Goal: Information Seeking & Learning: Compare options

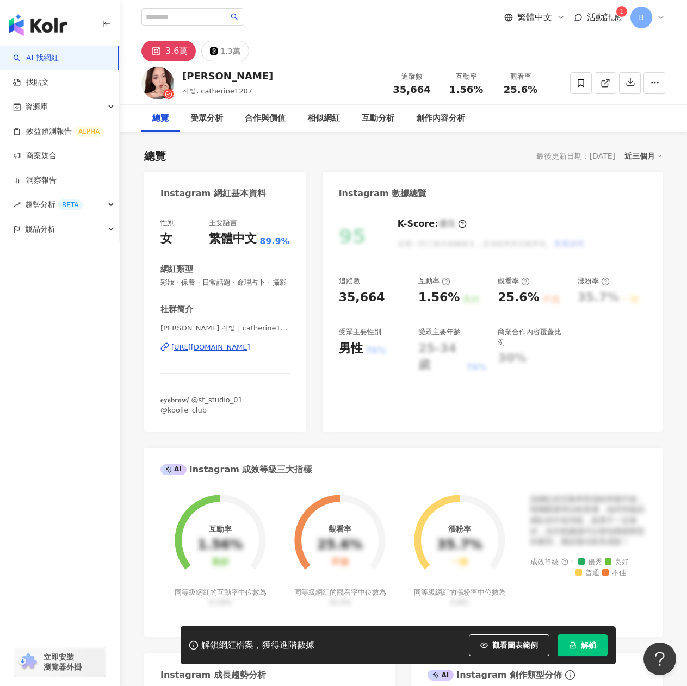
click at [250, 352] on div "https://www.instagram.com/catherine1207__/" at bounding box center [210, 348] width 79 height 10
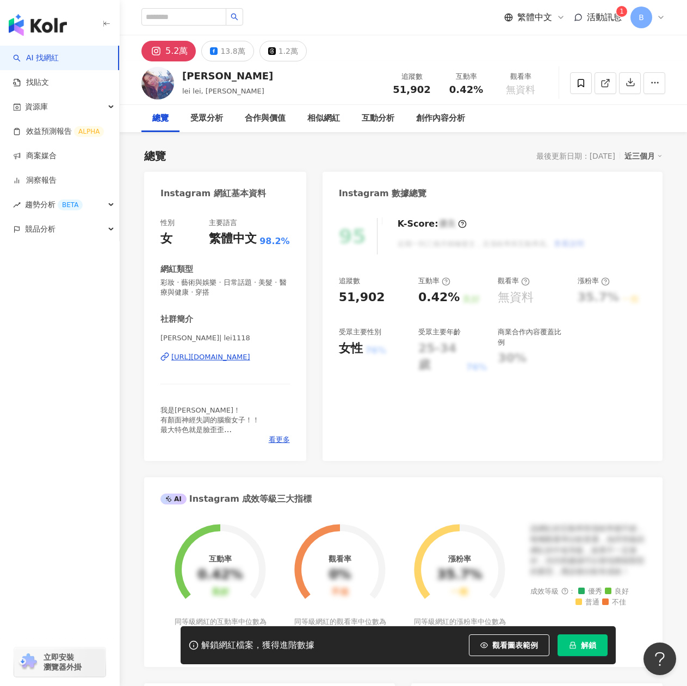
click at [220, 353] on div "https://www.instagram.com/lei1118/" at bounding box center [210, 357] width 79 height 10
click at [250, 355] on div "https://www.instagram.com/lei1118/" at bounding box center [210, 357] width 79 height 10
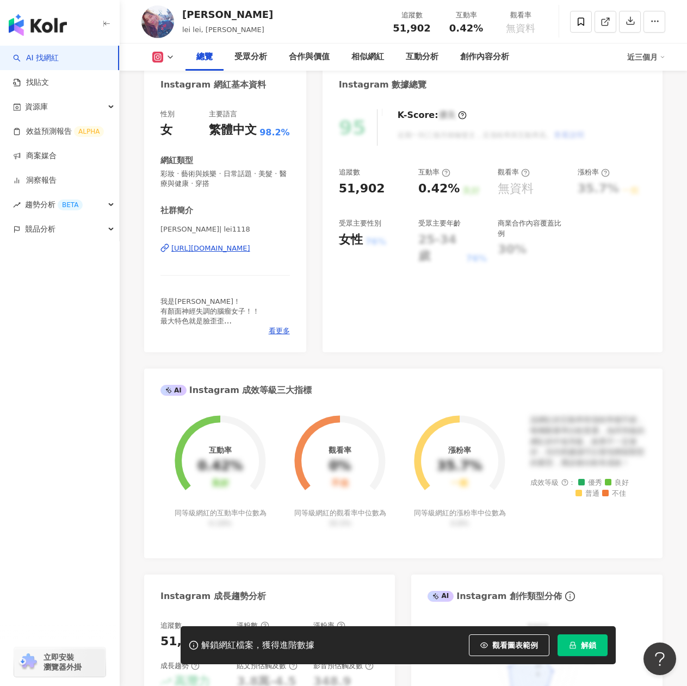
scroll to position [218, 0]
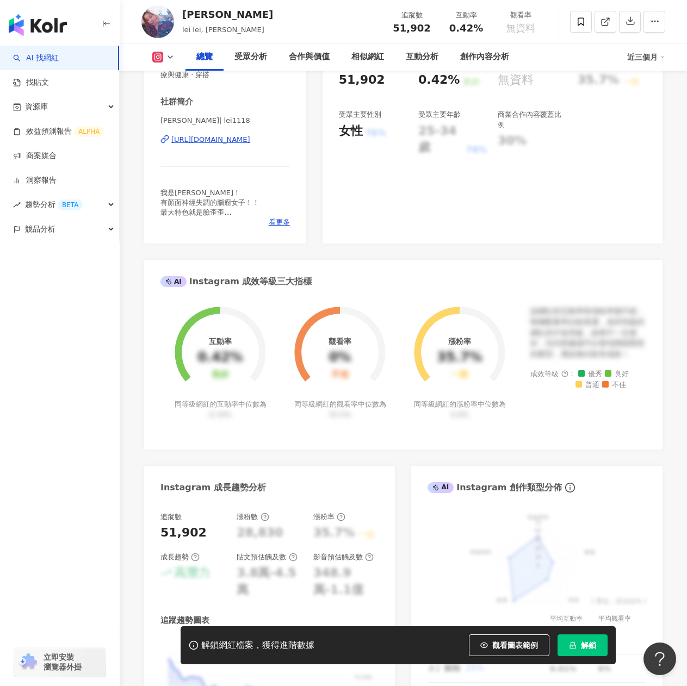
click at [586, 656] on button "解鎖" at bounding box center [582, 646] width 50 height 22
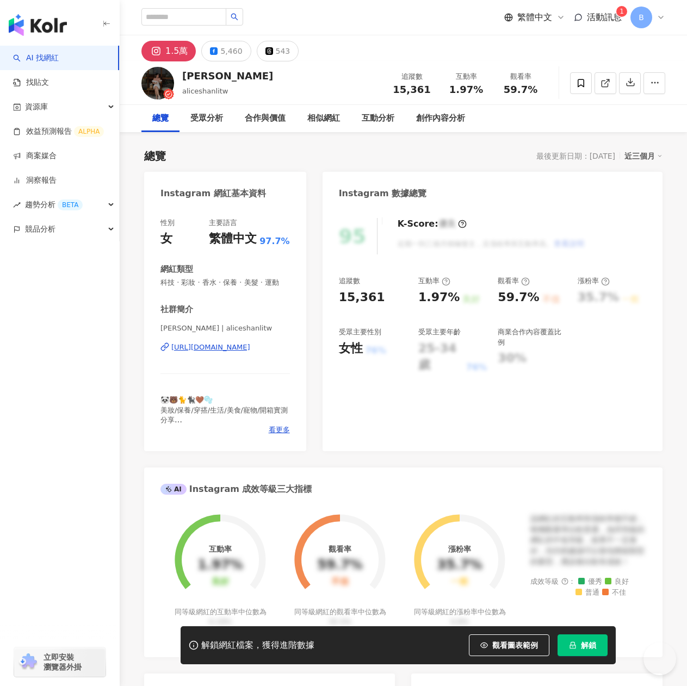
click at [250, 352] on div "https://www.instagram.com/aliceshanlitw/" at bounding box center [210, 348] width 79 height 10
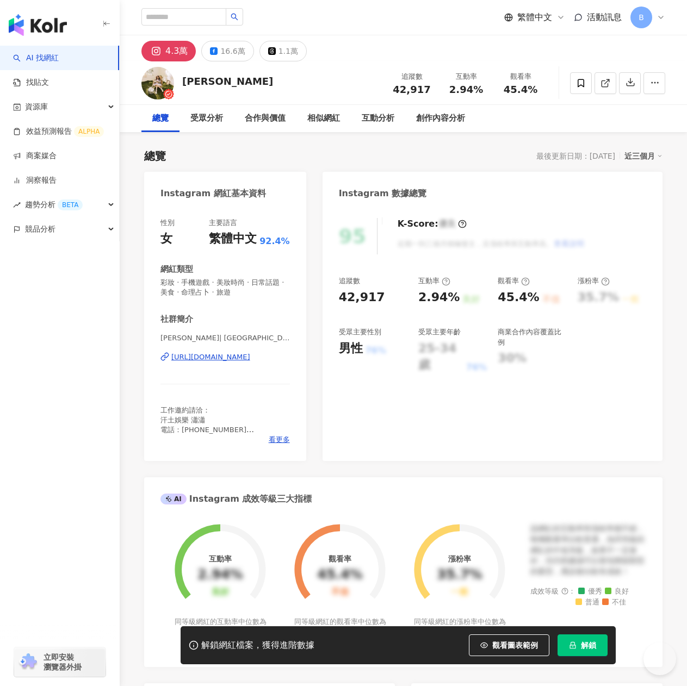
drag, startPoint x: 317, startPoint y: 210, endPoint x: 258, endPoint y: 358, distance: 158.5
click at [250, 358] on div "https://www.instagram.com/ambermoon52/" at bounding box center [210, 357] width 79 height 10
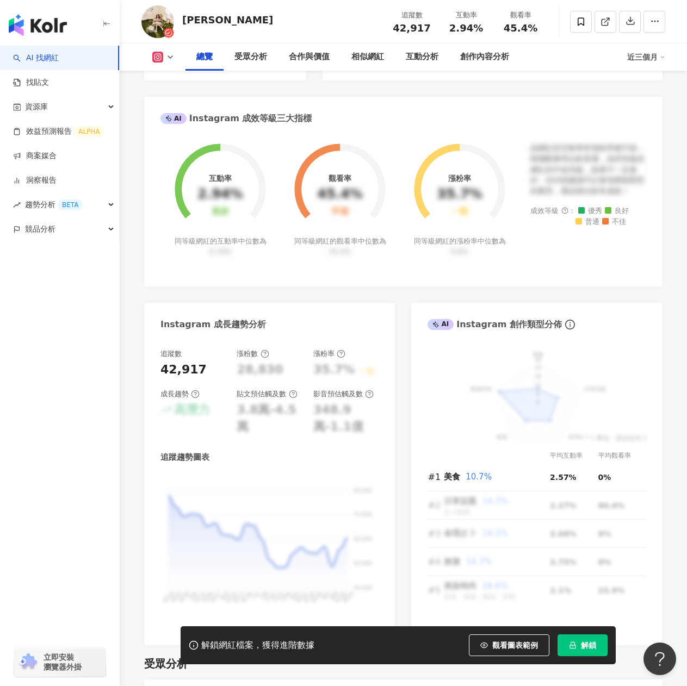
scroll to position [54, 0]
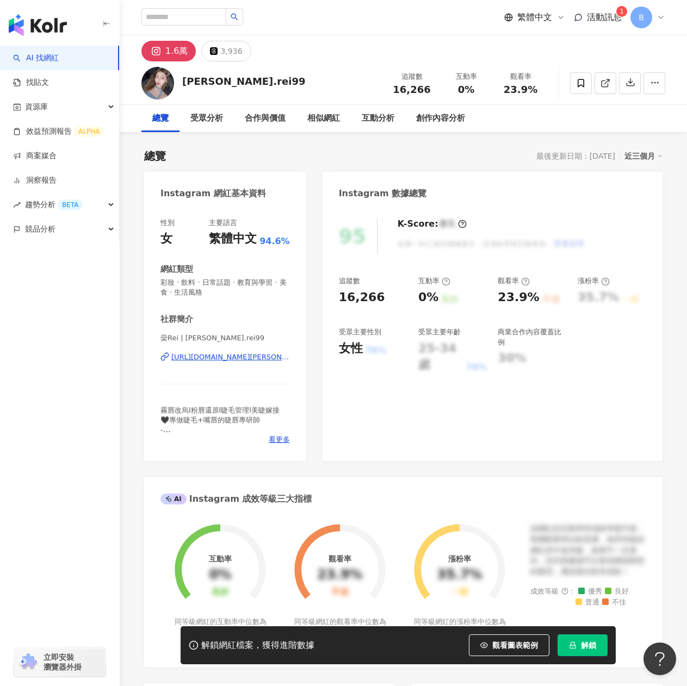
click at [237, 358] on div "https://www.instagram.com/chen.rei99/" at bounding box center [230, 357] width 119 height 10
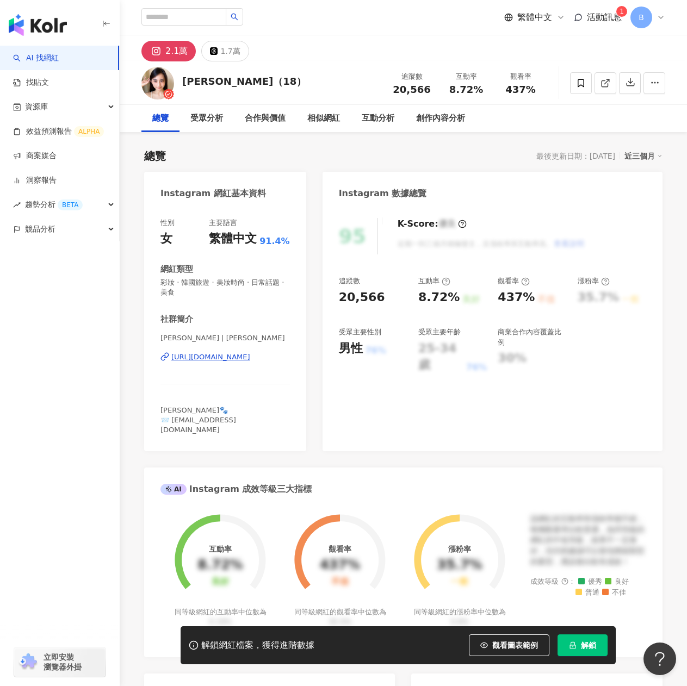
click at [240, 363] on div "[PERSON_NAME] | [PERSON_NAME] [URL][DOMAIN_NAME]" at bounding box center [224, 365] width 129 height 64
click at [243, 357] on div "[URL][DOMAIN_NAME]" at bounding box center [210, 357] width 79 height 10
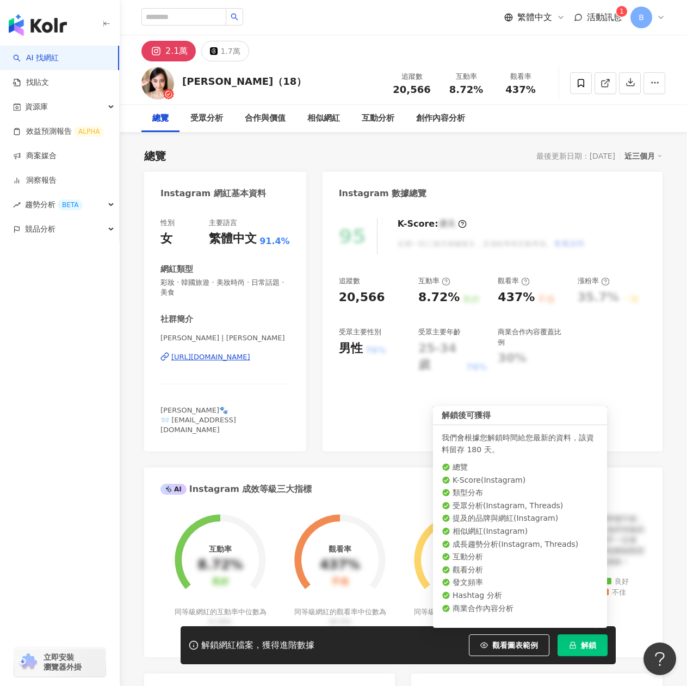
click at [593, 642] on span "解鎖" at bounding box center [588, 645] width 15 height 9
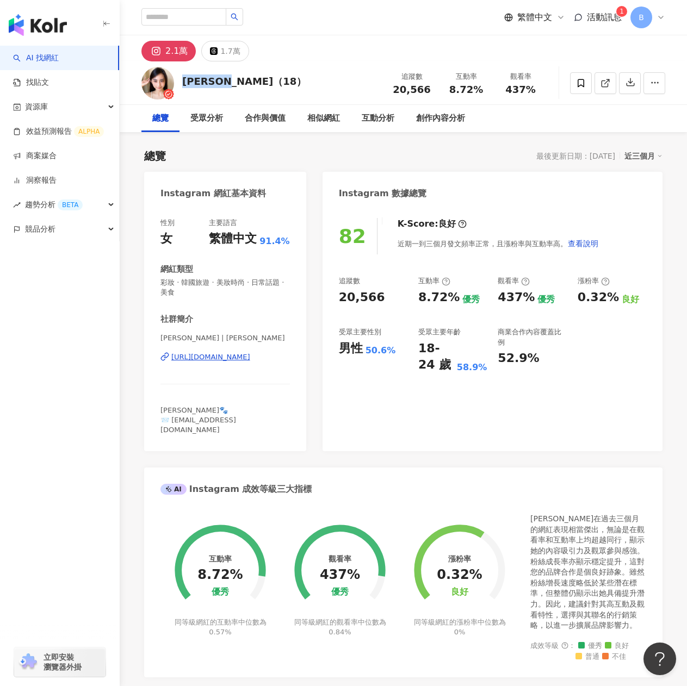
drag, startPoint x: 214, startPoint y: 86, endPoint x: 240, endPoint y: 85, distance: 26.1
click at [240, 85] on div "林芷嫻（18）" at bounding box center [244, 82] width 124 height 14
drag, startPoint x: 501, startPoint y: 295, endPoint x: 521, endPoint y: 296, distance: 20.2
click at [521, 296] on div "437%" at bounding box center [516, 297] width 37 height 17
copy div "437"
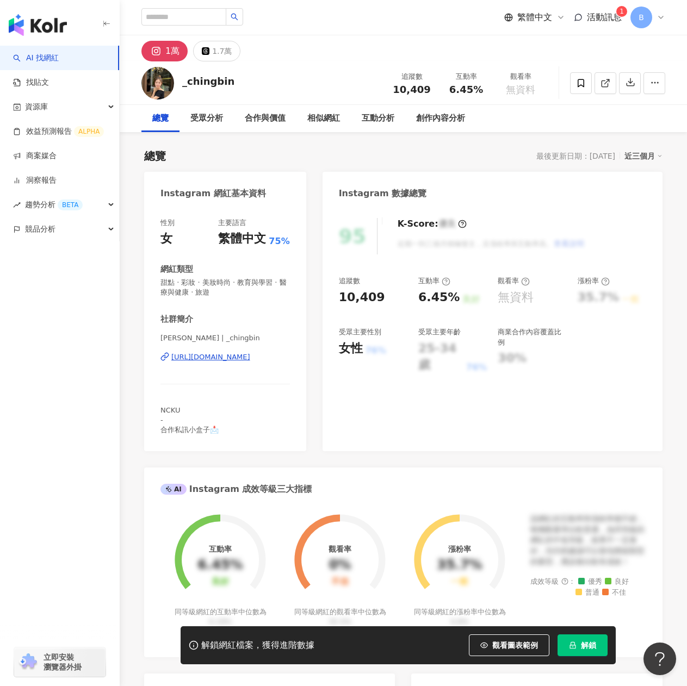
click at [250, 362] on div "https://www.instagram.com/_chingbin/" at bounding box center [210, 357] width 79 height 10
click at [370, 288] on div "追蹤數 10,409" at bounding box center [373, 290] width 69 height 29
click at [600, 642] on button "解鎖" at bounding box center [582, 646] width 50 height 22
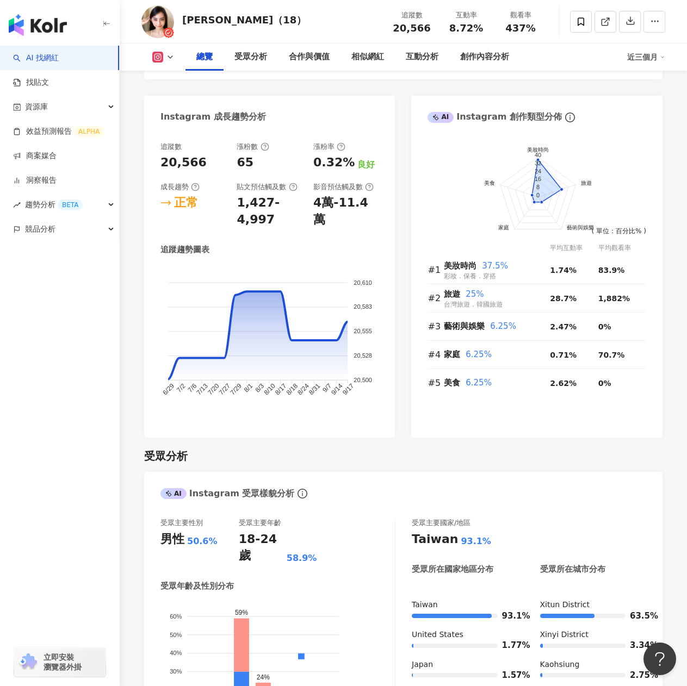
scroll to position [381, 0]
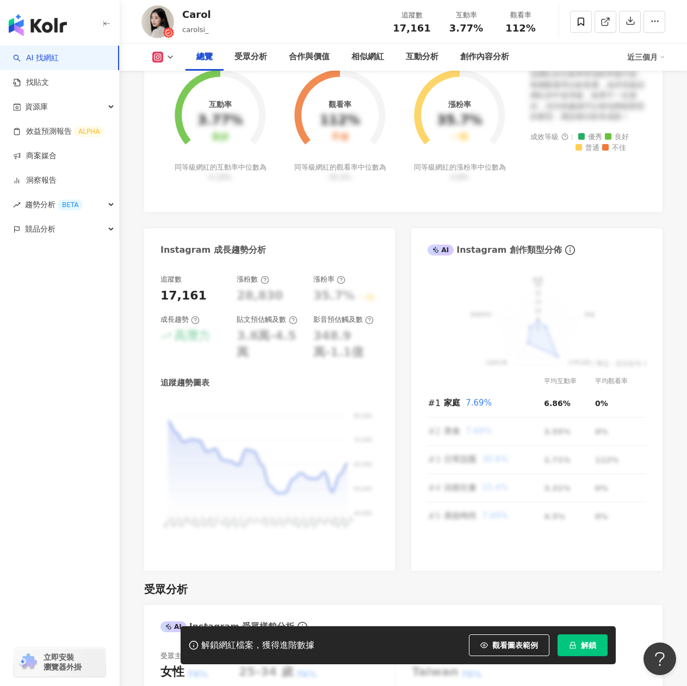
scroll to position [489, 0]
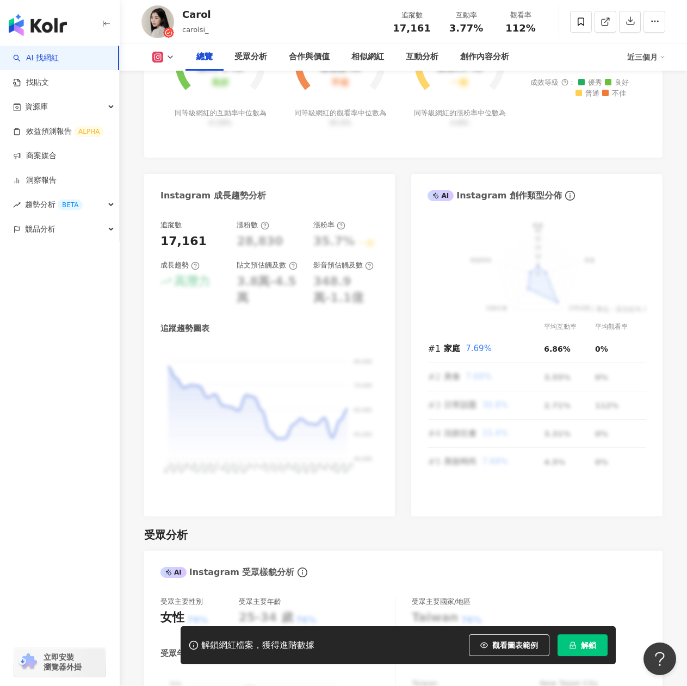
click at [590, 649] on span "解鎖" at bounding box center [588, 645] width 15 height 9
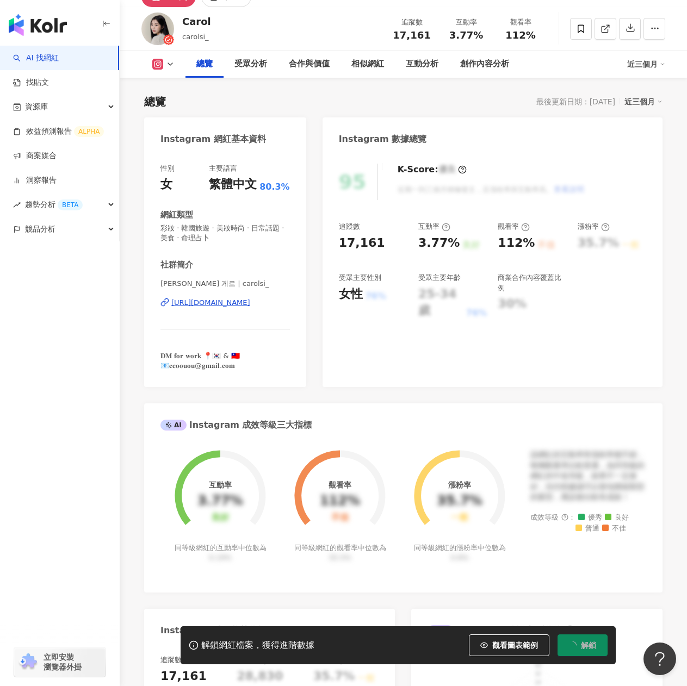
scroll to position [0, 0]
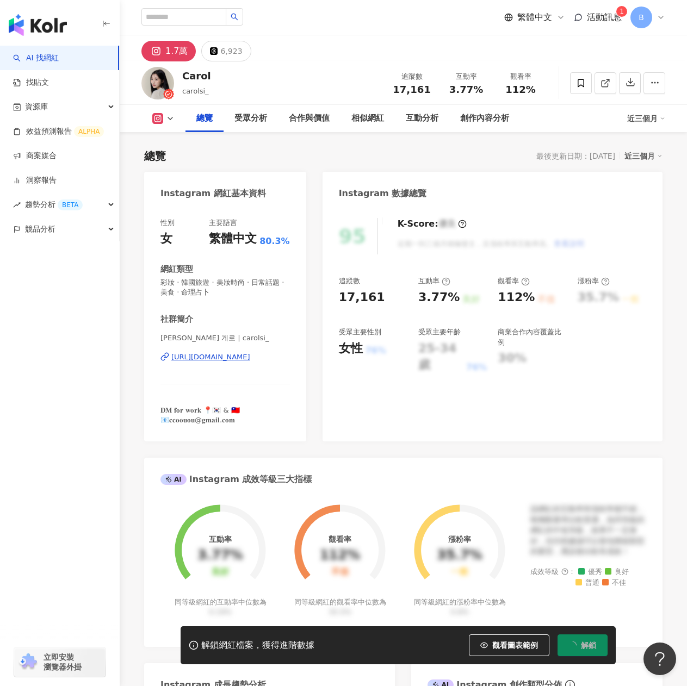
click at [219, 352] on div "https://www.instagram.com/carolsi_/" at bounding box center [210, 357] width 79 height 10
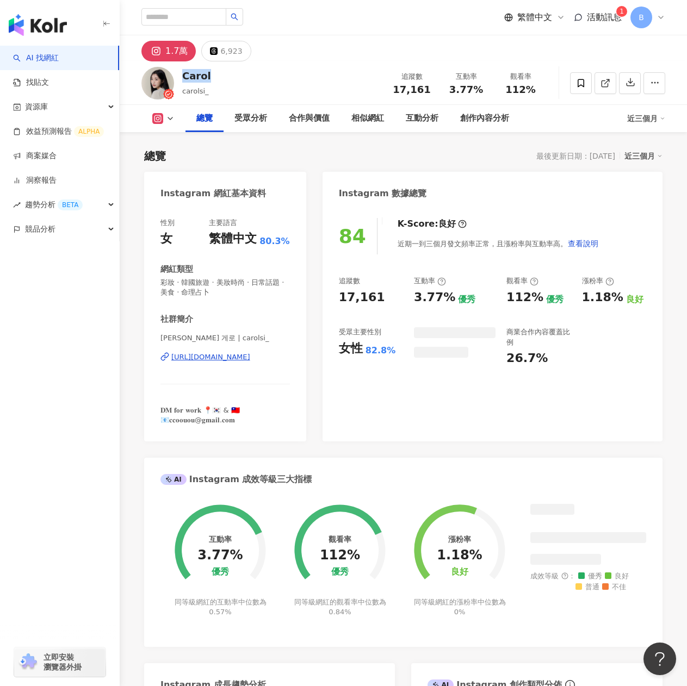
drag, startPoint x: 197, startPoint y: 73, endPoint x: 179, endPoint y: 74, distance: 18.0
click at [179, 74] on div "Carol carolsi_ 追蹤數 17,161 互動率 3.77% 觀看率 112%" at bounding box center [403, 82] width 567 height 43
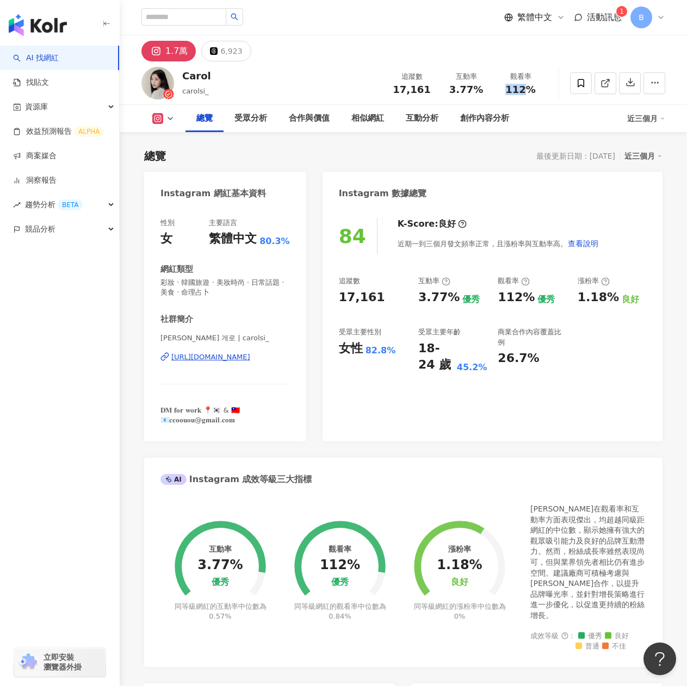
drag, startPoint x: 507, startPoint y: 89, endPoint x: 528, endPoint y: 91, distance: 20.2
click at [528, 91] on span "112%" at bounding box center [520, 89] width 30 height 11
copy span "112"
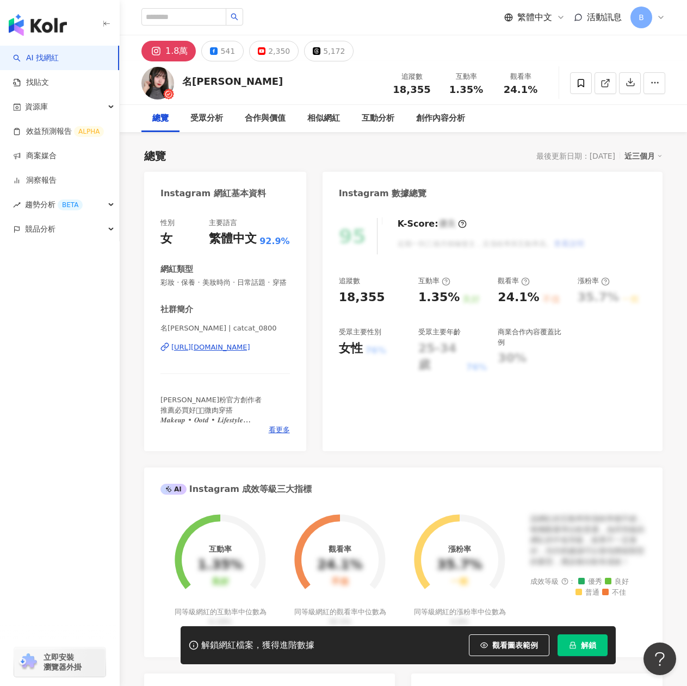
click at [250, 352] on div "[URL][DOMAIN_NAME]" at bounding box center [210, 348] width 79 height 10
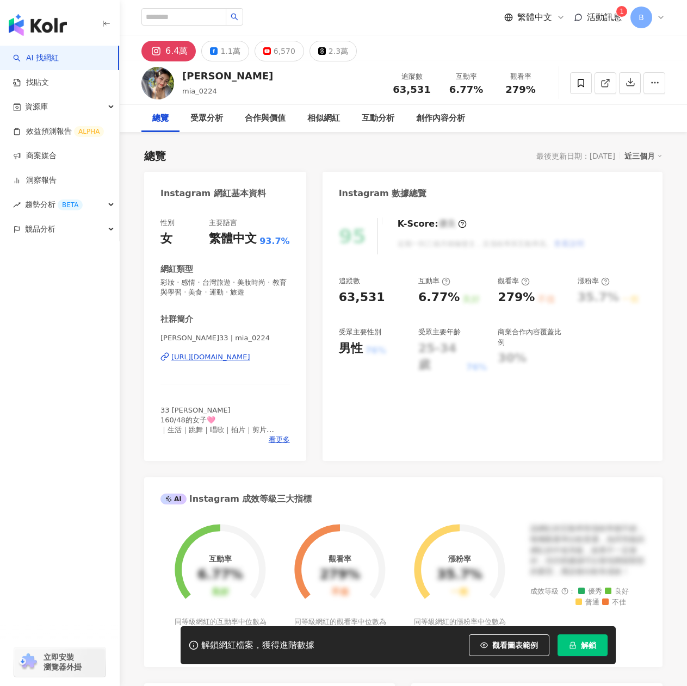
drag, startPoint x: 325, startPoint y: 243, endPoint x: 208, endPoint y: 357, distance: 163.5
click at [208, 357] on div "https://www.instagram.com/mia_0224/" at bounding box center [210, 357] width 79 height 10
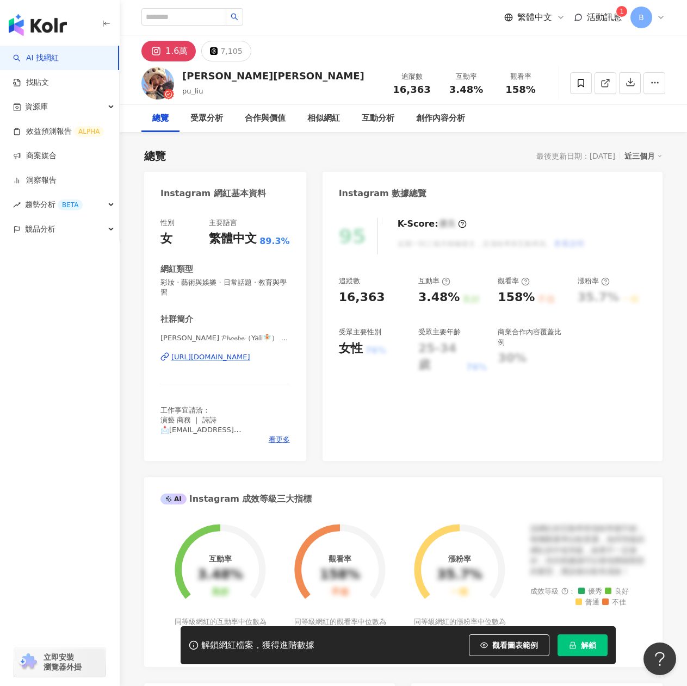
click at [236, 363] on div "劉 樸 𝓟𝓱𝓸𝓮𝓫𝓮（Yali🧚🏻） | pu_liu https://www.instagram.com/pu_liu/" at bounding box center [224, 365] width 129 height 64
click at [236, 359] on div "https://www.instagram.com/pu_liu/" at bounding box center [210, 357] width 79 height 10
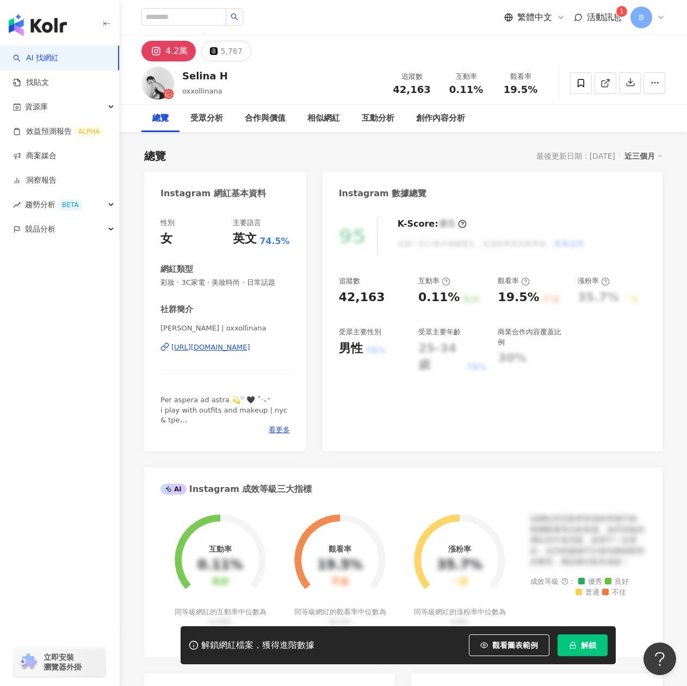
click at [242, 352] on div "https://www.instagram.com/oxxollinana/" at bounding box center [210, 348] width 79 height 10
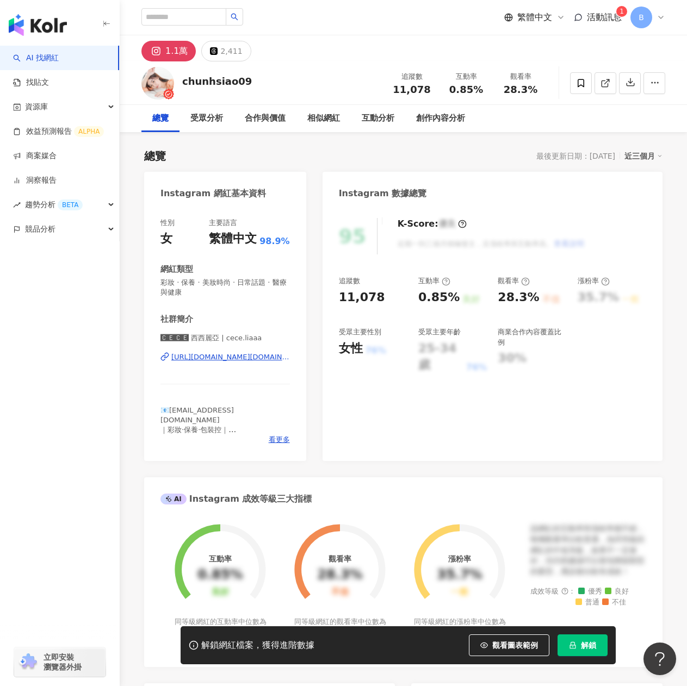
click at [207, 363] on div "🅲🅴🅲🅴 西西麗亞 | cece.liaaa https://www.instagram.com/cece.liaaa/" at bounding box center [224, 365] width 129 height 64
click at [205, 356] on div "https://www.instagram.com/cece.liaaa/" at bounding box center [230, 357] width 119 height 10
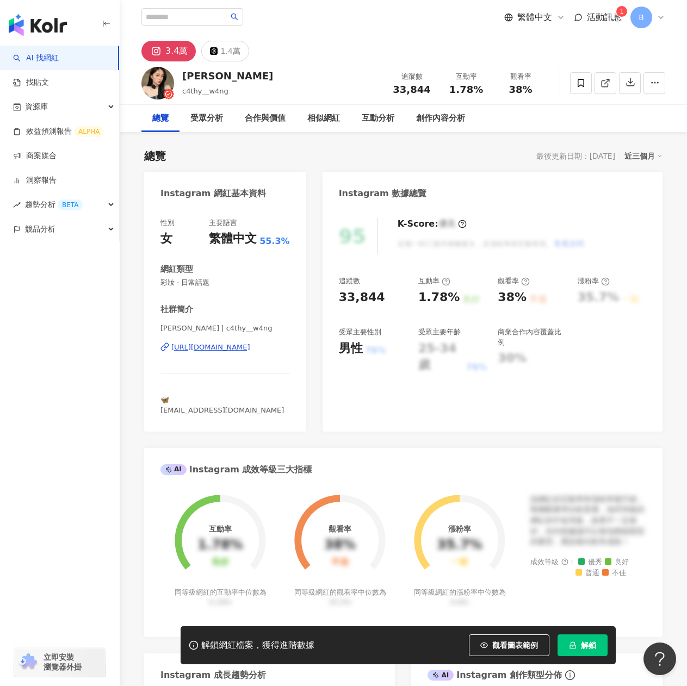
click at [212, 350] on div "[URL][DOMAIN_NAME]" at bounding box center [210, 348] width 79 height 10
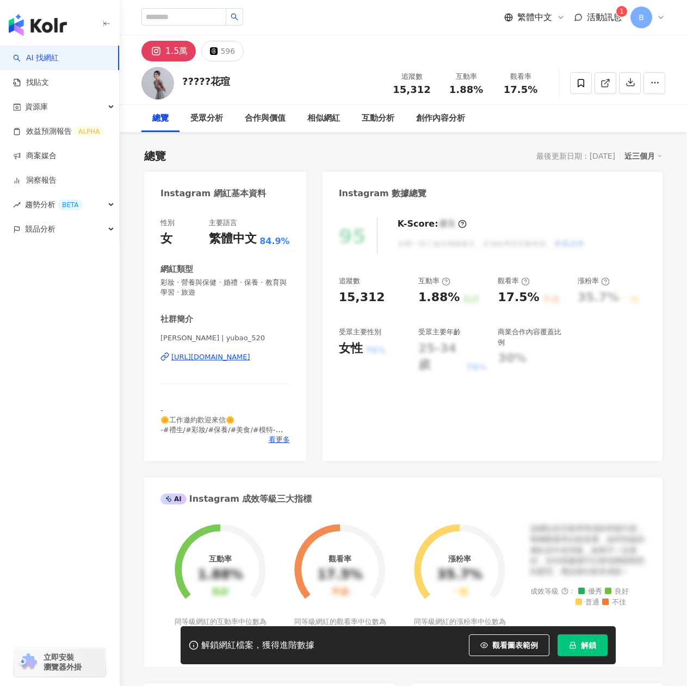
click at [233, 359] on div "https://www.instagram.com/yubao_520/" at bounding box center [210, 357] width 79 height 10
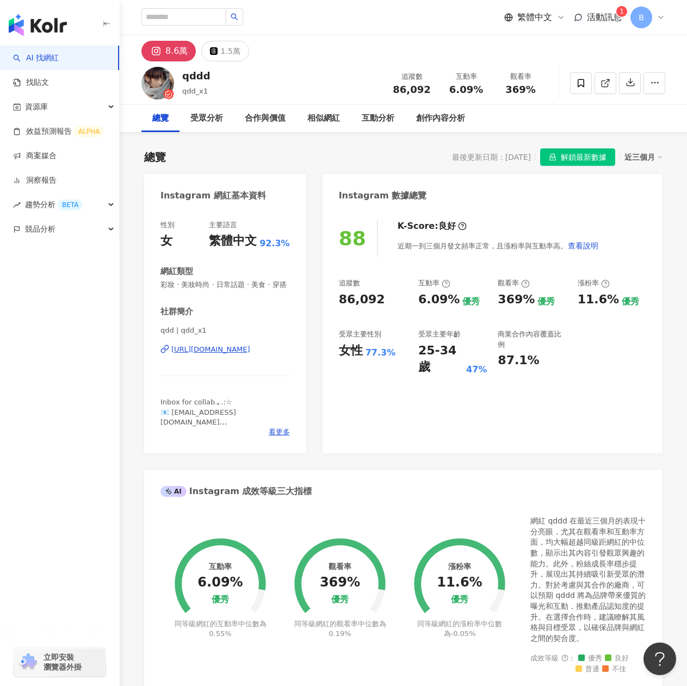
click at [213, 336] on span "qdd | qdd_x1" at bounding box center [224, 331] width 129 height 10
click at [211, 354] on div "qdd | qdd_x1 https://www.instagram.com/qdd_x1/" at bounding box center [224, 358] width 129 height 64
click at [213, 355] on div "https://www.instagram.com/qdd_x1/" at bounding box center [210, 350] width 79 height 10
click at [575, 160] on span "解鎖最新數據" at bounding box center [584, 157] width 46 height 17
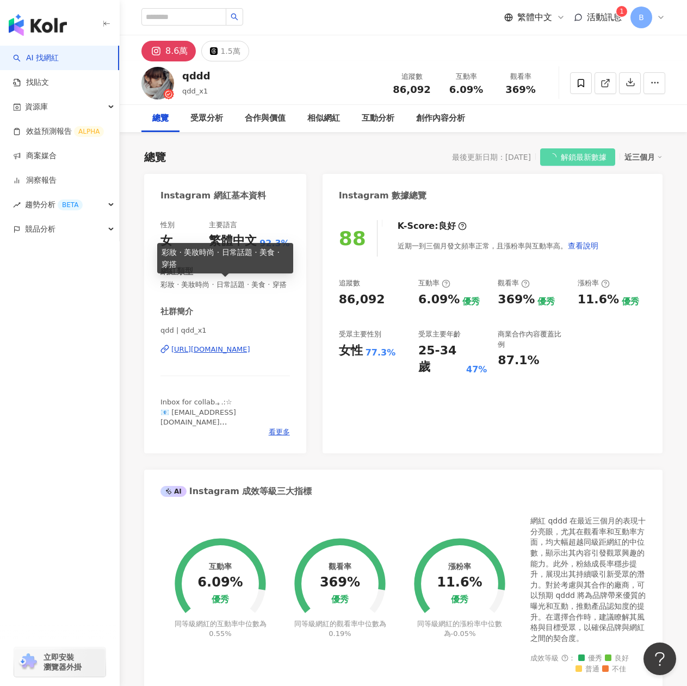
click at [659, 203] on div "Instagram 數據總覽" at bounding box center [493, 191] width 340 height 35
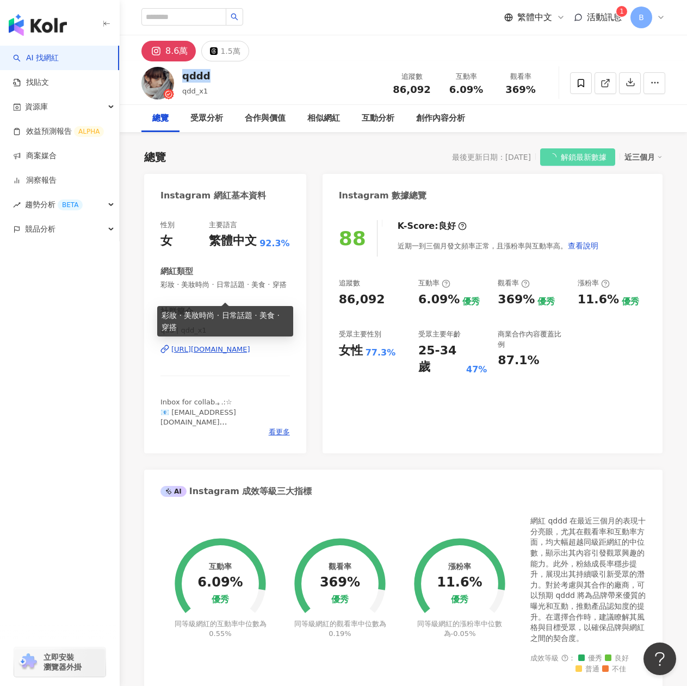
drag, startPoint x: 185, startPoint y: 79, endPoint x: 207, endPoint y: 77, distance: 21.8
click at [207, 77] on div "qddd" at bounding box center [196, 76] width 28 height 14
copy div "qddd"
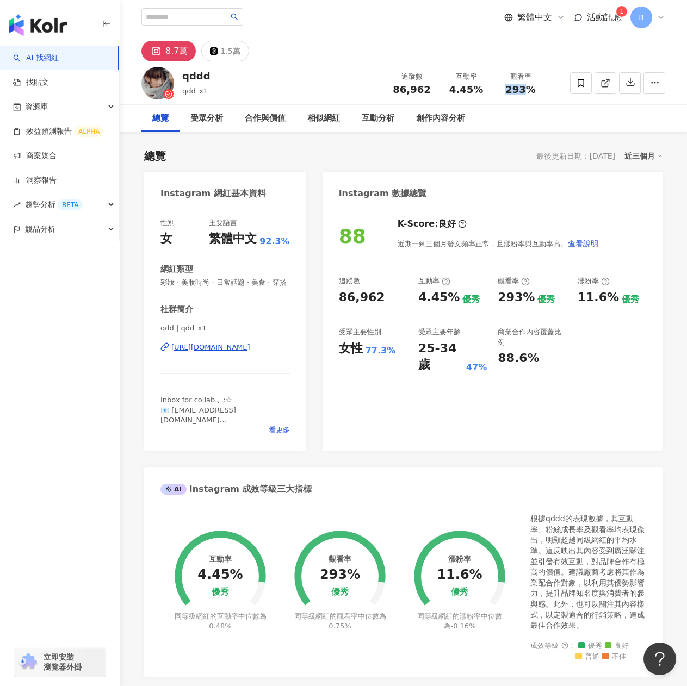
drag, startPoint x: 504, startPoint y: 88, endPoint x: 524, endPoint y: 90, distance: 20.2
click at [524, 90] on div "293%" at bounding box center [520, 89] width 41 height 11
copy span "293"
click at [274, 435] on span "看更多" at bounding box center [279, 430] width 21 height 10
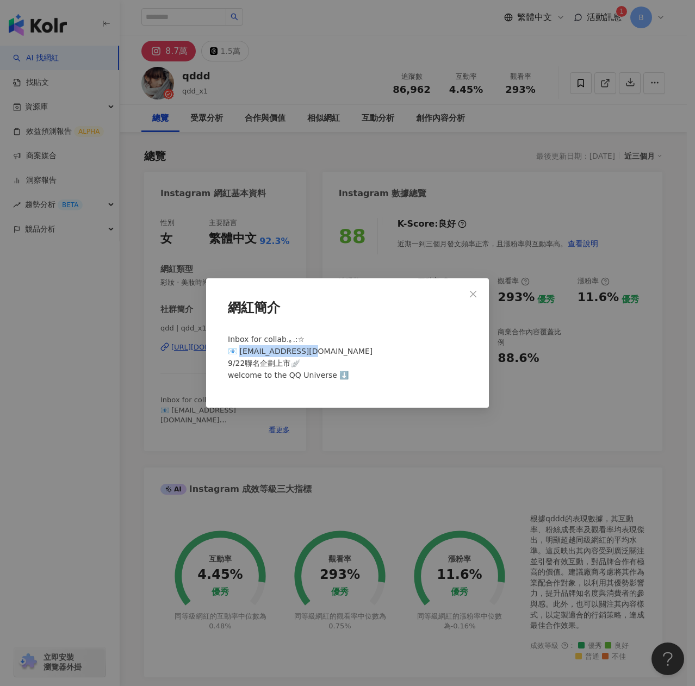
drag, startPoint x: 239, startPoint y: 351, endPoint x: 318, endPoint y: 350, distance: 78.9
click at [318, 350] on div "Inbox for collab.｡.:☆ 📧 qdd0923@gmail.com 9/22聯名企劃上市🪽 welcome to the QQ Univers…" at bounding box center [348, 362] width 248 height 66
copy span "dd0923@gmail.com"
click at [477, 293] on icon "close" at bounding box center [473, 294] width 9 height 9
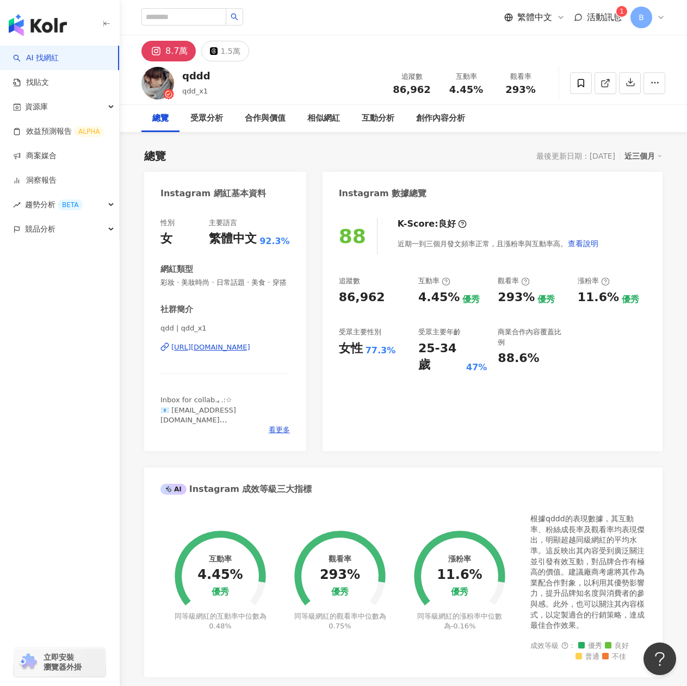
click at [218, 352] on div "https://www.instagram.com/qdd_x1/" at bounding box center [210, 348] width 79 height 10
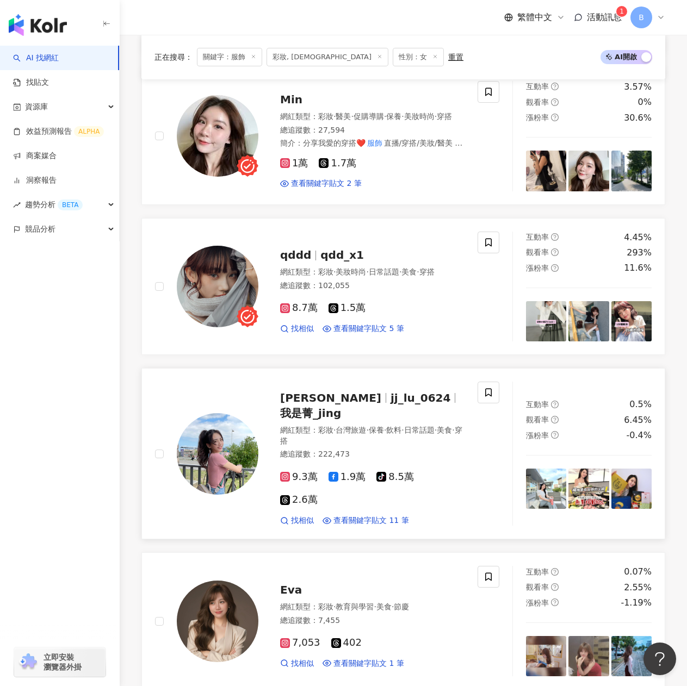
scroll to position [1206, 0]
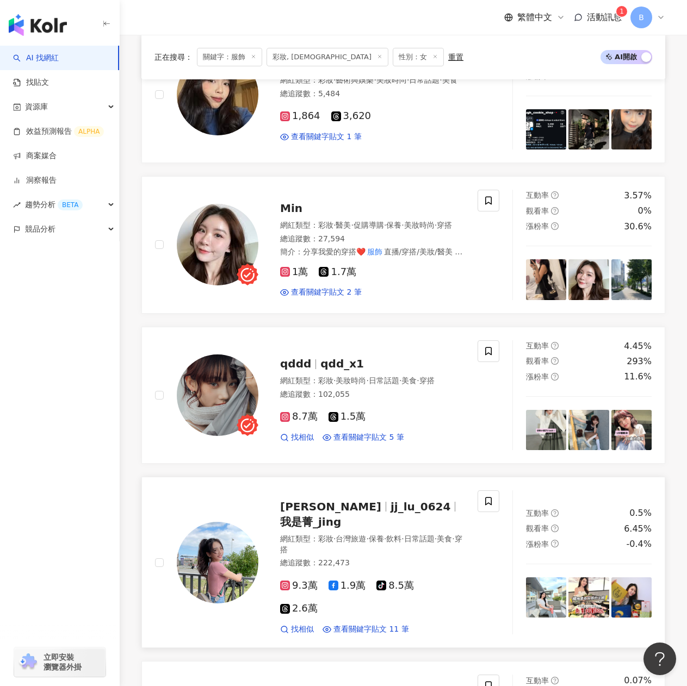
click at [390, 500] on span "jj_lu_0624" at bounding box center [420, 506] width 60 height 13
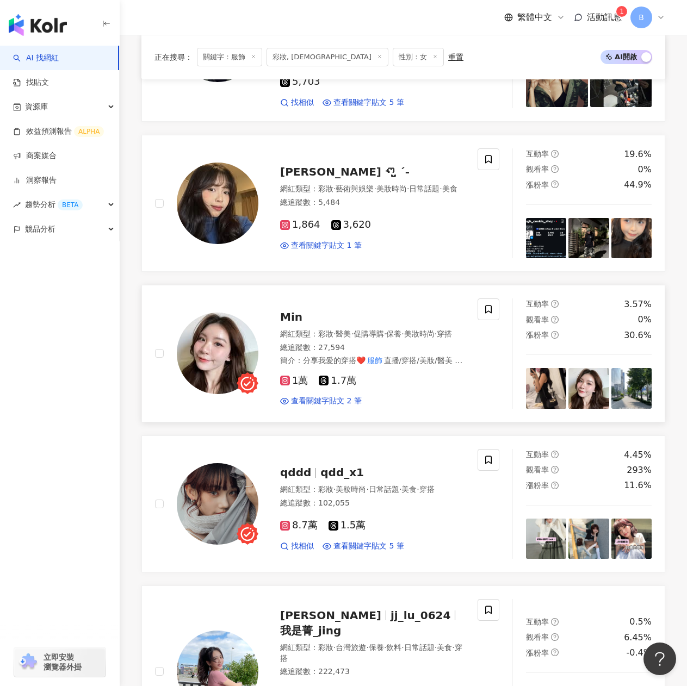
scroll to position [826, 0]
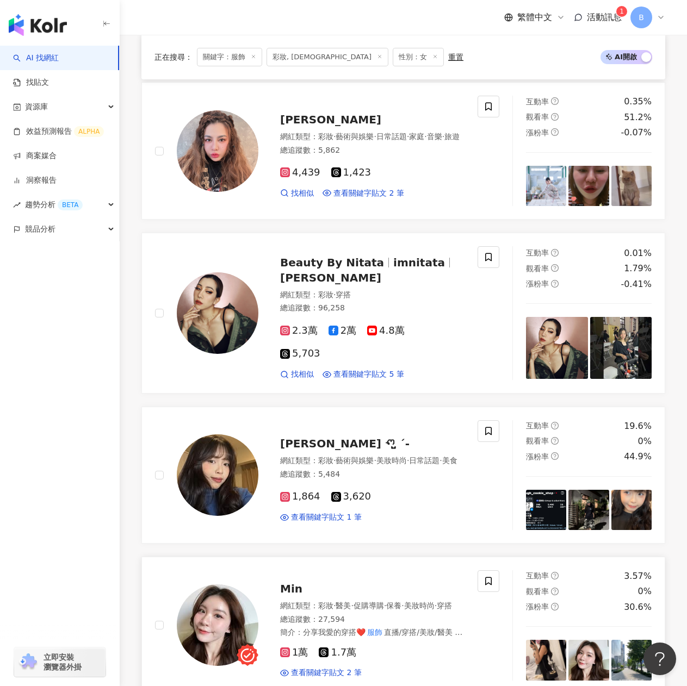
click at [286, 582] on span "Min" at bounding box center [291, 588] width 22 height 13
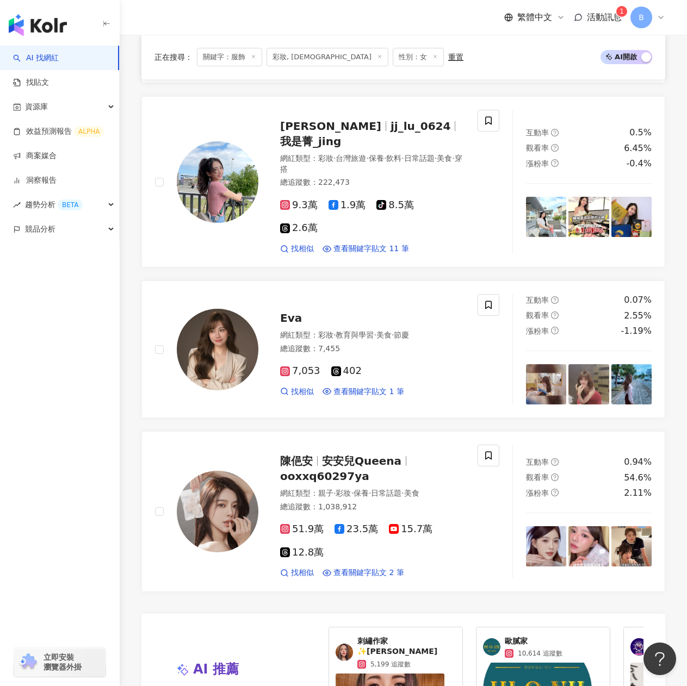
scroll to position [1913, 0]
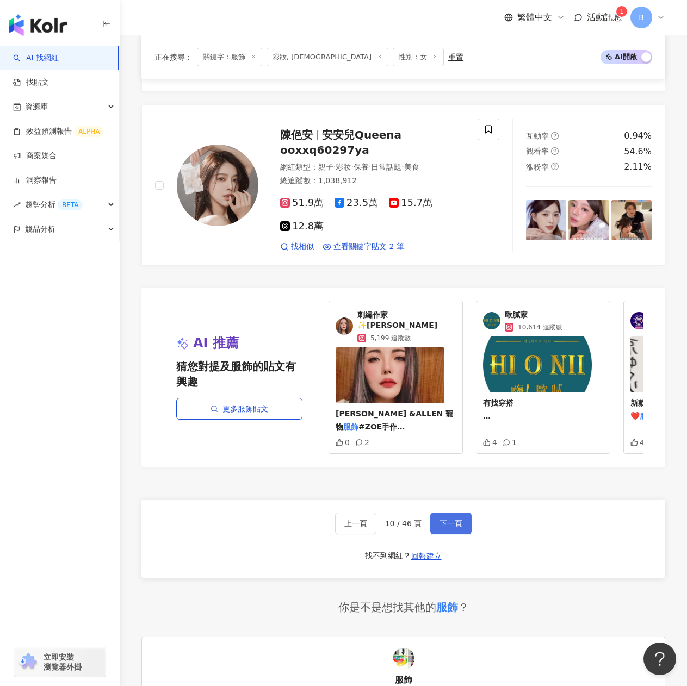
click at [439, 519] on span "下一頁" at bounding box center [450, 523] width 23 height 9
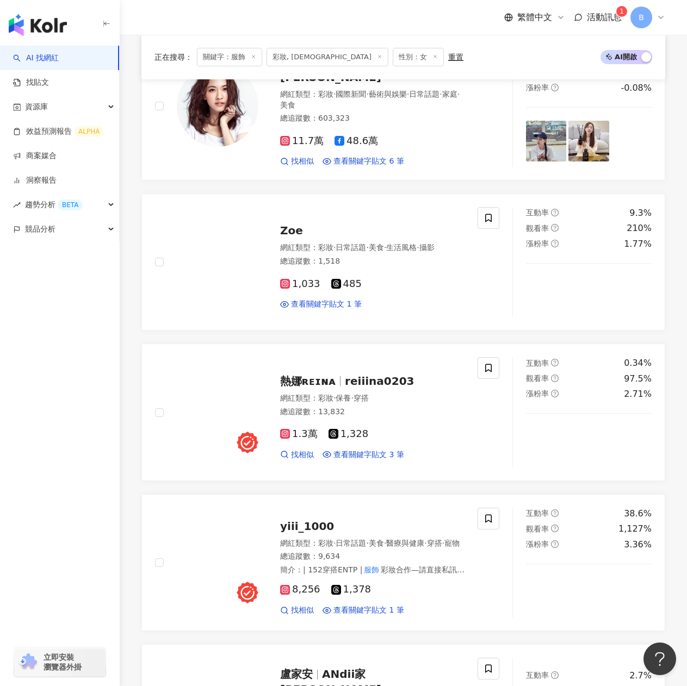
scroll to position [1686, 0]
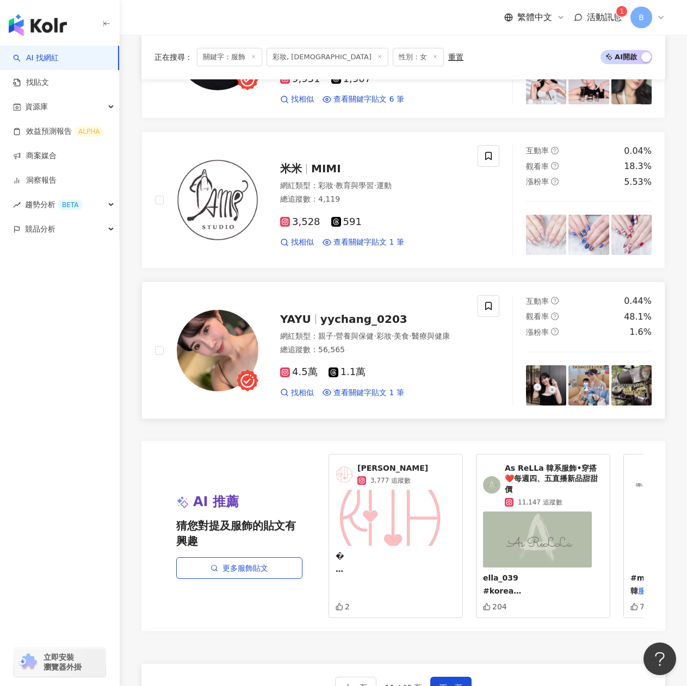
click at [385, 313] on span "yychang_0203" at bounding box center [363, 319] width 87 height 13
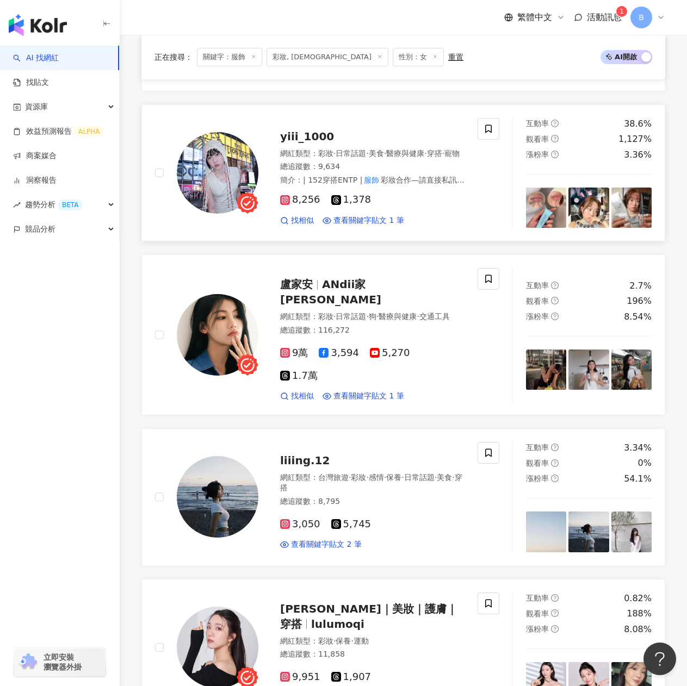
scroll to position [1033, 0]
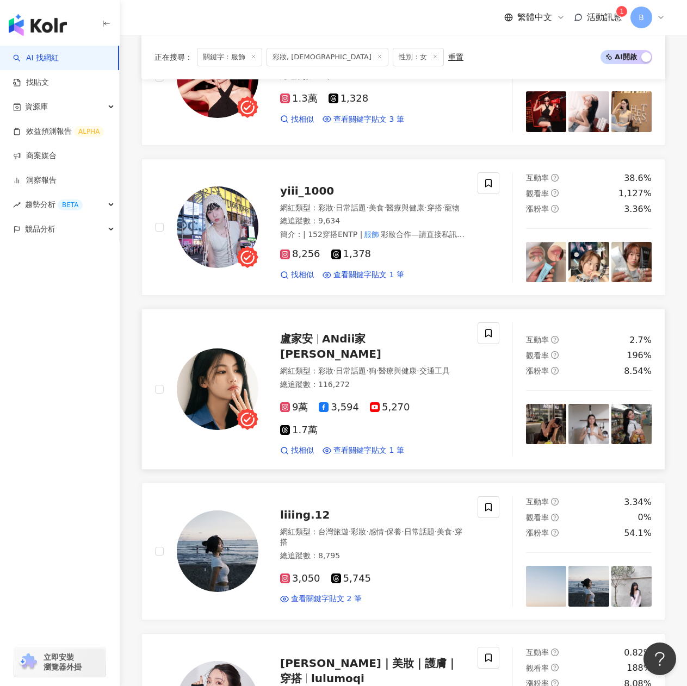
click at [336, 339] on span "ANdii家安" at bounding box center [330, 346] width 101 height 28
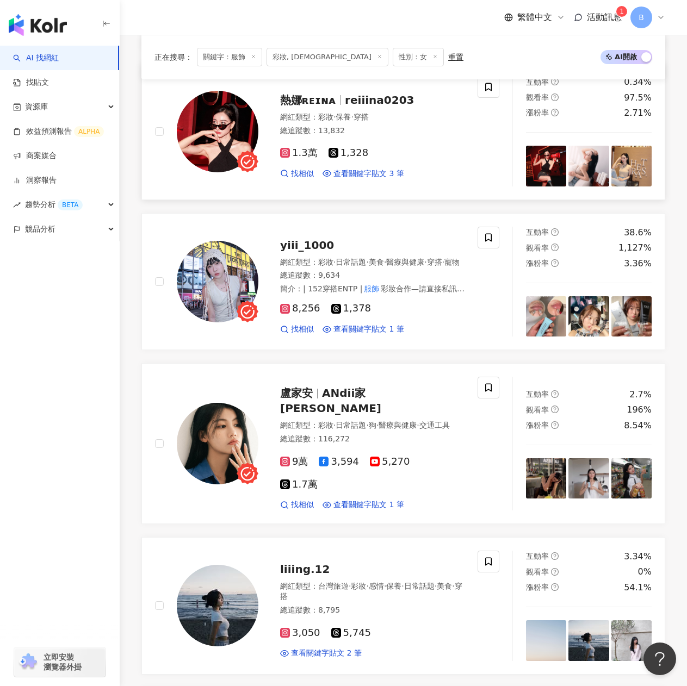
click at [345, 95] on span "reiiina0203" at bounding box center [379, 100] width 69 height 13
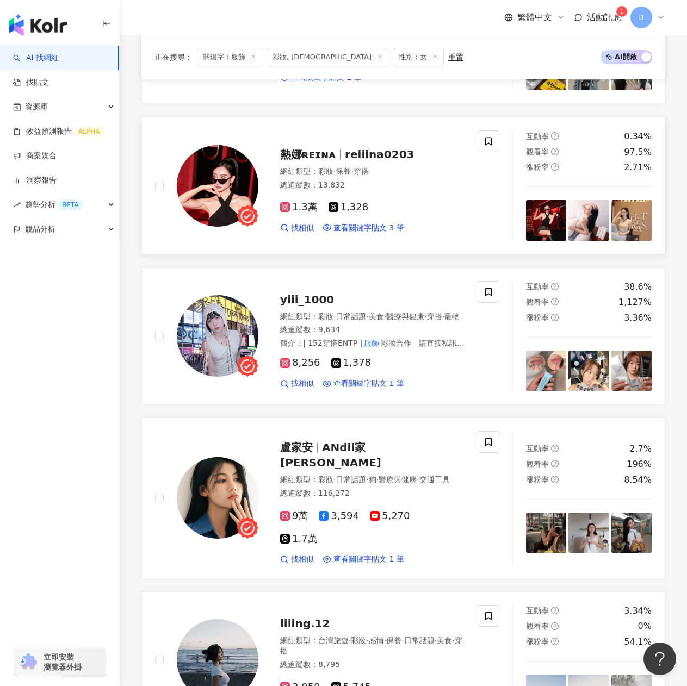
scroll to position [870, 0]
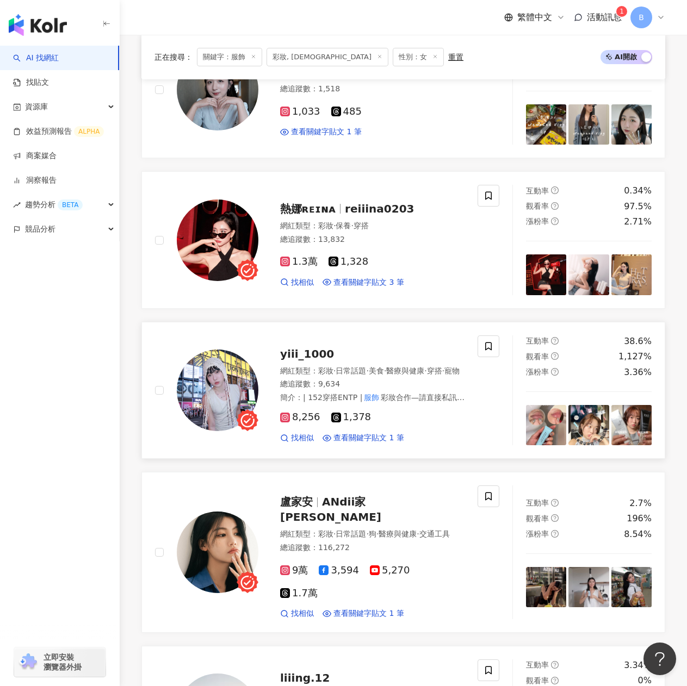
click at [296, 349] on span "yiii_1000" at bounding box center [307, 354] width 54 height 13
click at [346, 512] on span "ANdii家安" at bounding box center [330, 509] width 101 height 28
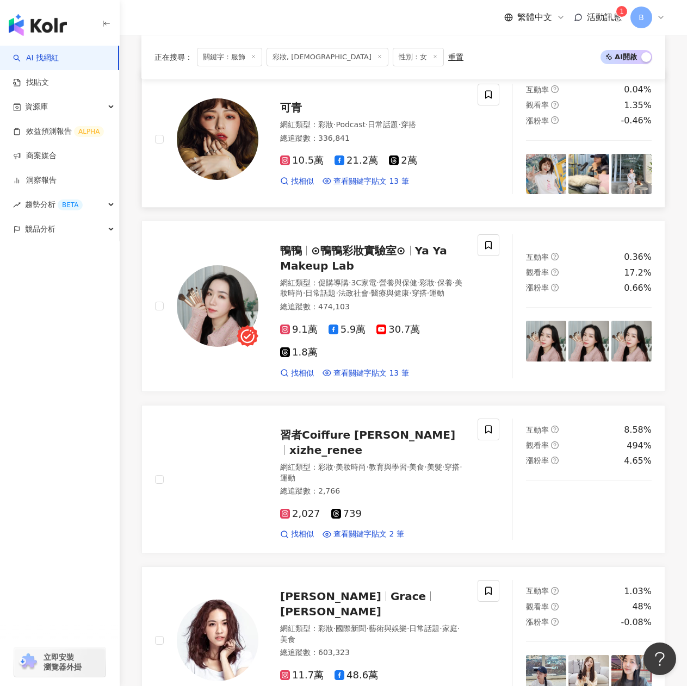
scroll to position [109, 0]
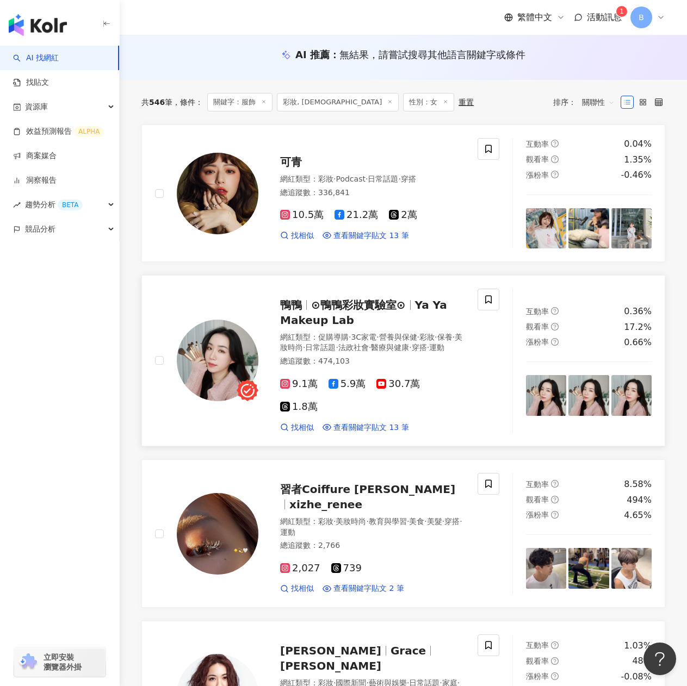
click at [326, 311] on span "⊙鴨鴨彩妝實驗室⊙" at bounding box center [358, 305] width 95 height 13
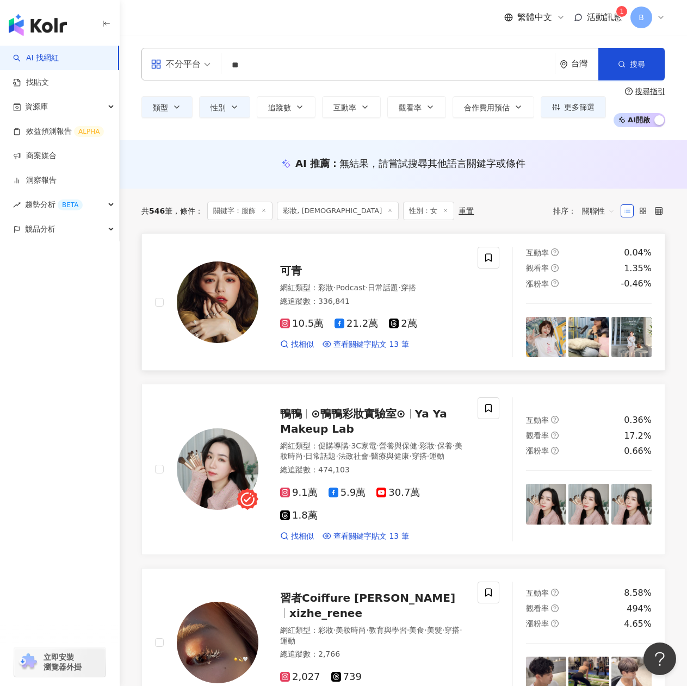
click at [303, 269] on div "可青" at bounding box center [372, 270] width 184 height 15
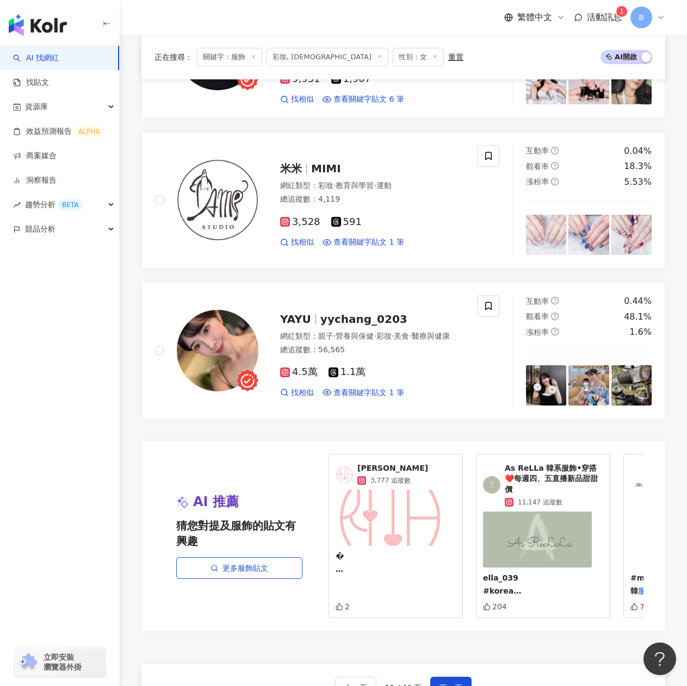
scroll to position [2012, 0]
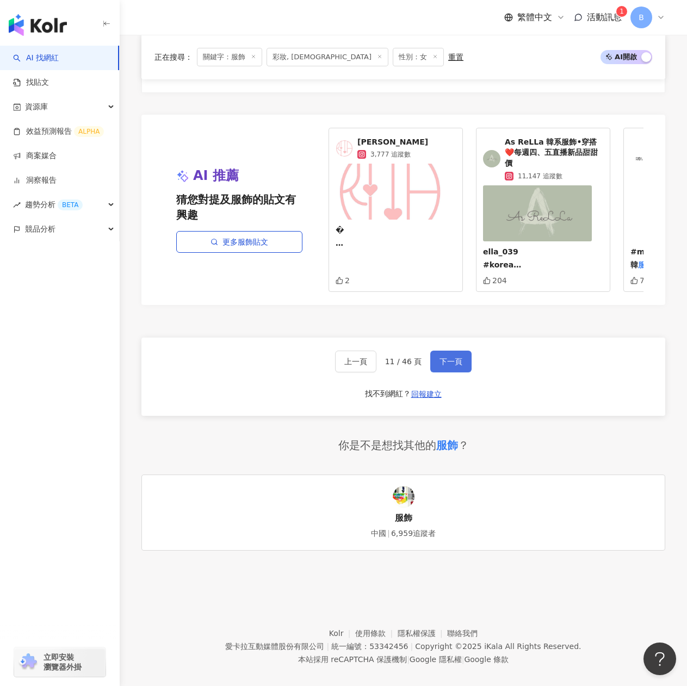
click at [443, 357] on span "下一頁" at bounding box center [450, 361] width 23 height 9
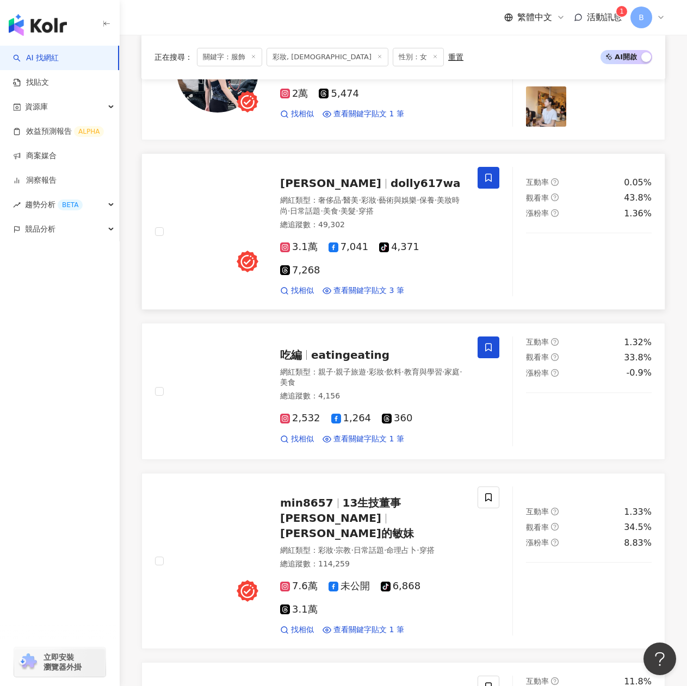
scroll to position [669, 0]
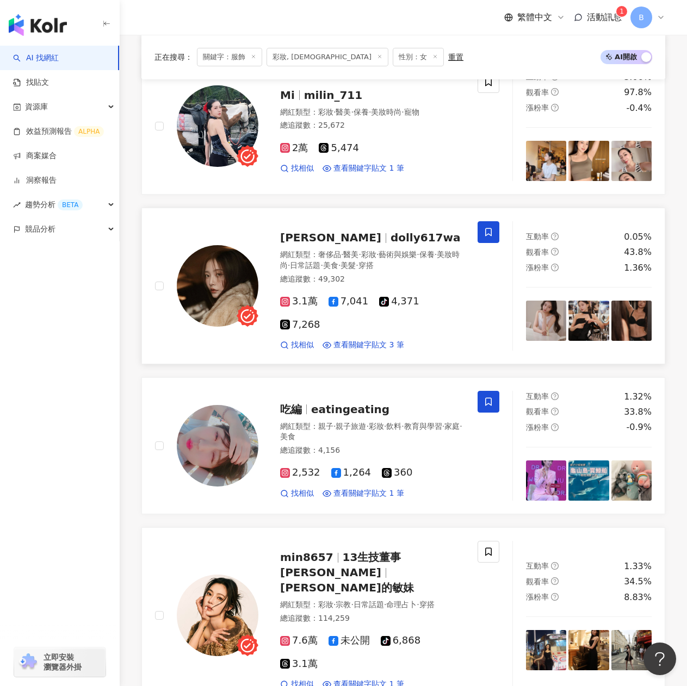
click at [330, 231] on span "張朵莉Dolly" at bounding box center [330, 237] width 101 height 13
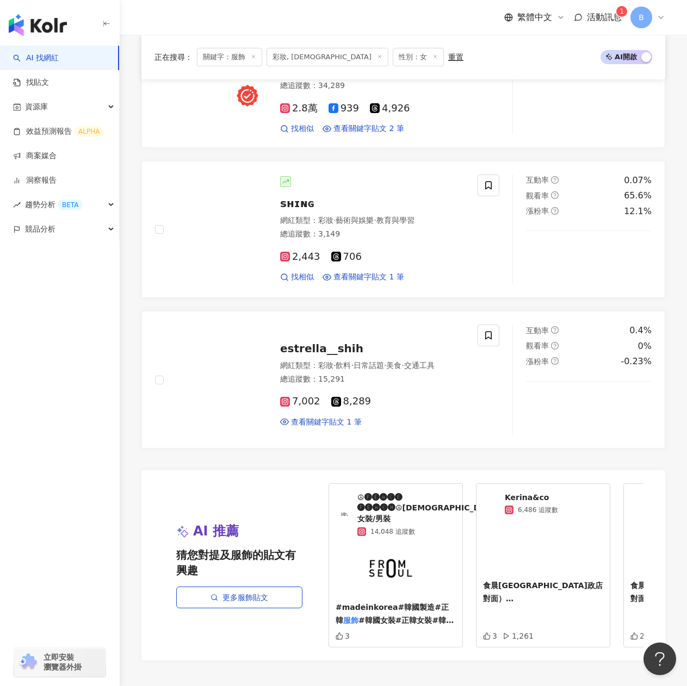
scroll to position [1920, 0]
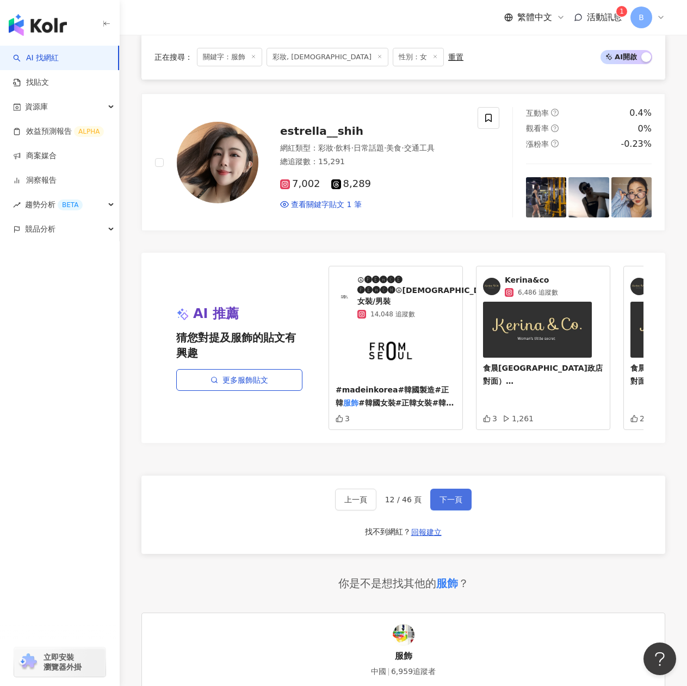
click at [443, 495] on span "下一頁" at bounding box center [450, 499] width 23 height 9
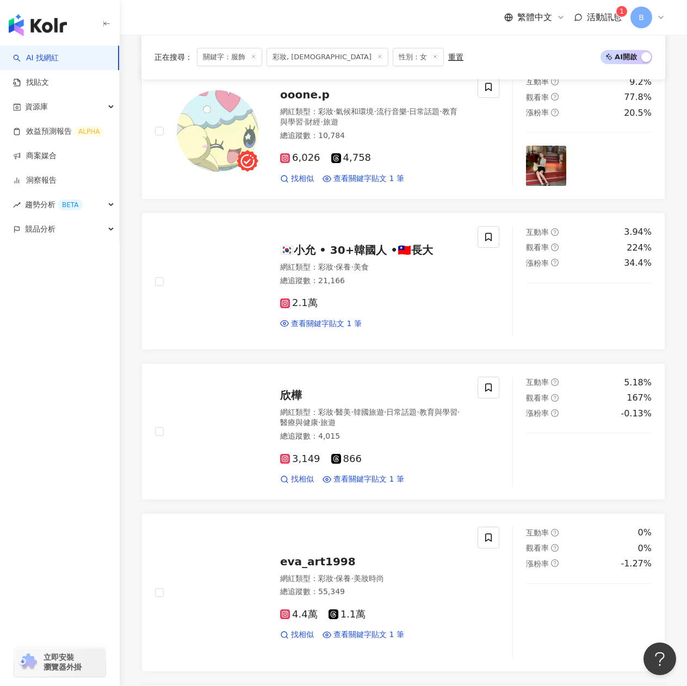
scroll to position [1510, 0]
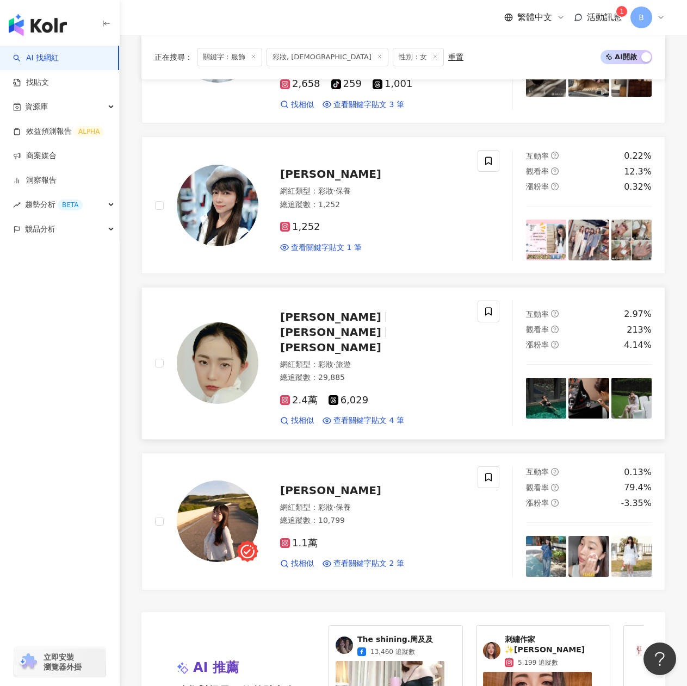
click at [325, 341] on span "chrisanne_tai" at bounding box center [330, 347] width 101 height 13
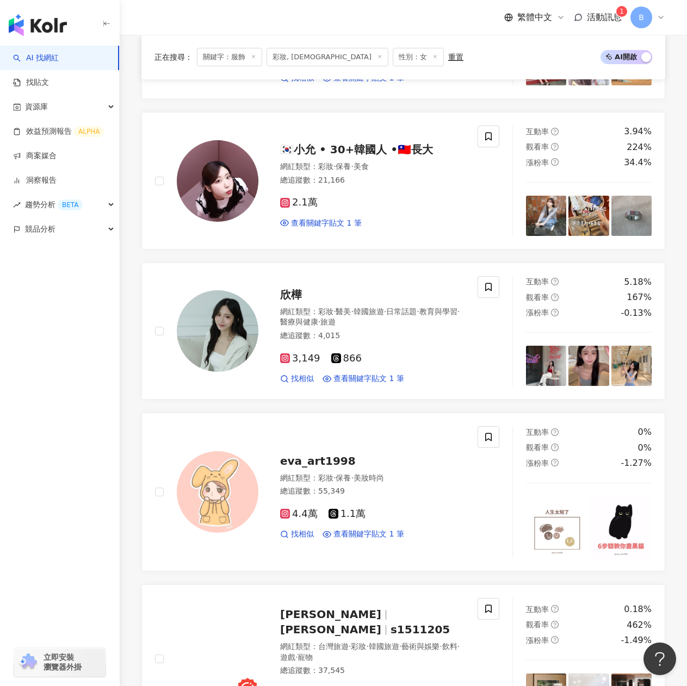
scroll to position [313, 0]
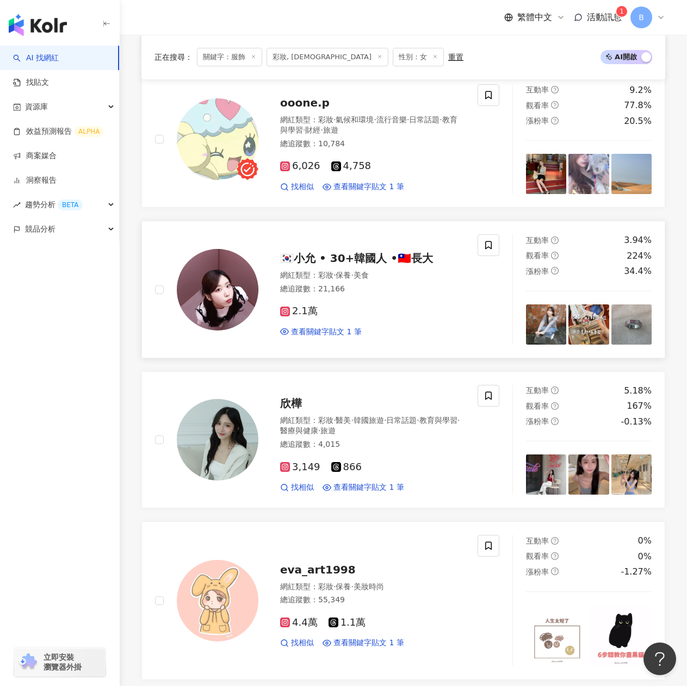
click at [381, 265] on span "🇰🇷小允 • 30+韓國人 •🇹🇼長大" at bounding box center [356, 258] width 153 height 13
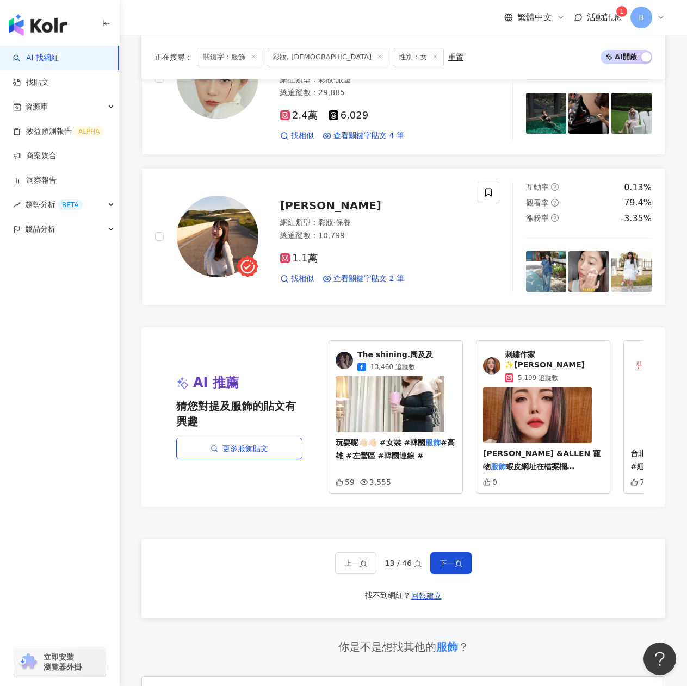
scroll to position [1974, 0]
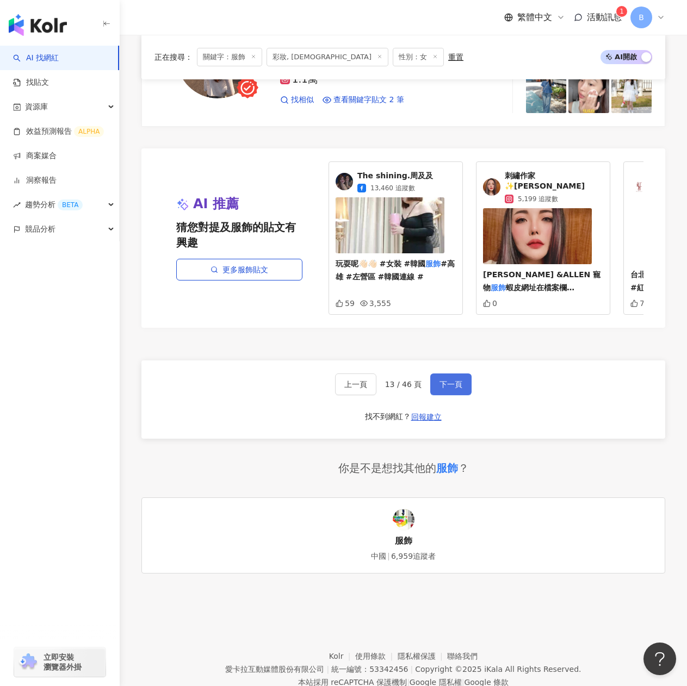
click at [445, 380] on span "下一頁" at bounding box center [450, 384] width 23 height 9
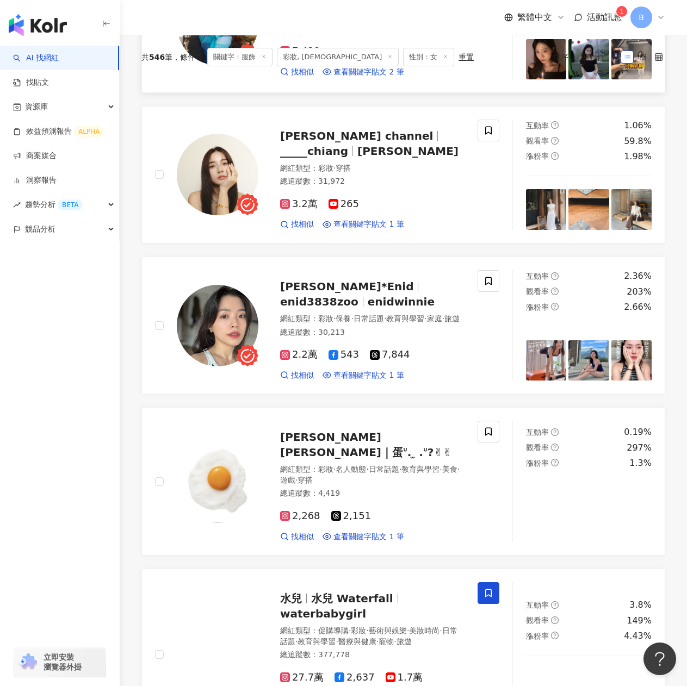
scroll to position [60, 0]
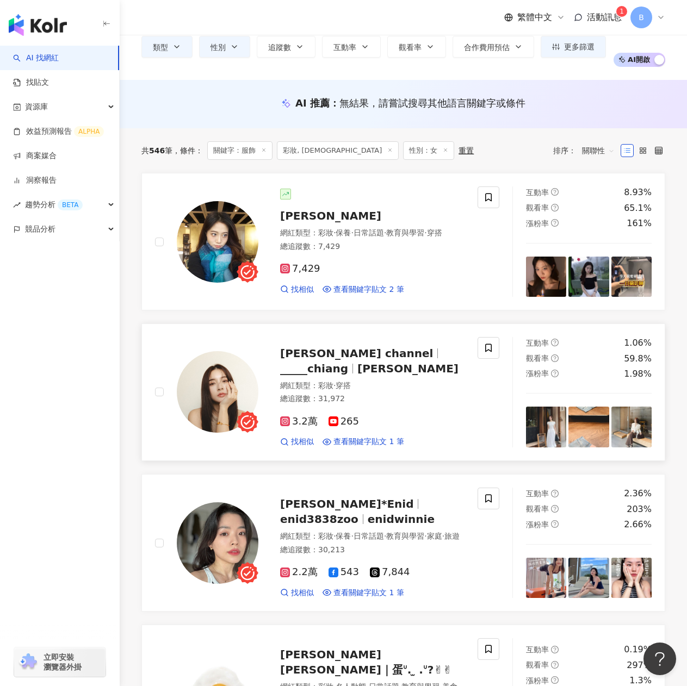
click at [357, 370] on span "蔣 Kathy Chiang" at bounding box center [407, 368] width 101 height 13
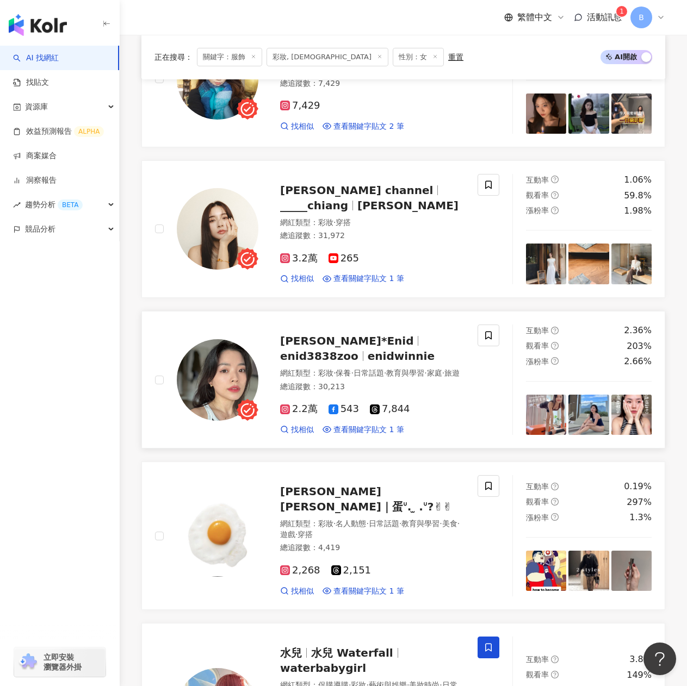
click at [418, 346] on div at bounding box center [418, 341] width 1 height 10
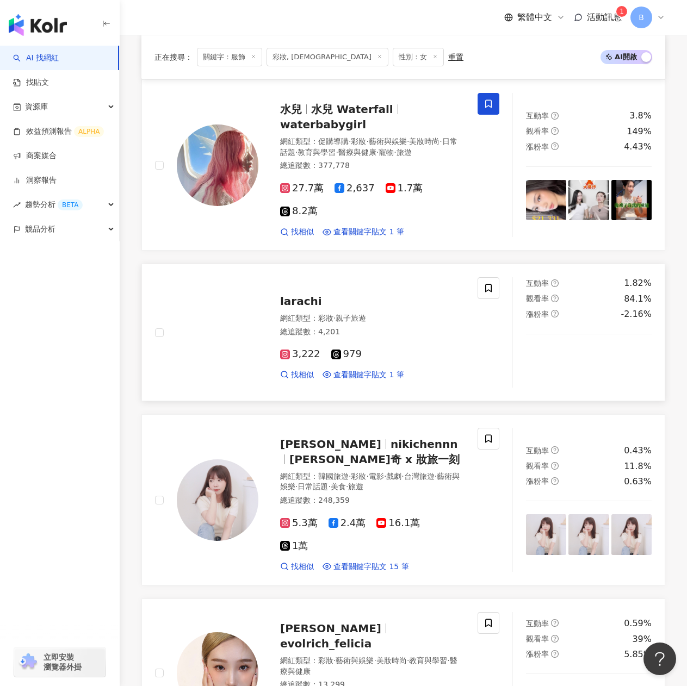
scroll to position [713, 0]
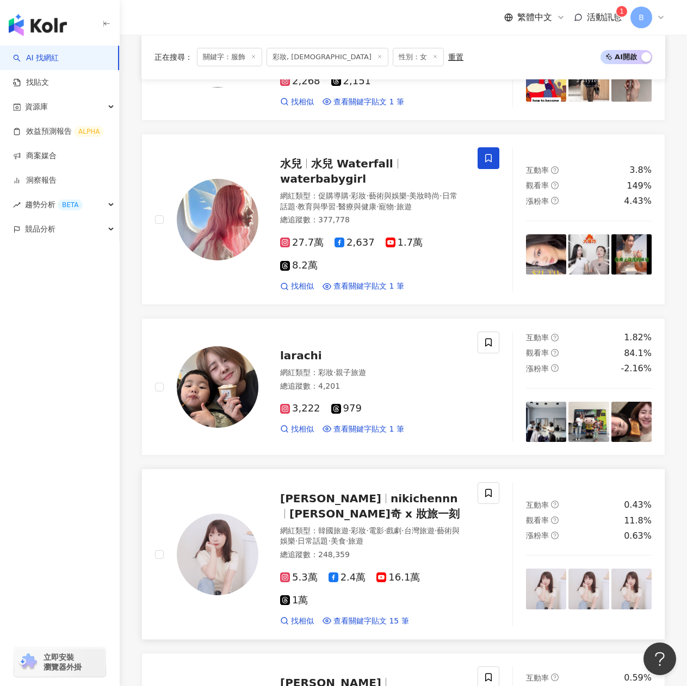
click at [390, 505] on span "nikichennn" at bounding box center [423, 498] width 67 height 13
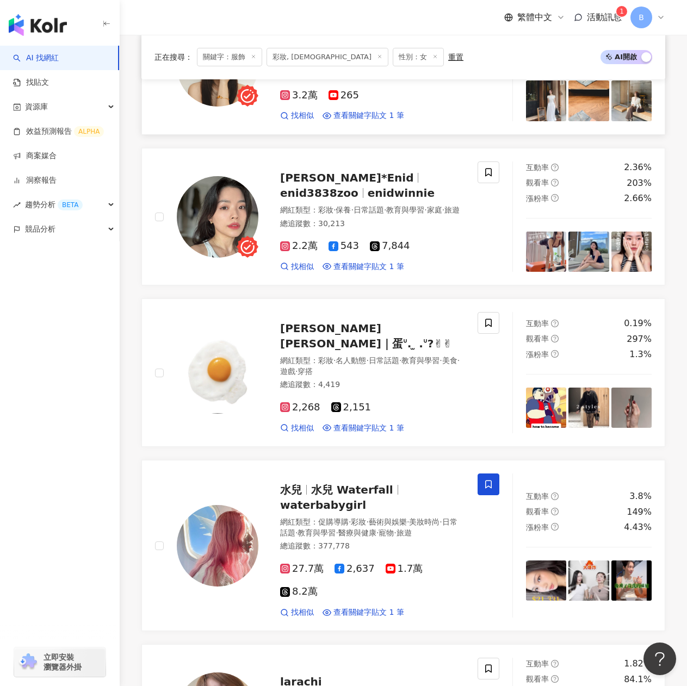
scroll to position [278, 0]
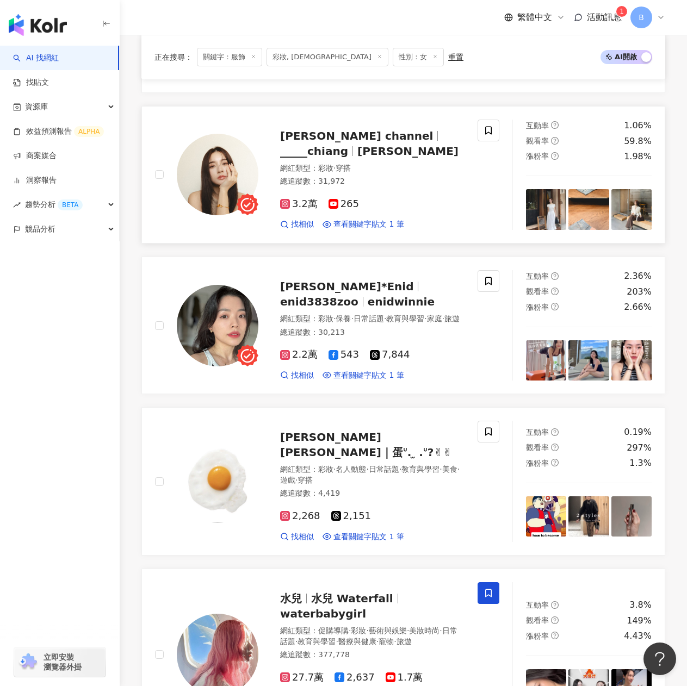
click at [357, 152] on span "蔣 Kathy Chiang" at bounding box center [407, 151] width 101 height 13
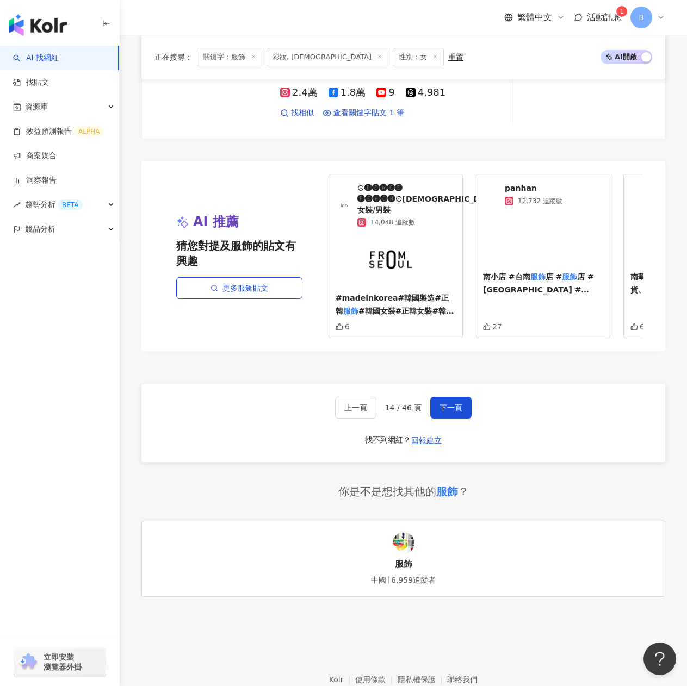
scroll to position [2019, 0]
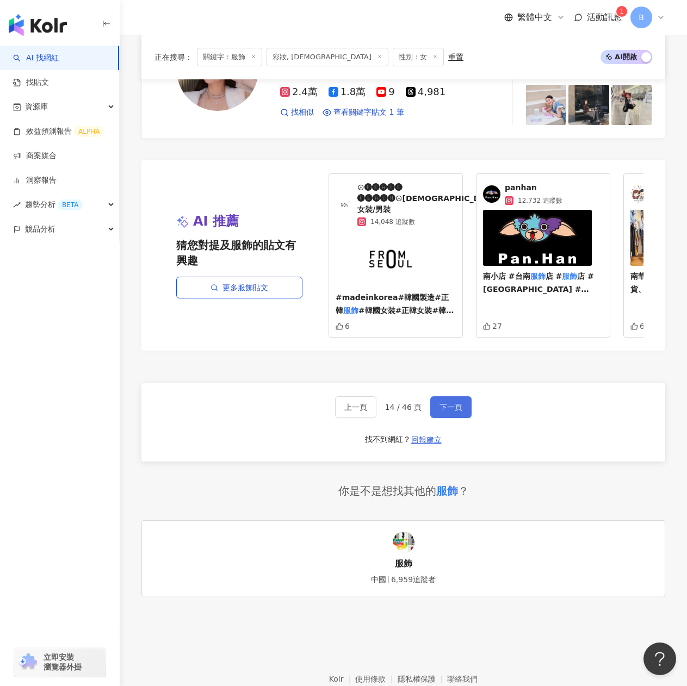
click at [453, 396] on button "下一頁" at bounding box center [450, 407] width 41 height 22
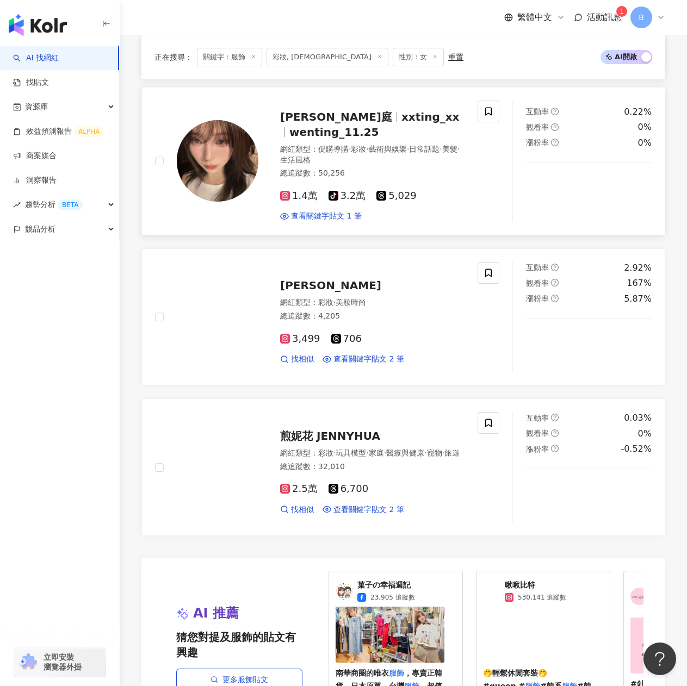
scroll to position [1422, 0]
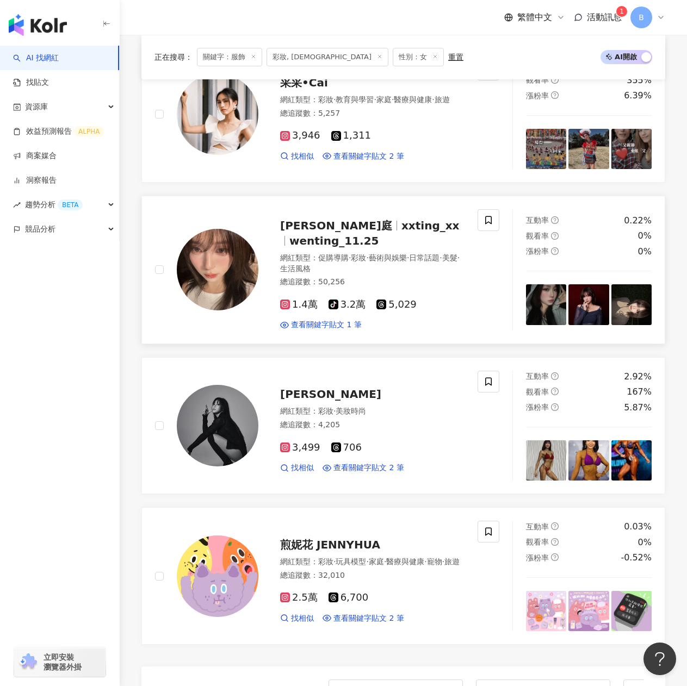
click at [401, 219] on span "xxting_xx" at bounding box center [430, 225] width 58 height 13
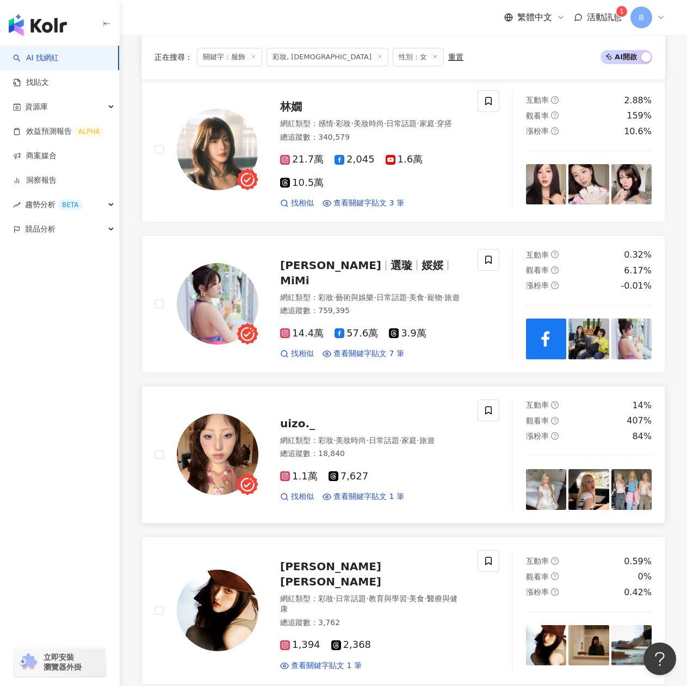
scroll to position [878, 0]
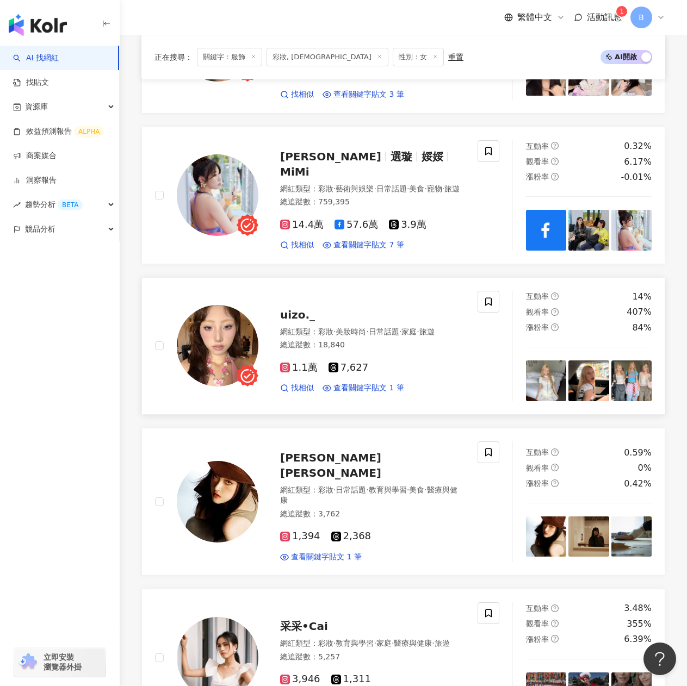
click at [298, 318] on span "uizo._" at bounding box center [297, 314] width 35 height 13
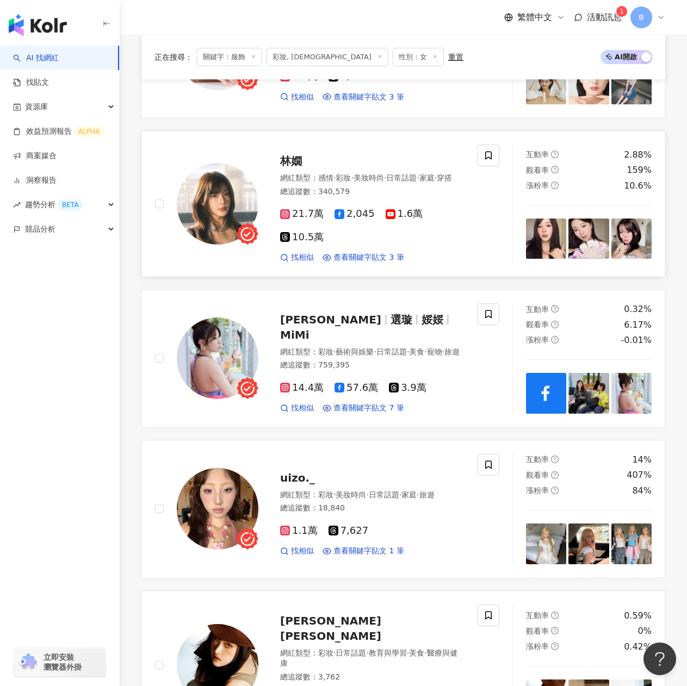
scroll to position [606, 0]
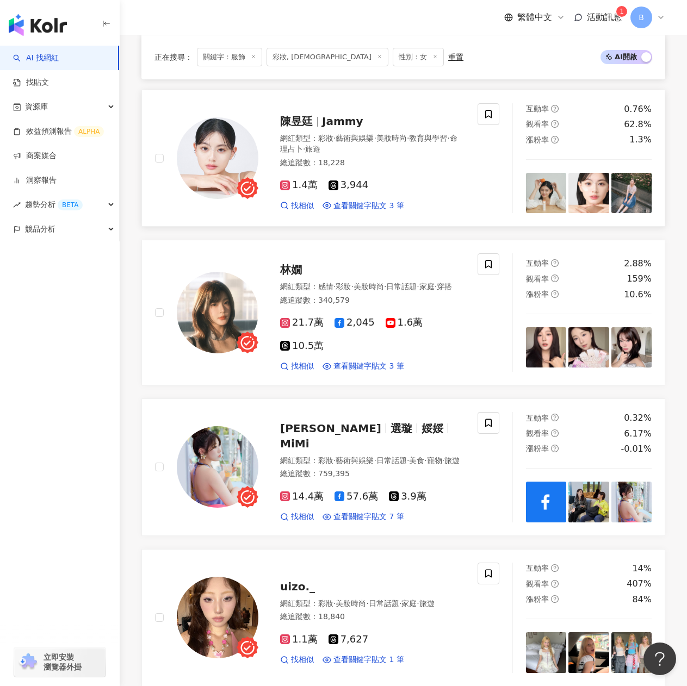
click at [326, 115] on span "Jammy" at bounding box center [342, 121] width 41 height 13
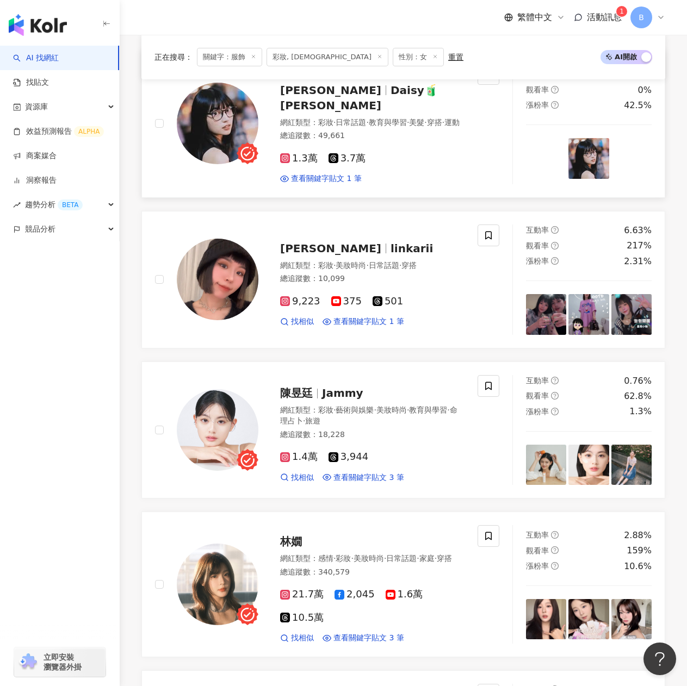
scroll to position [280, 0]
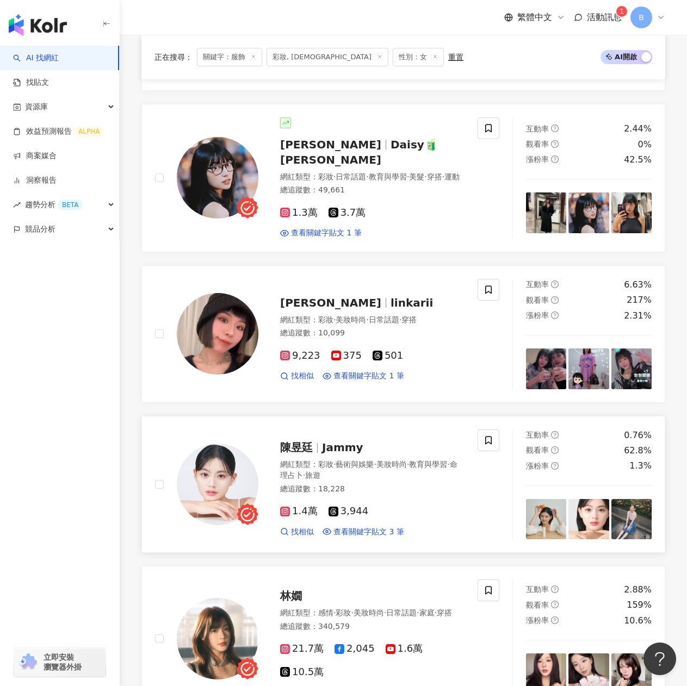
click at [354, 441] on span "Jammy" at bounding box center [342, 447] width 41 height 13
click at [336, 135] on div "蔡宛蓉Daisy Daisy🧃黛西 網紅類型 ： 彩妝 · 日常話題 · 教育與學習 · 美髮 · 穿搭 · 運動 總追蹤數 ： 49,661 1.3萬 3.…" at bounding box center [361, 177] width 206 height 121
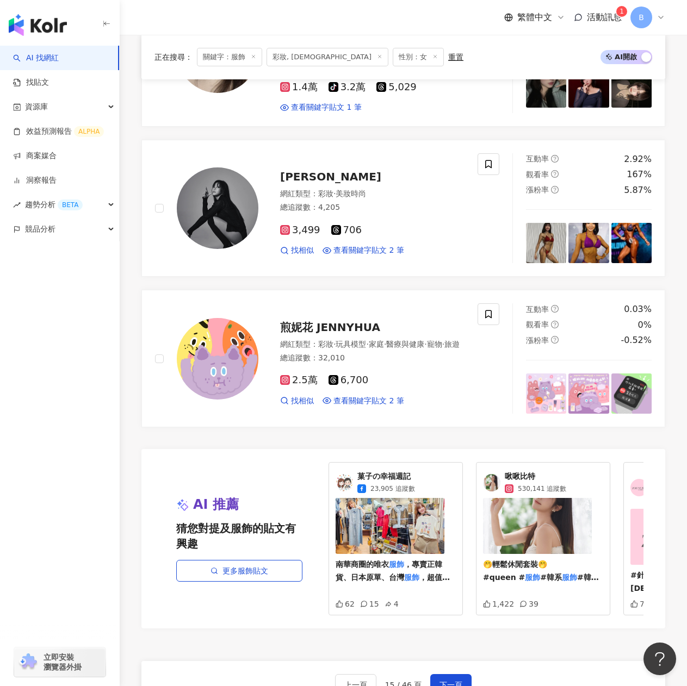
scroll to position [1803, 0]
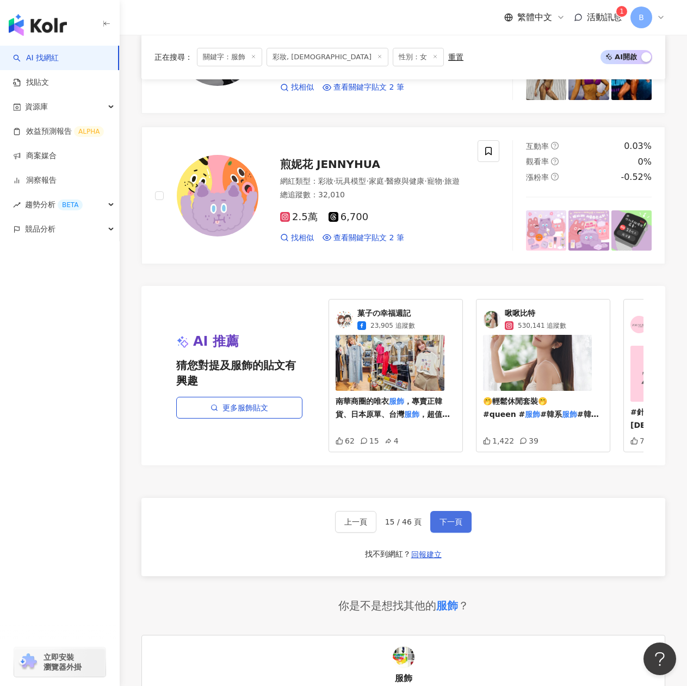
click at [463, 511] on button "下一頁" at bounding box center [450, 522] width 41 height 22
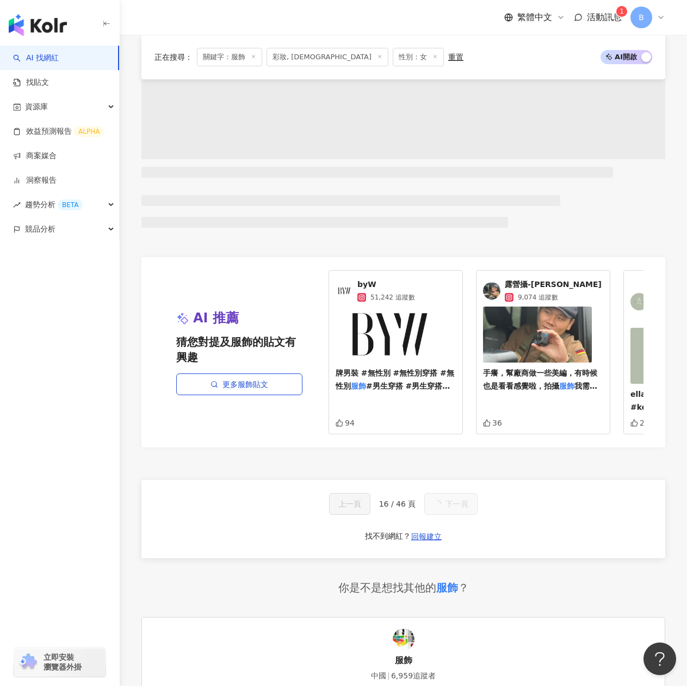
scroll to position [1814, 0]
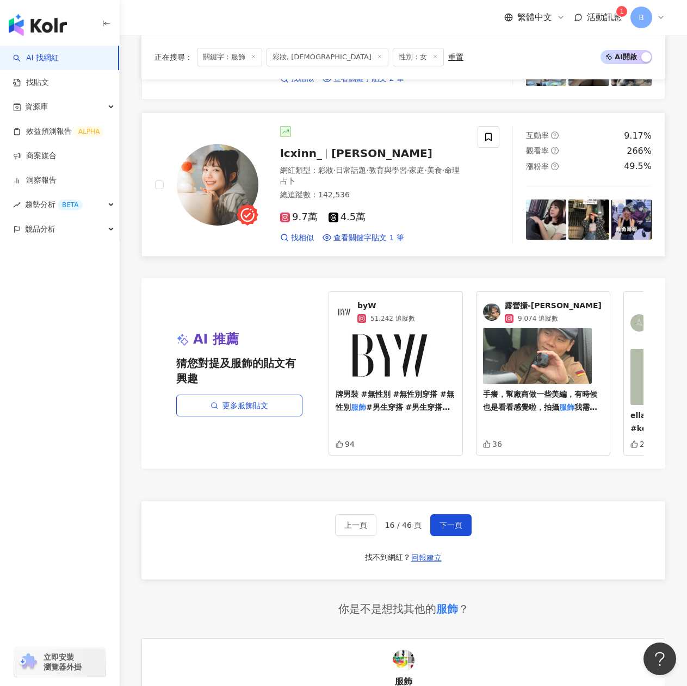
click at [332, 147] on span "林采欣" at bounding box center [381, 153] width 101 height 13
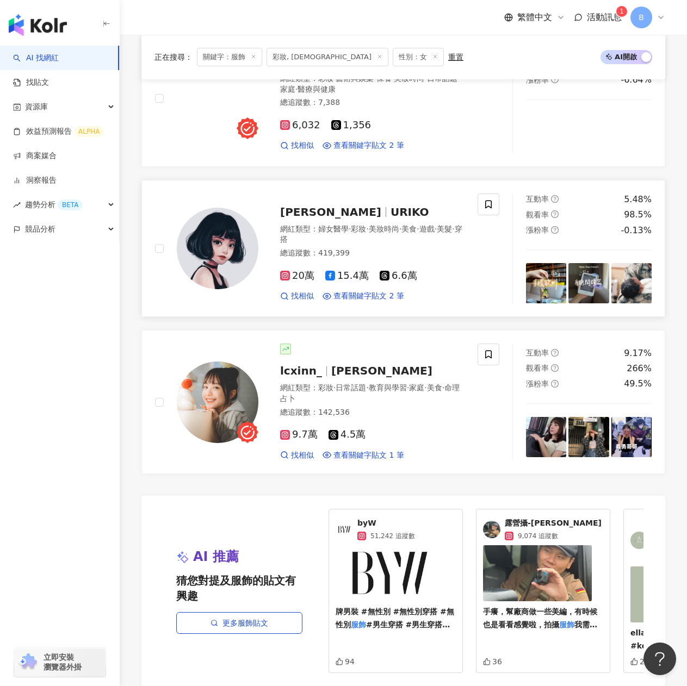
scroll to position [1433, 0]
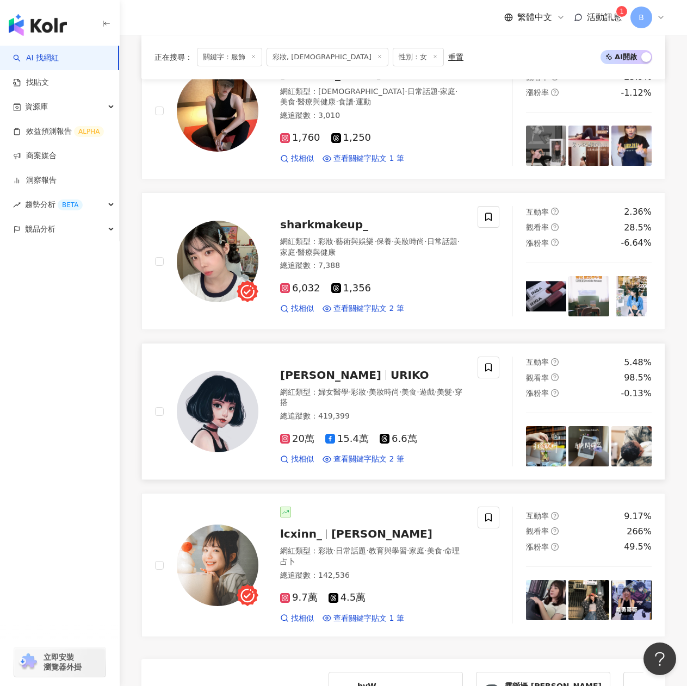
click at [390, 369] on span "URIKO" at bounding box center [409, 375] width 39 height 13
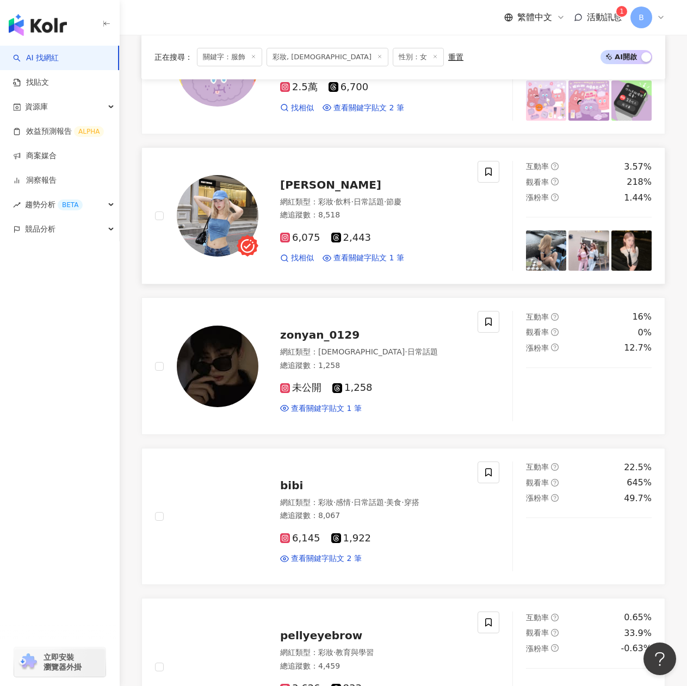
scroll to position [128, 0]
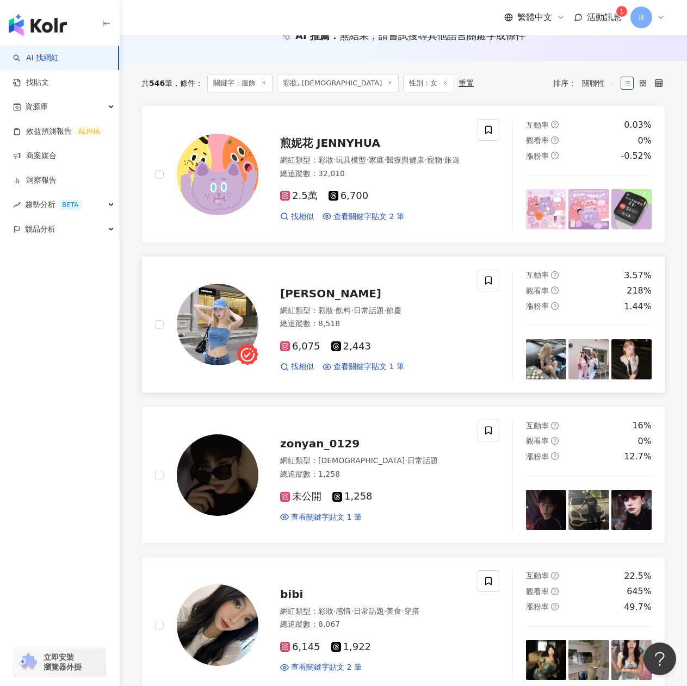
click at [301, 294] on span "Kaelynz_" at bounding box center [330, 293] width 101 height 13
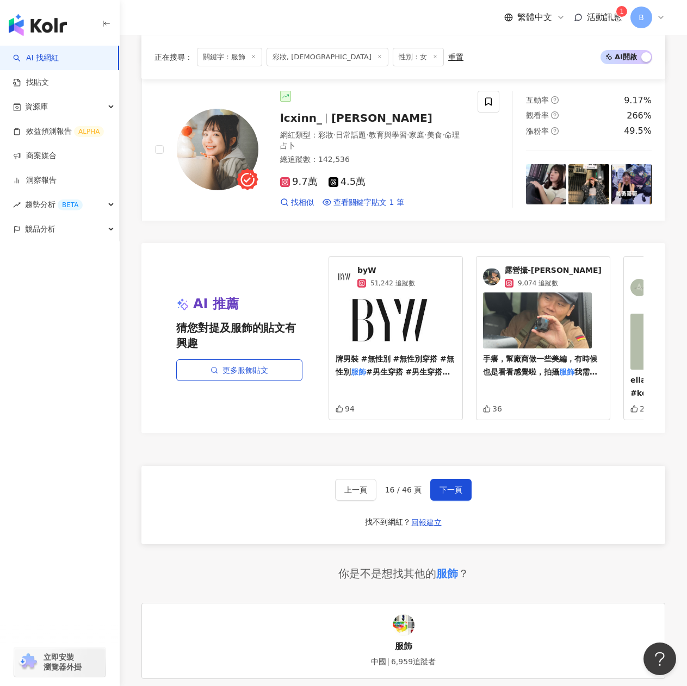
scroll to position [1904, 0]
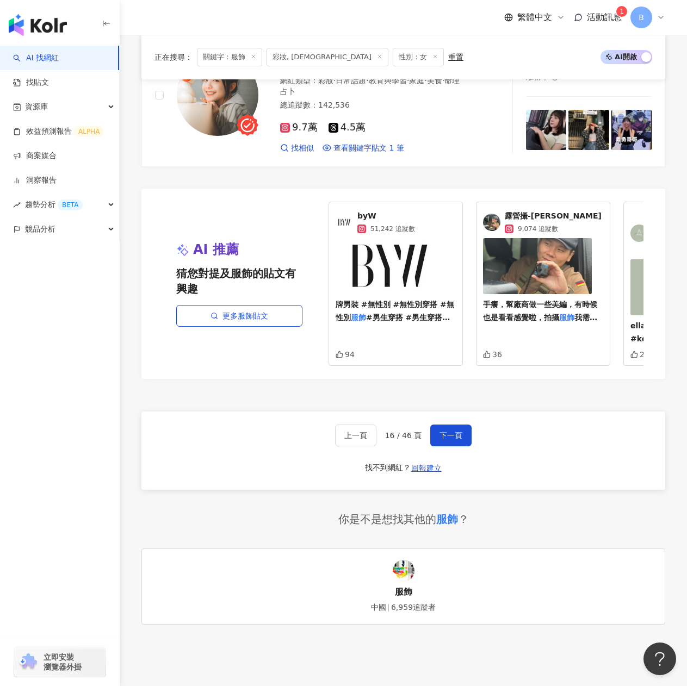
click at [469, 439] on div "上一頁 16 / 46 頁 下一頁 找不到網紅？ 回報建立" at bounding box center [403, 451] width 524 height 78
click at [464, 432] on button "下一頁" at bounding box center [450, 436] width 41 height 22
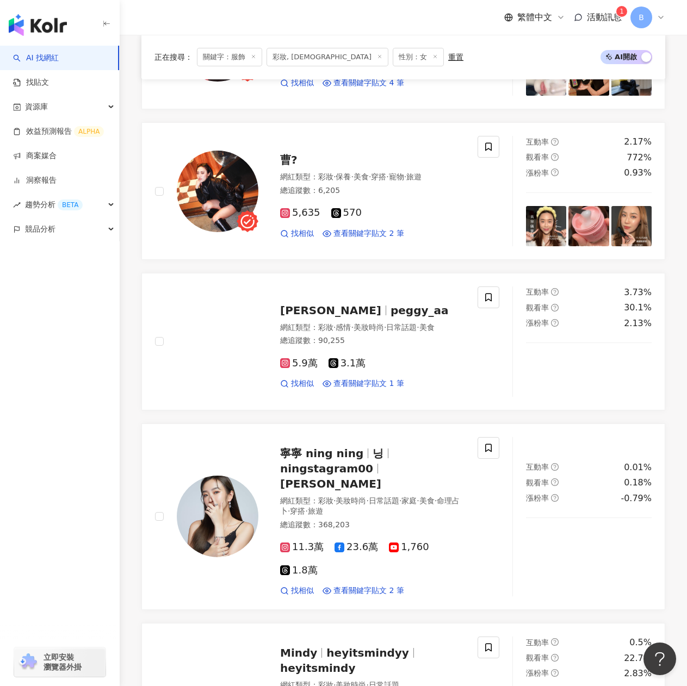
scroll to position [1565, 0]
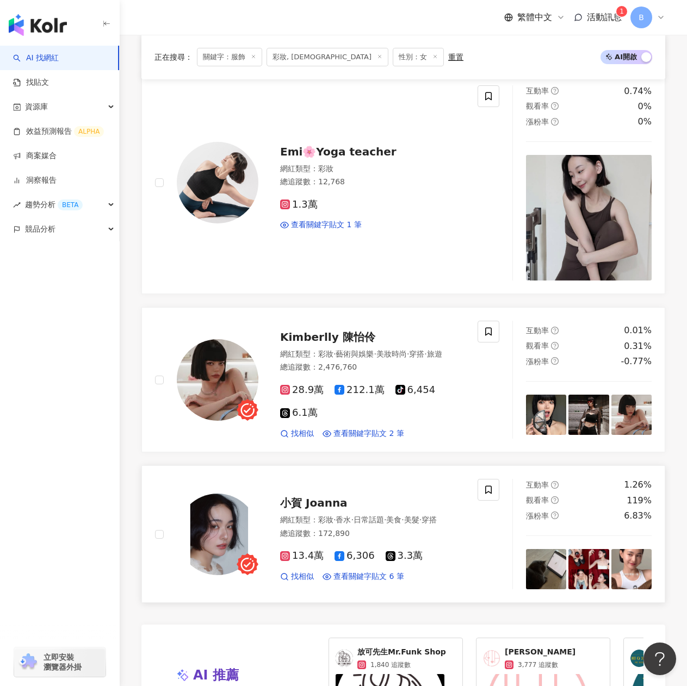
click at [344, 500] on span "小賀 Joanna" at bounding box center [313, 503] width 67 height 13
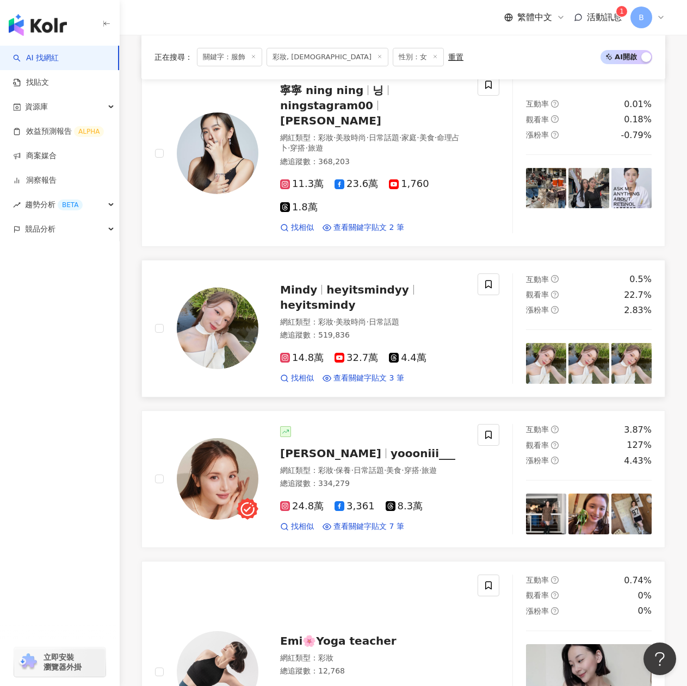
scroll to position [1021, 0]
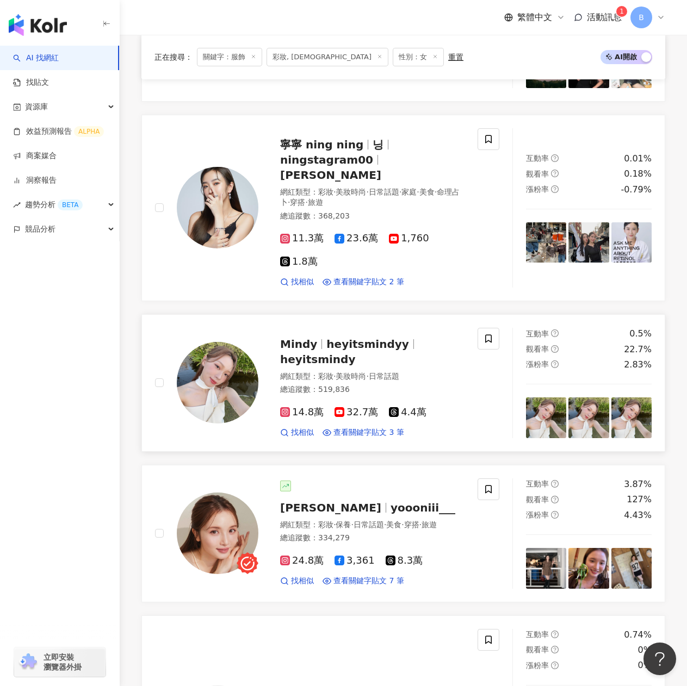
click at [331, 338] on span "heyitsmindyy" at bounding box center [367, 344] width 82 height 13
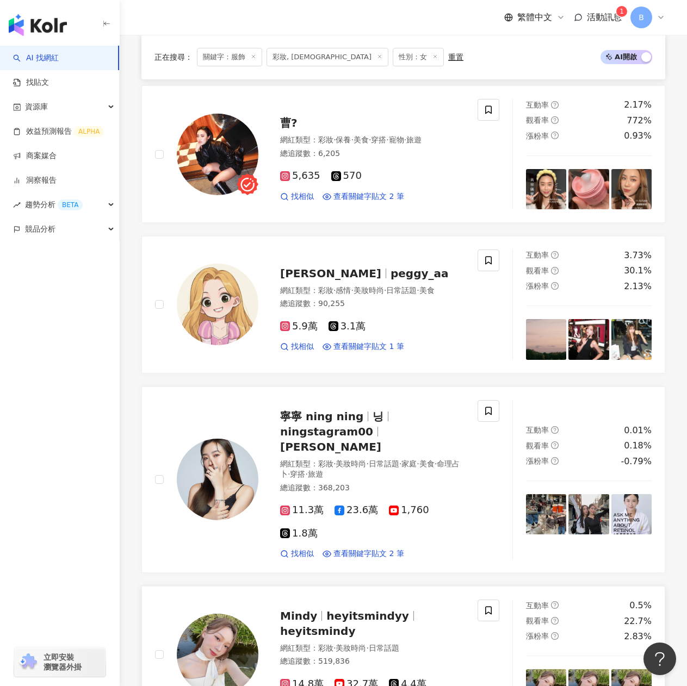
scroll to position [913, 0]
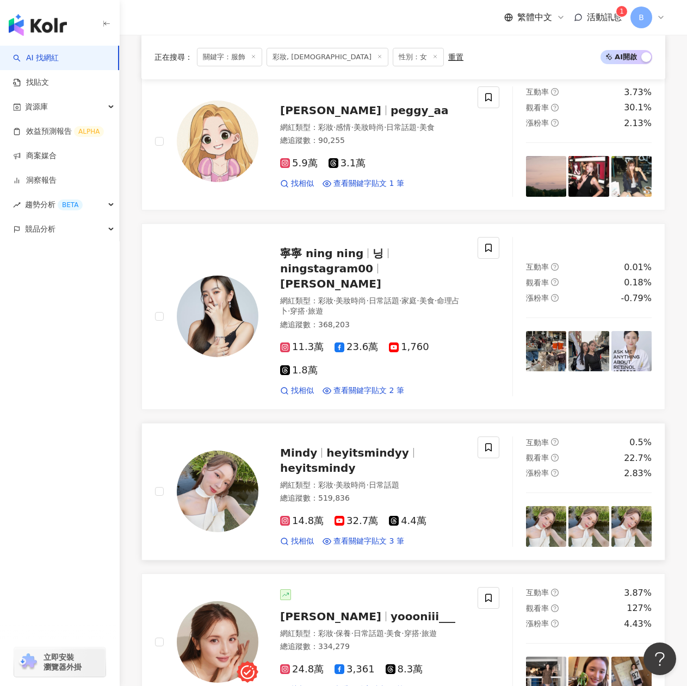
click at [331, 462] on span "heyitsmindy" at bounding box center [317, 468] width 75 height 13
click at [57, 184] on link "洞察報告" at bounding box center [35, 180] width 44 height 11
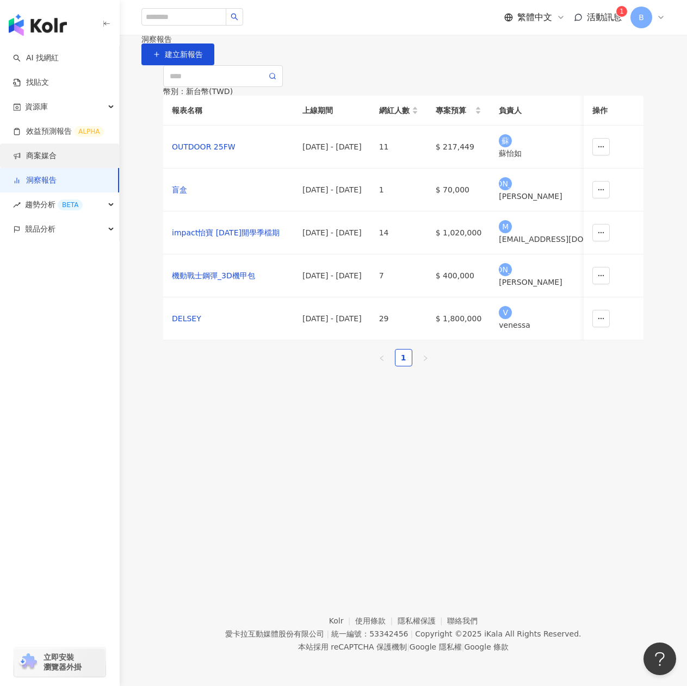
click at [54, 162] on link "商案媒合" at bounding box center [35, 156] width 44 height 11
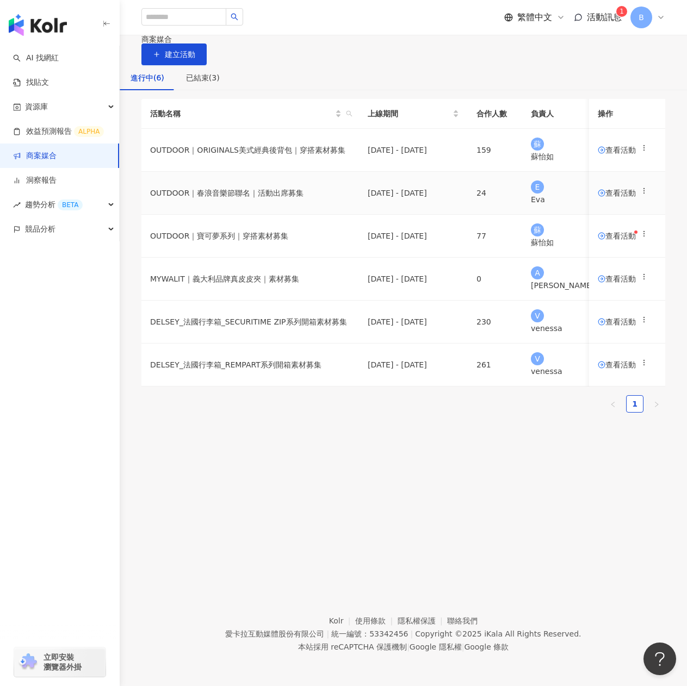
click at [612, 215] on td "查看活動" at bounding box center [627, 193] width 76 height 43
click at [602, 215] on td "查看活動" at bounding box center [627, 193] width 76 height 43
click at [600, 197] on span "查看活動" at bounding box center [617, 193] width 38 height 8
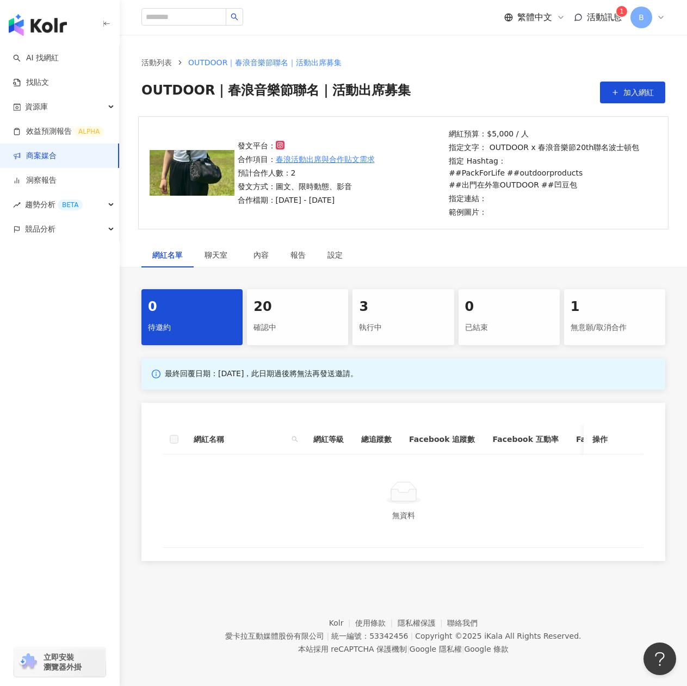
drag, startPoint x: 319, startPoint y: 303, endPoint x: 331, endPoint y: 296, distance: 14.2
click at [320, 303] on div "20" at bounding box center [297, 307] width 88 height 18
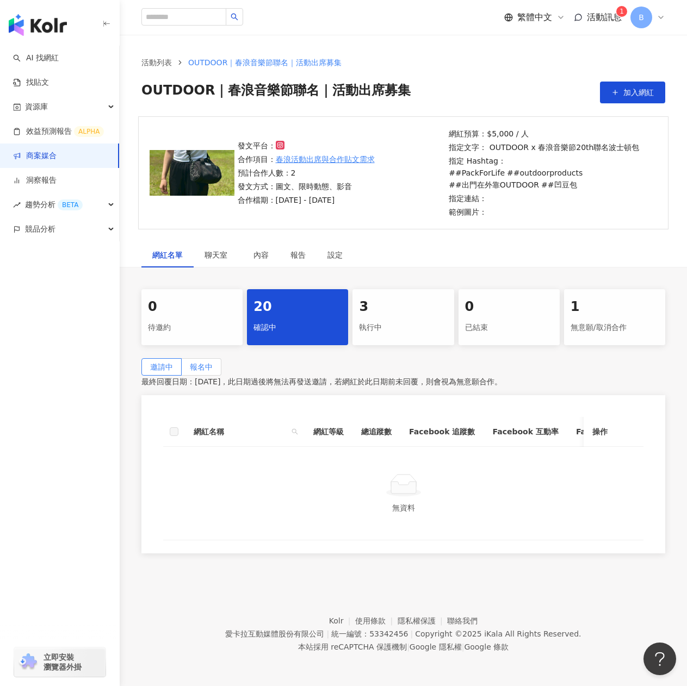
click at [221, 371] on label "報名中" at bounding box center [202, 366] width 40 height 17
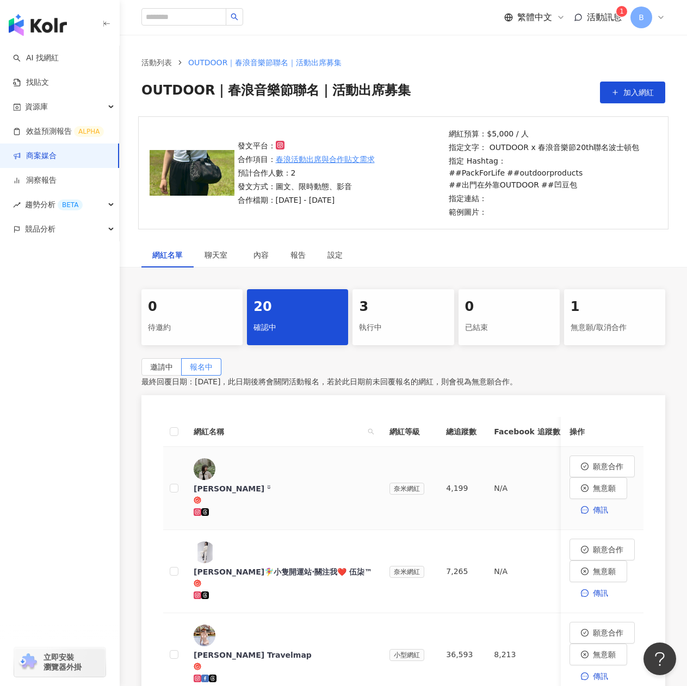
click at [224, 483] on div "Silvia ᵕ̈" at bounding box center [283, 488] width 178 height 11
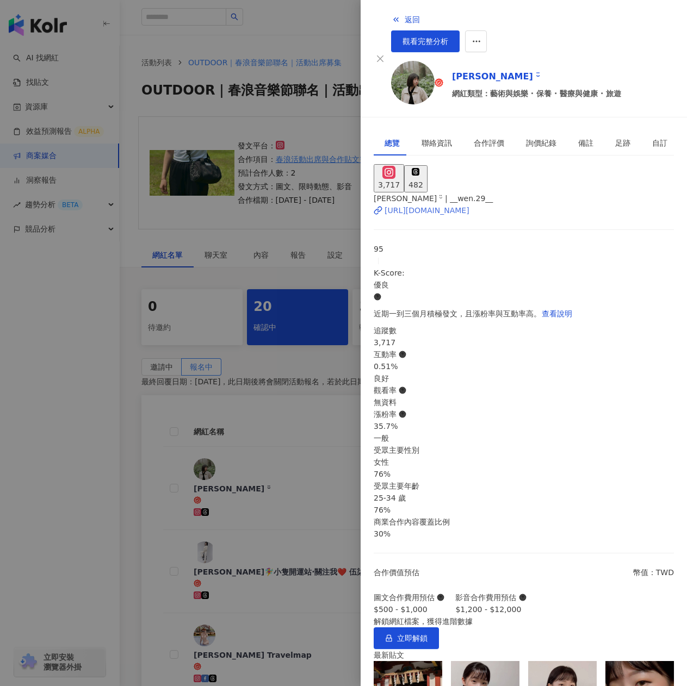
click at [469, 204] on div "https://www.instagram.com/__wen.29__/" at bounding box center [427, 210] width 85 height 12
click at [270, 104] on div at bounding box center [343, 343] width 687 height 686
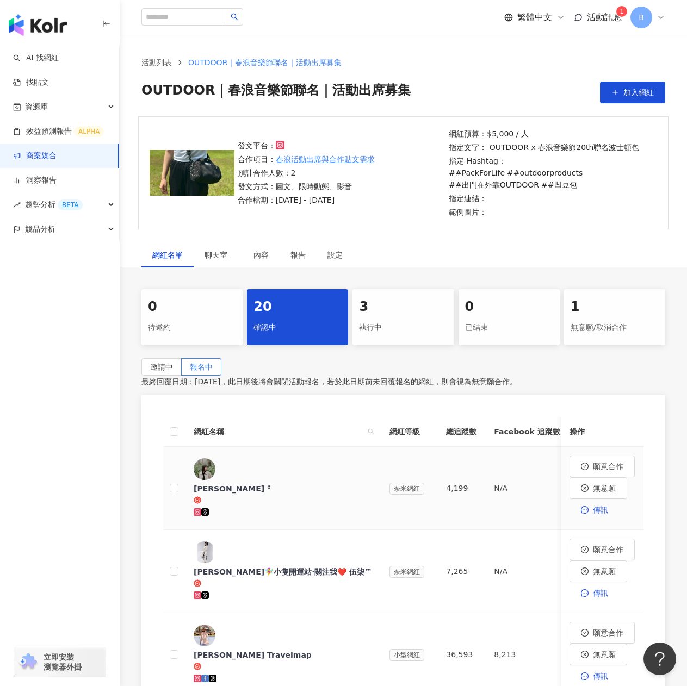
scroll to position [272, 0]
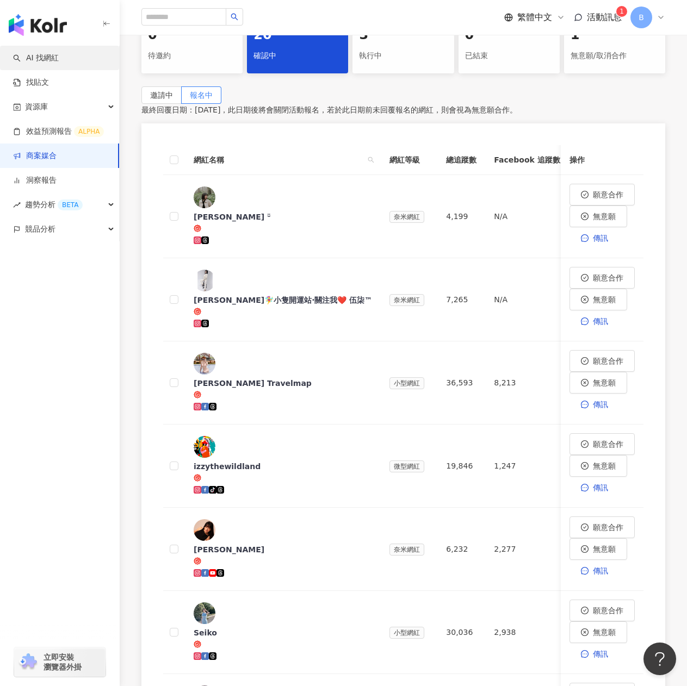
click at [59, 58] on link "AI 找網紅" at bounding box center [36, 58] width 46 height 11
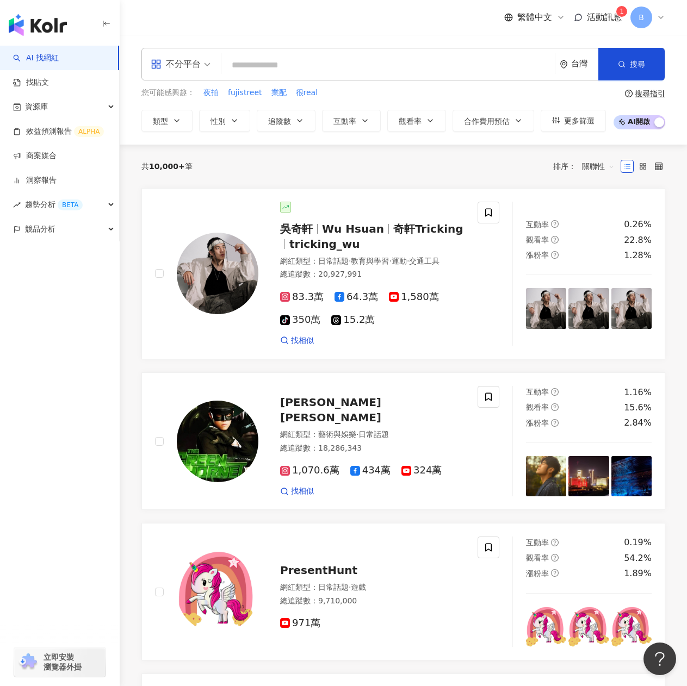
click at [269, 62] on input "search" at bounding box center [388, 65] width 325 height 21
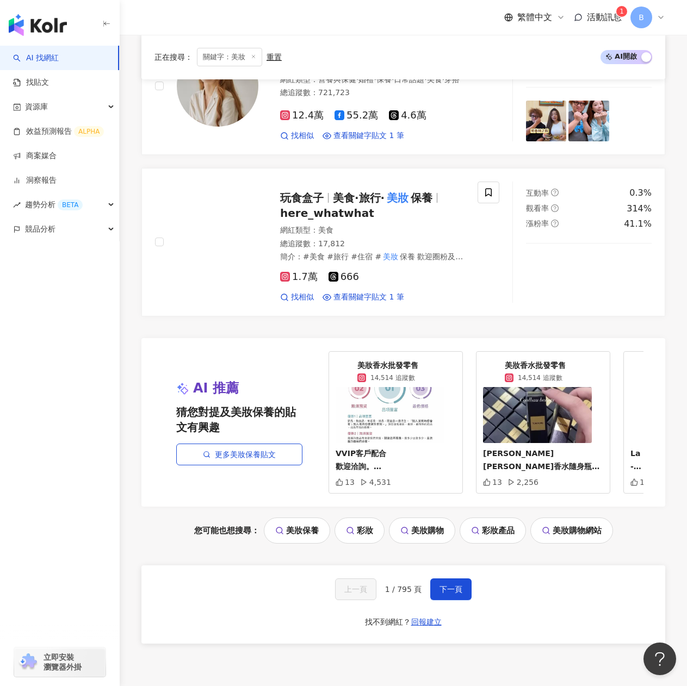
scroll to position [1900, 0]
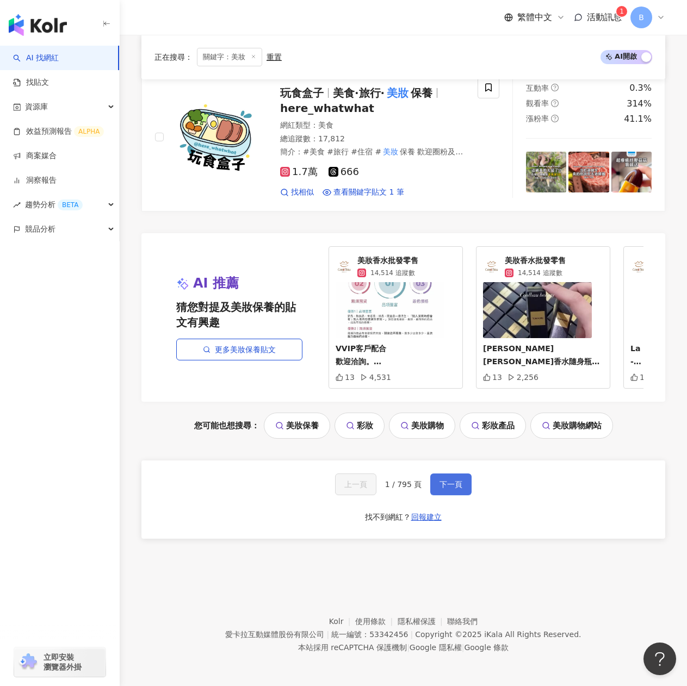
click at [437, 491] on button "下一頁" at bounding box center [450, 485] width 41 height 22
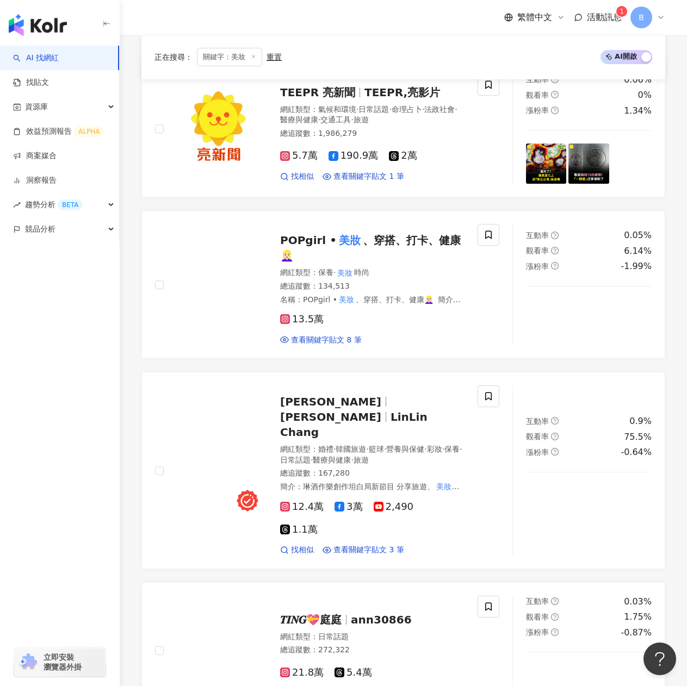
scroll to position [0, 0]
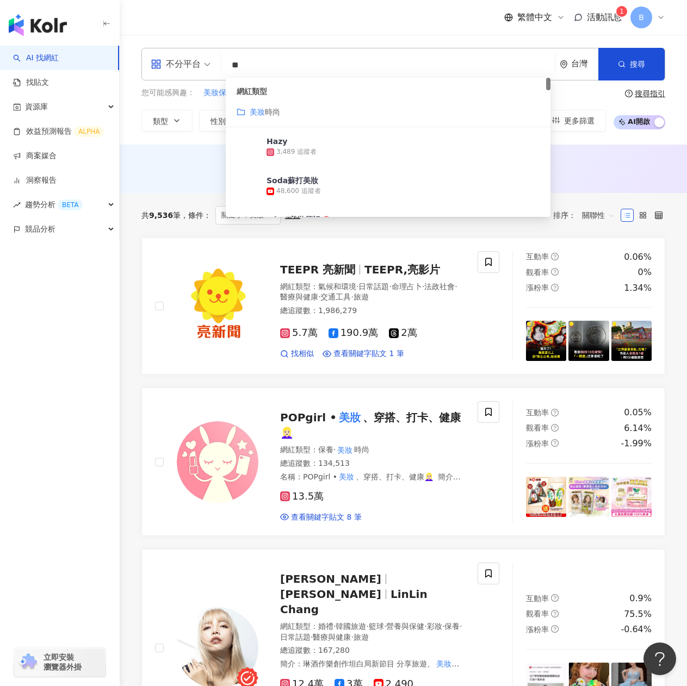
drag, startPoint x: 279, startPoint y: 73, endPoint x: 226, endPoint y: 69, distance: 53.0
click at [226, 69] on input "**" at bounding box center [388, 65] width 325 height 21
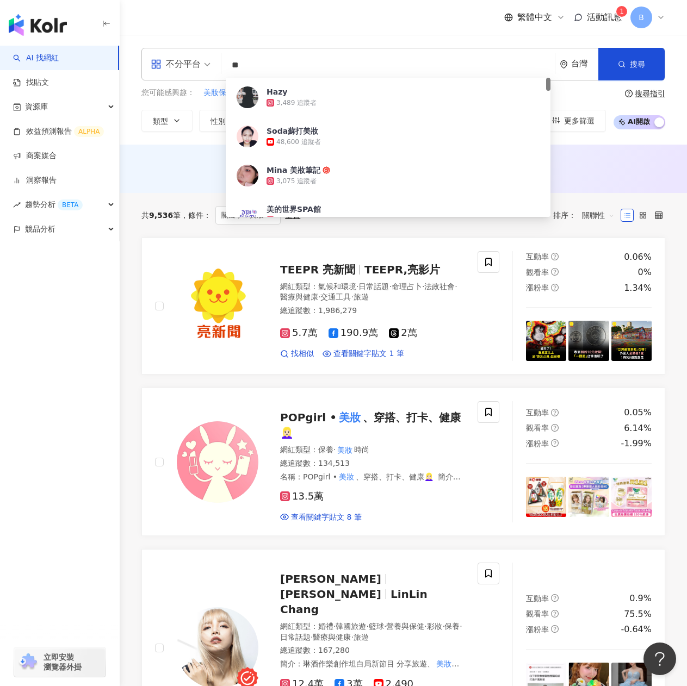
type input "*"
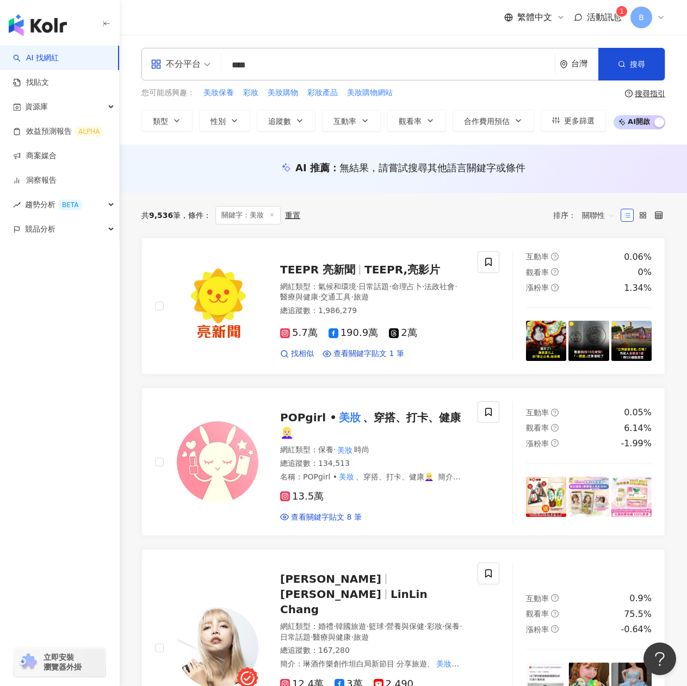
type input "****"
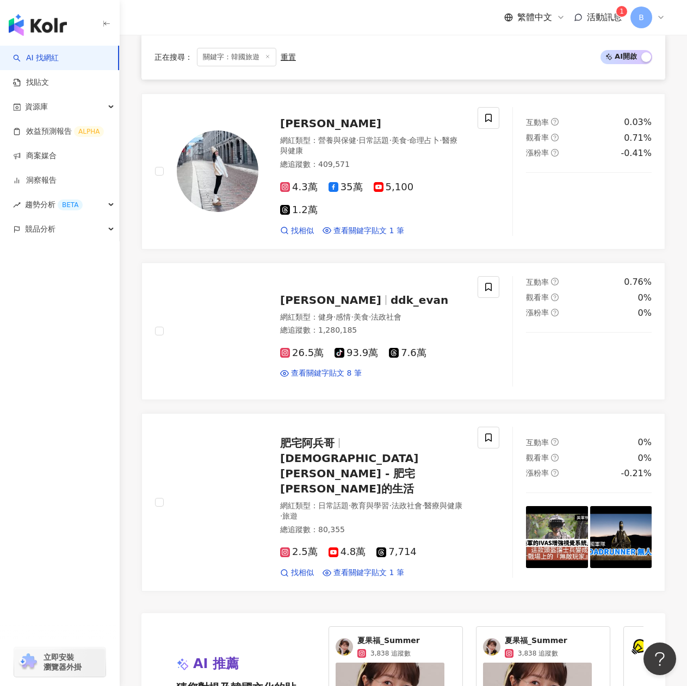
scroll to position [1795, 0]
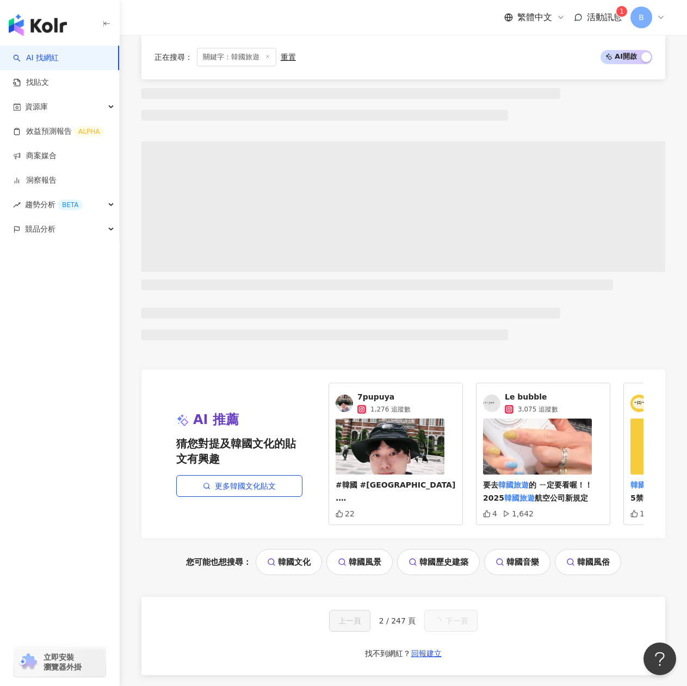
scroll to position [318, 0]
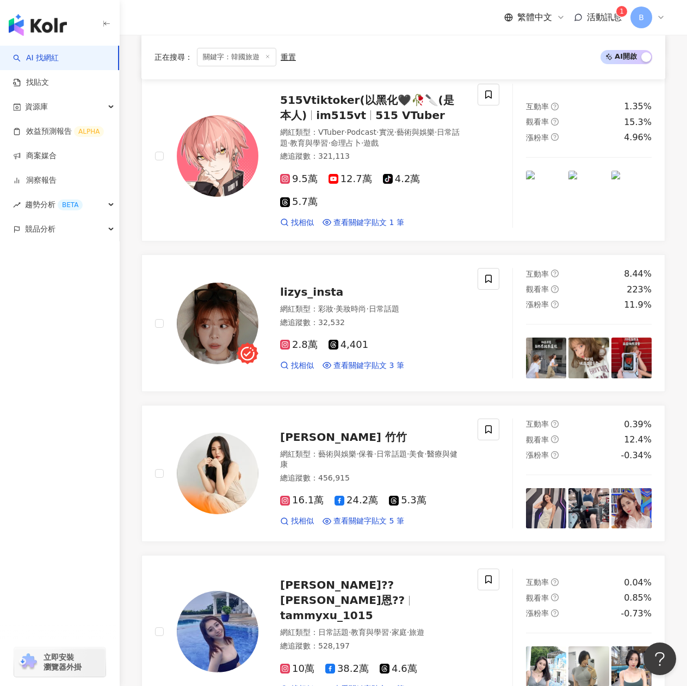
click at [606, 16] on span "活動訊息" at bounding box center [604, 17] width 35 height 10
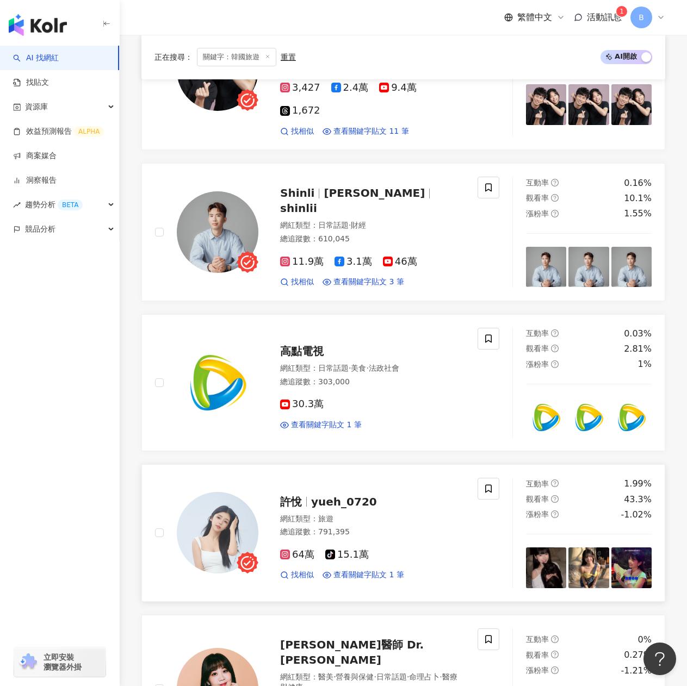
click at [319, 495] on span "yueh_0720" at bounding box center [344, 501] width 66 height 13
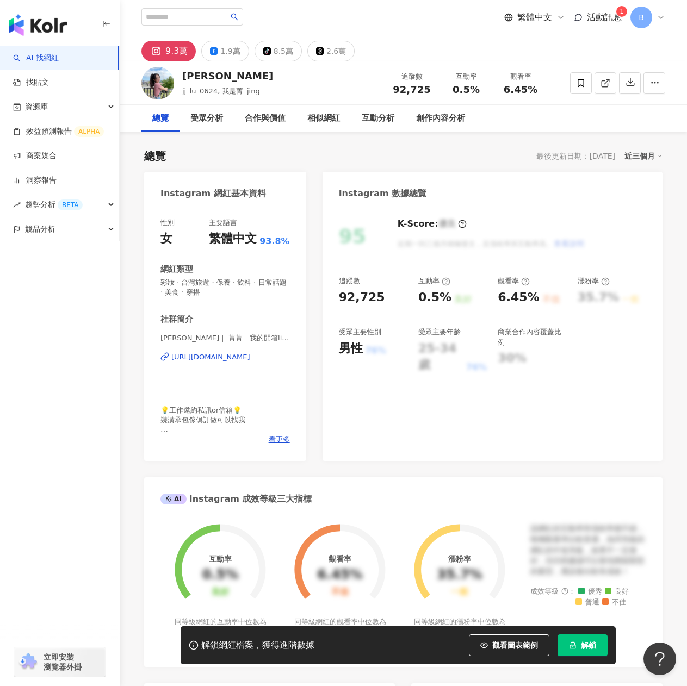
click at [214, 353] on div "https://www.instagram.com/jj_lu_0624/" at bounding box center [210, 357] width 79 height 10
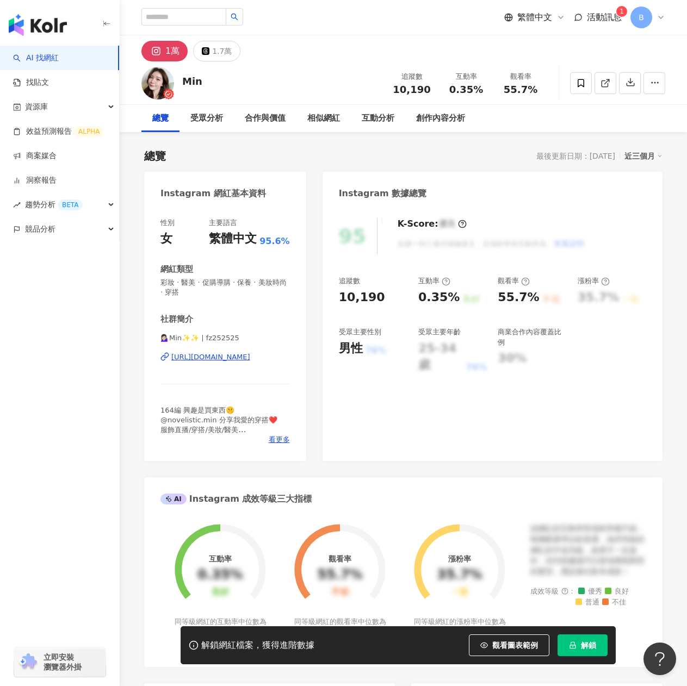
click at [223, 358] on div "[URL][DOMAIN_NAME]" at bounding box center [210, 357] width 79 height 10
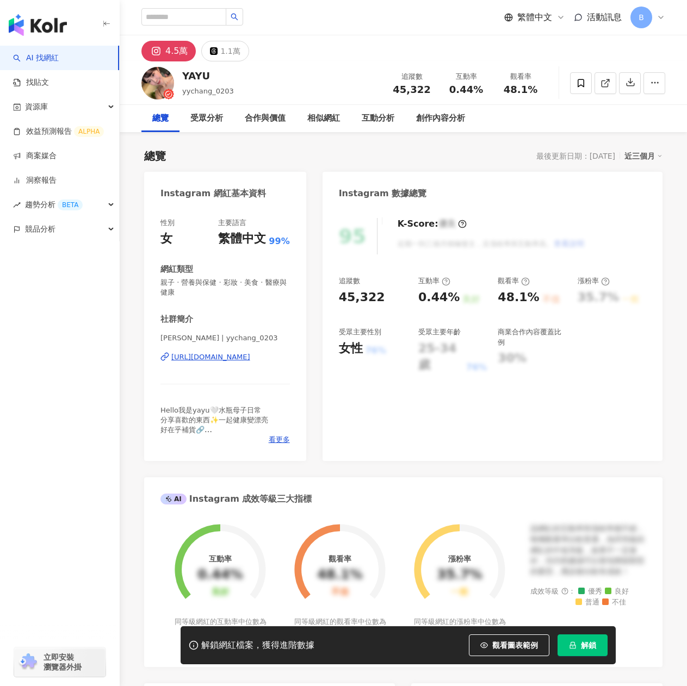
click at [226, 358] on div "[URL][DOMAIN_NAME]" at bounding box center [210, 357] width 79 height 10
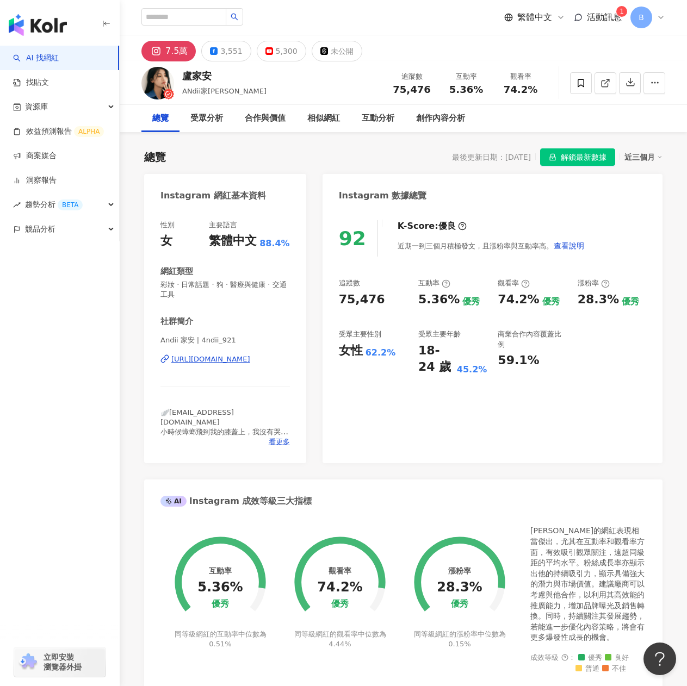
click at [221, 364] on div "[URL][DOMAIN_NAME]" at bounding box center [210, 360] width 79 height 10
drag, startPoint x: 357, startPoint y: 314, endPoint x: 354, endPoint y: 325, distance: 11.4
click at [357, 319] on div "追蹤數 75,476 互動率 5.36% 優秀 觀看率 74.2% 優秀 漲粉率 28.3% 優秀 受眾主要性別 女性 62.2% 受眾主要年齡 18-24 …" at bounding box center [492, 326] width 307 height 97
drag, startPoint x: 217, startPoint y: 75, endPoint x: 175, endPoint y: 71, distance: 42.6
click at [175, 71] on div "[PERSON_NAME]ANdii家安 追蹤數 75,476 互動率 5.36% 觀看率 74.2%" at bounding box center [403, 82] width 567 height 43
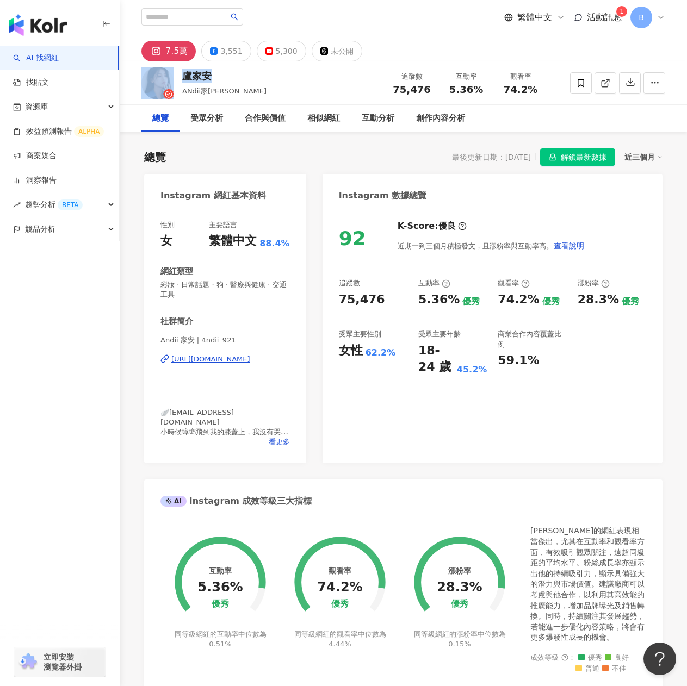
copy div "盧家安"
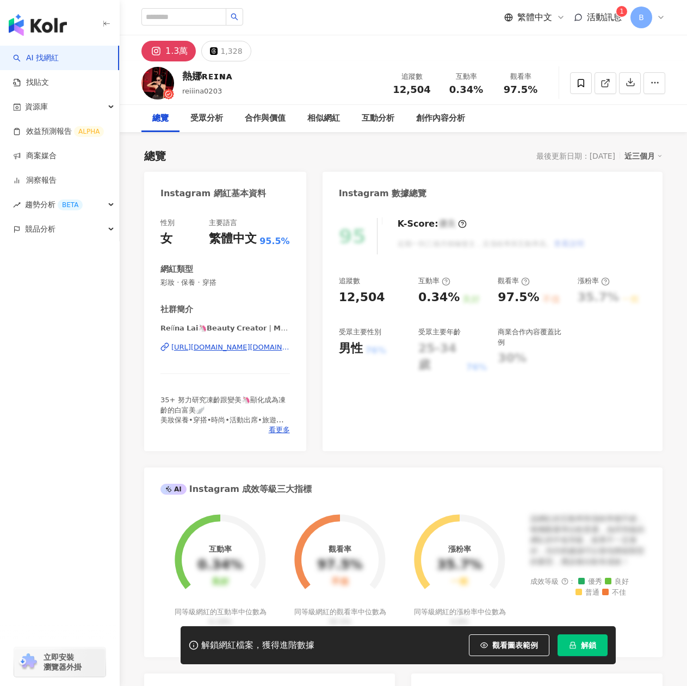
click at [234, 349] on div "https://www.instagram.com/ms.reiina0203/" at bounding box center [230, 348] width 119 height 10
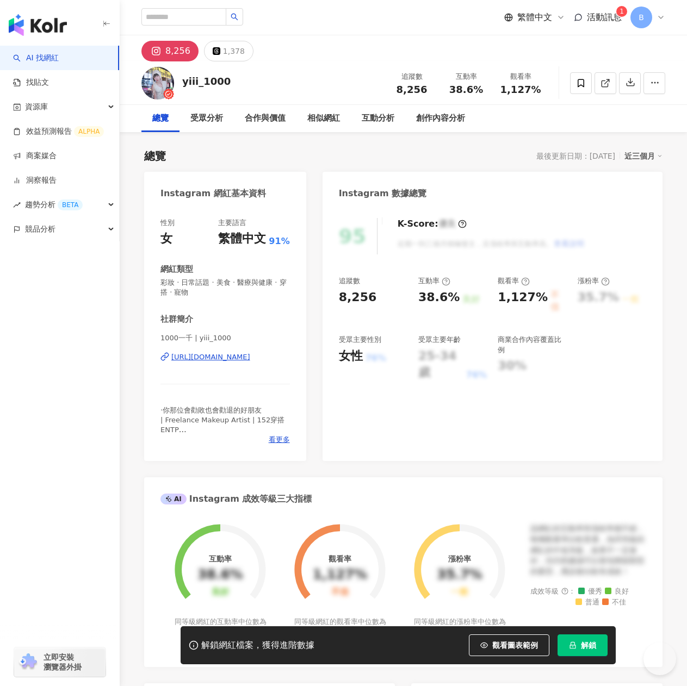
click at [195, 359] on div "[URL][DOMAIN_NAME]" at bounding box center [210, 357] width 79 height 10
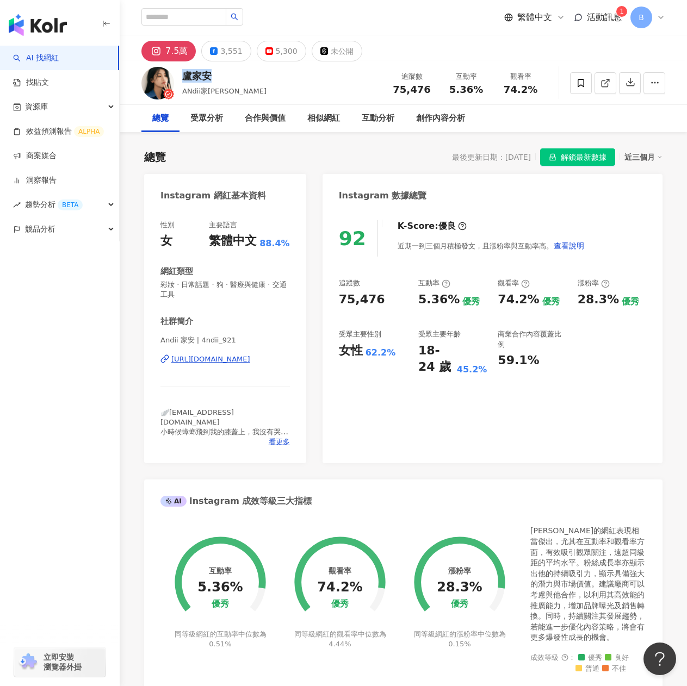
drag, startPoint x: 222, startPoint y: 70, endPoint x: 178, endPoint y: 73, distance: 43.7
click at [178, 73] on div "盧家安 ANdii家安 追蹤數 75,476 互動率 5.36% 觀看率 74.2%" at bounding box center [403, 82] width 567 height 43
copy div "盧家安"
drag, startPoint x: 342, startPoint y: 351, endPoint x: 351, endPoint y: 349, distance: 9.0
click at [351, 349] on div "女性" at bounding box center [351, 351] width 24 height 17
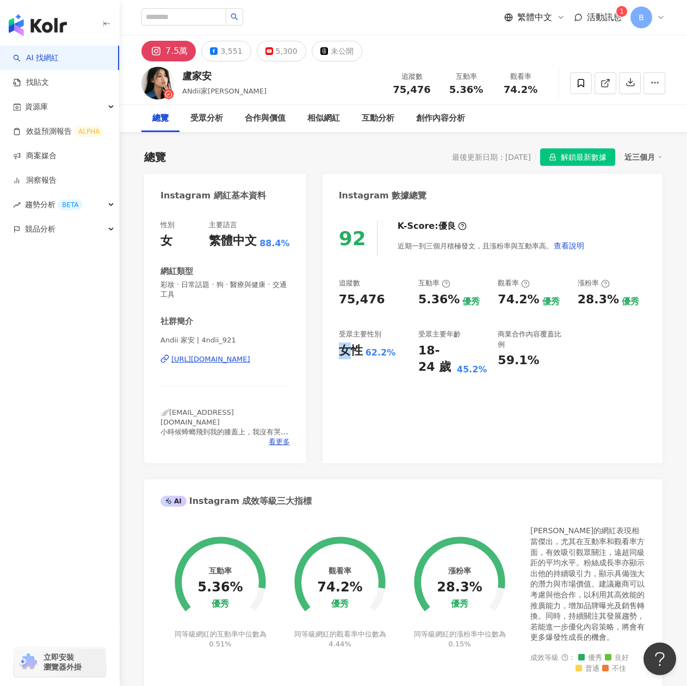
copy div "女"
click at [333, 46] on div "未公開" at bounding box center [342, 51] width 23 height 15
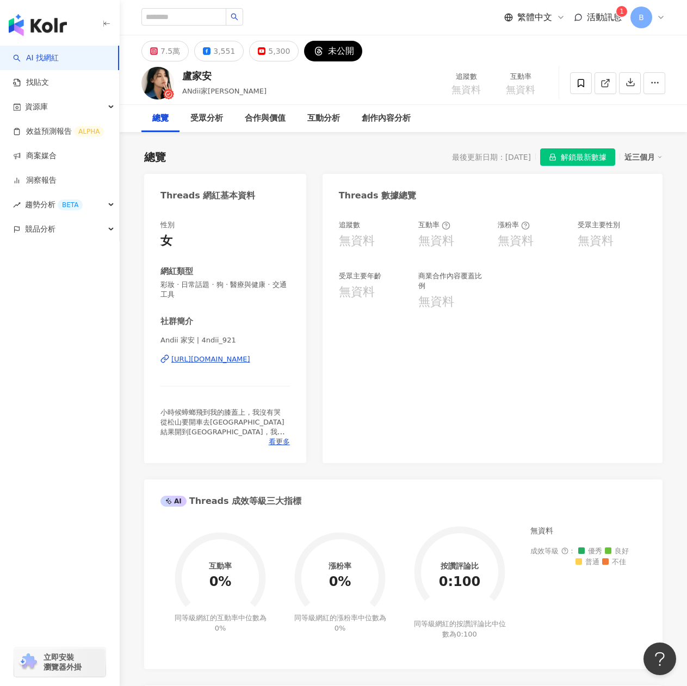
click at [250, 358] on div "https://www.threads.com/@4ndii_921" at bounding box center [210, 360] width 79 height 10
click at [165, 61] on div "盧家安 ANdii家安 追蹤數 無資料 互動率 無資料" at bounding box center [403, 82] width 567 height 43
click at [163, 54] on div "7.5萬" at bounding box center [170, 51] width 20 height 15
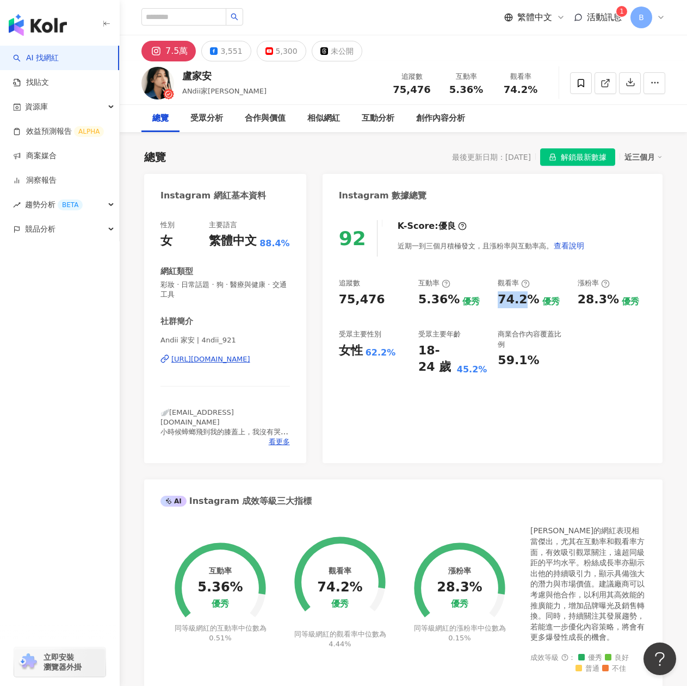
drag, startPoint x: 500, startPoint y: 300, endPoint x: 529, endPoint y: 300, distance: 28.3
click at [529, 300] on div "74.2%" at bounding box center [518, 300] width 41 height 17
click at [508, 324] on div "追蹤數 75,476 互動率 5.36% 優秀 觀看率 74.2% 優秀 漲粉率 28.3% 優秀 受眾主要性別 女性 62.2% 受眾主要年齡 18-24 …" at bounding box center [492, 326] width 307 height 97
drag, startPoint x: 418, startPoint y: 300, endPoint x: 441, endPoint y: 299, distance: 22.9
click at [441, 299] on div "5.36%" at bounding box center [438, 300] width 41 height 17
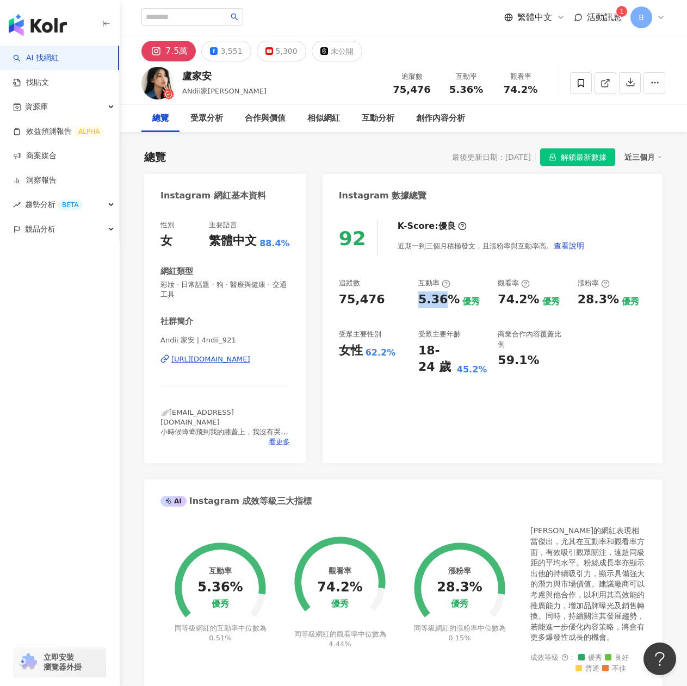
copy div "5.36"
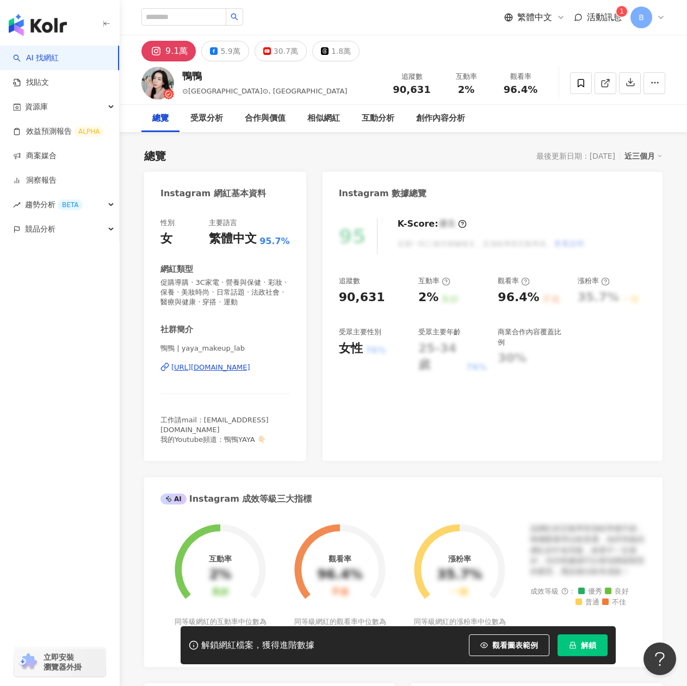
click at [230, 370] on div "[URL][DOMAIN_NAME]" at bounding box center [210, 368] width 79 height 10
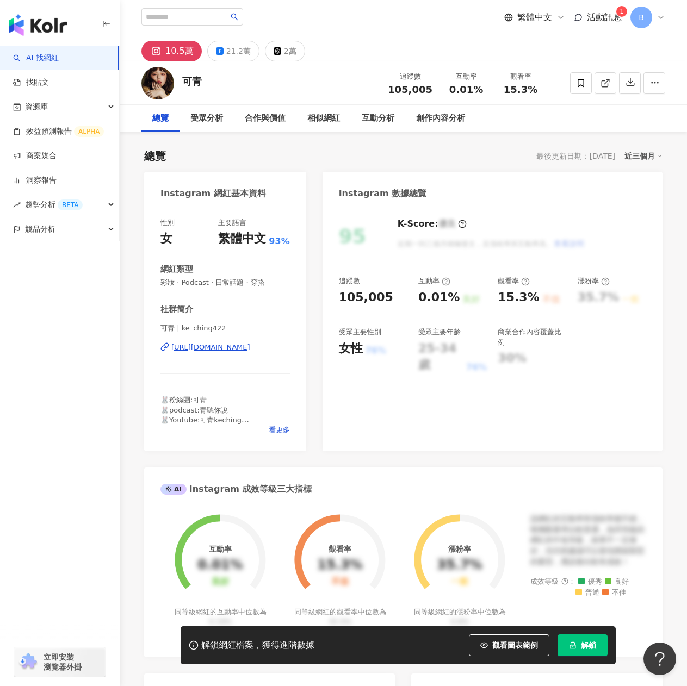
click at [203, 350] on div "[URL][DOMAIN_NAME]" at bounding box center [210, 348] width 79 height 10
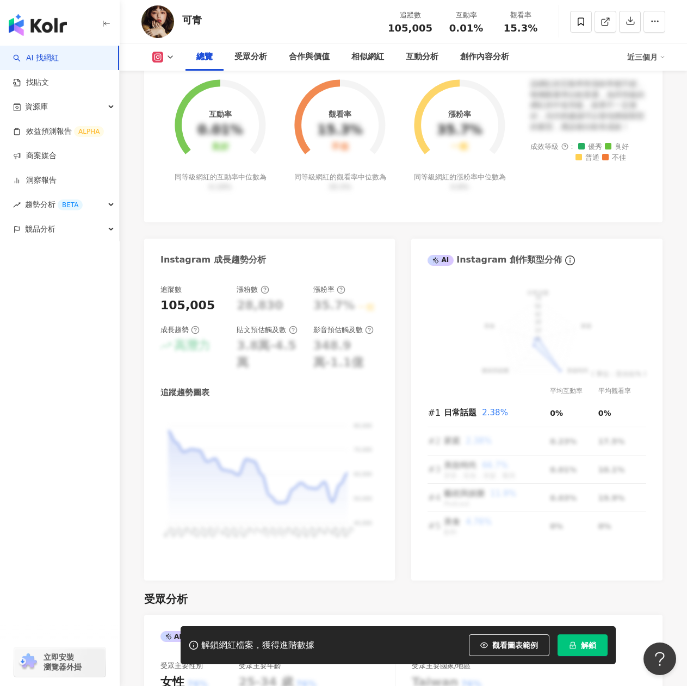
scroll to position [109, 0]
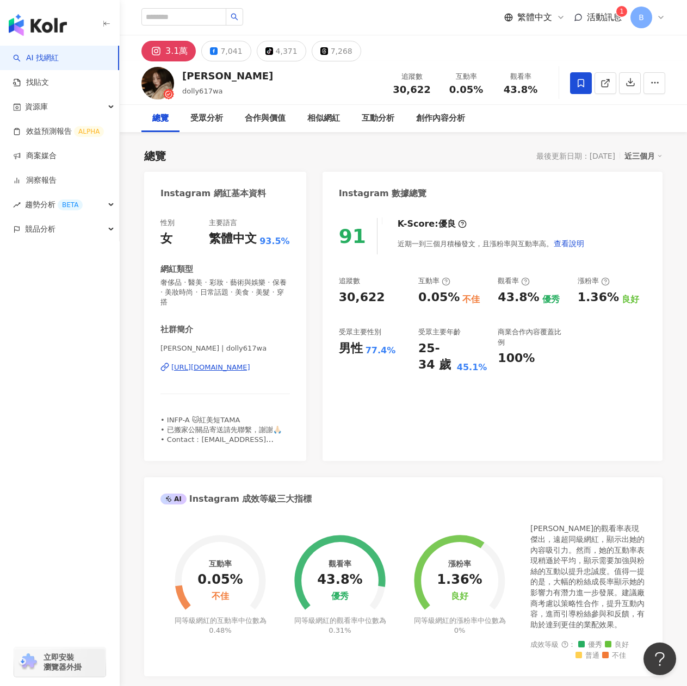
click at [222, 364] on div "https://www.instagram.com/dolly617wa/" at bounding box center [210, 368] width 79 height 10
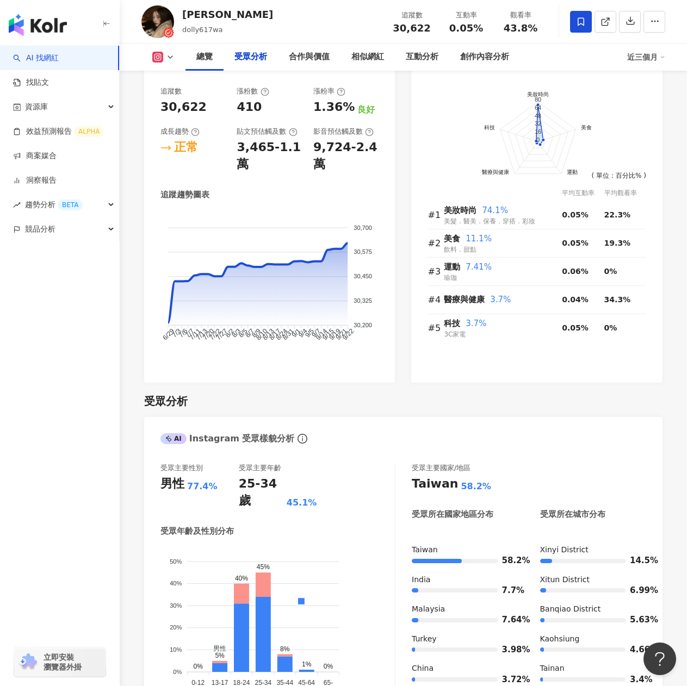
scroll to position [979, 0]
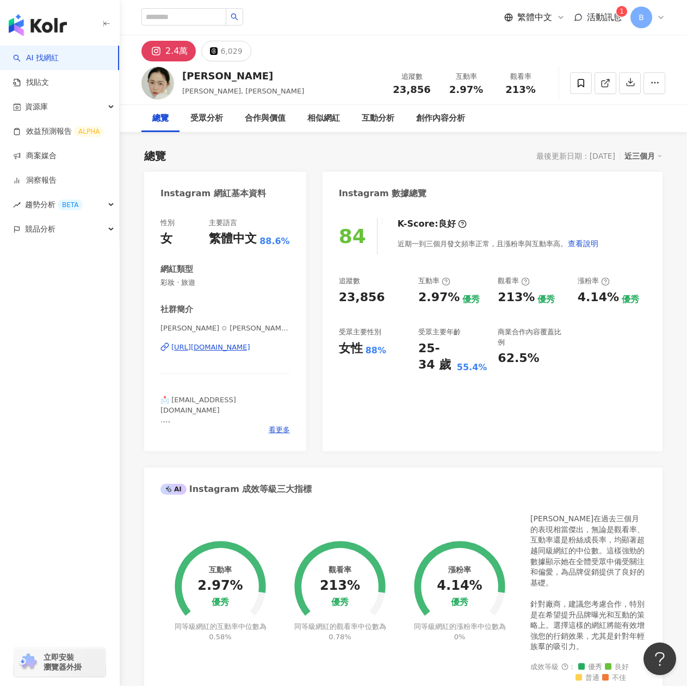
click at [250, 351] on div "[URL][DOMAIN_NAME]" at bounding box center [210, 348] width 79 height 10
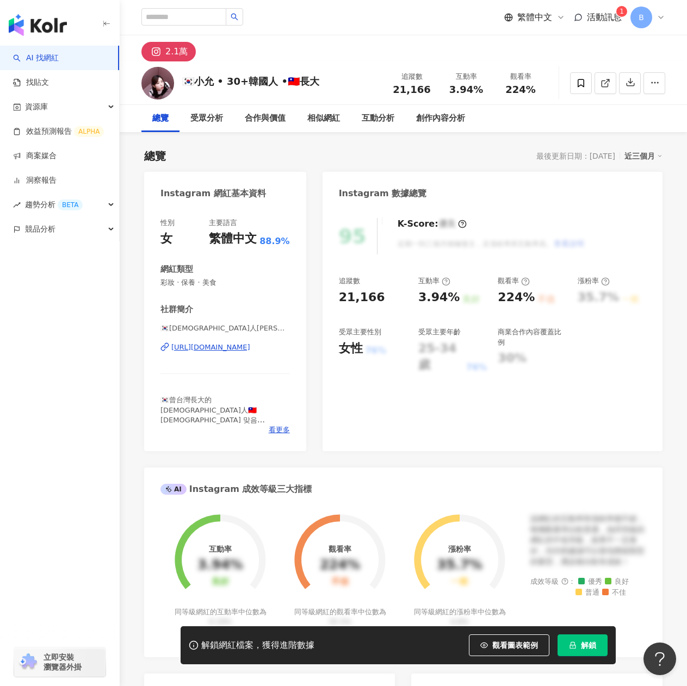
scroll to position [54, 0]
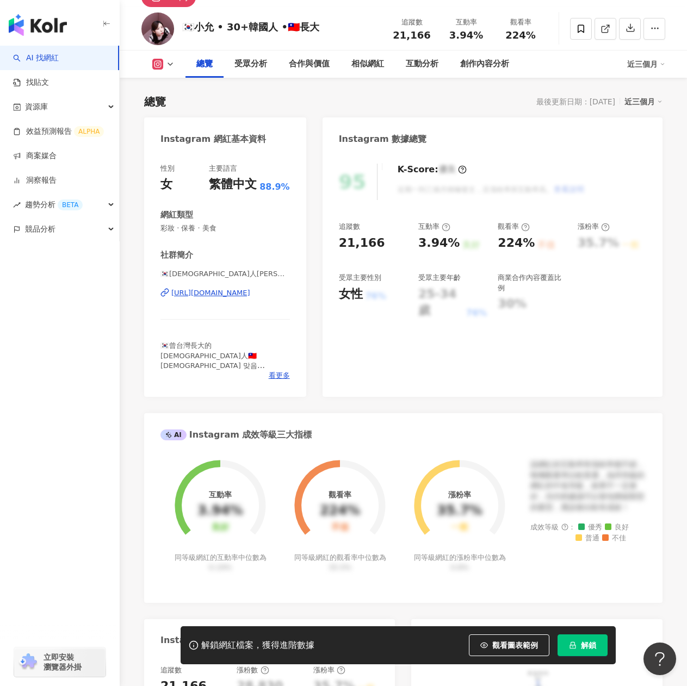
click at [250, 296] on div "https://www.instagram.com/yunsunii_/" at bounding box center [210, 293] width 79 height 10
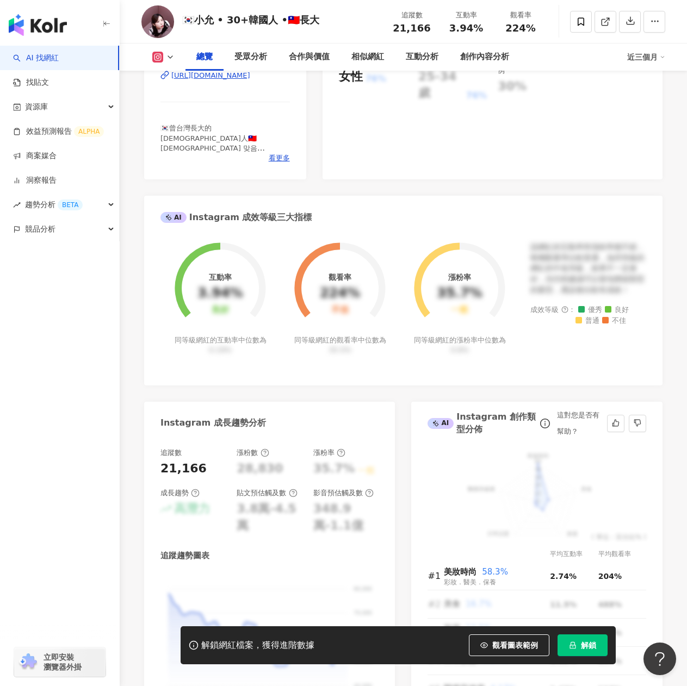
scroll to position [0, 0]
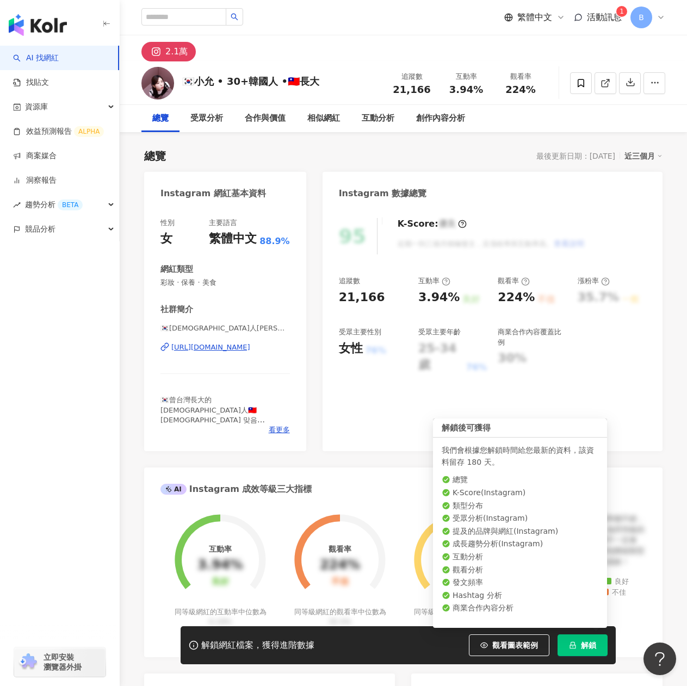
click at [569, 640] on button "解鎖" at bounding box center [582, 646] width 50 height 22
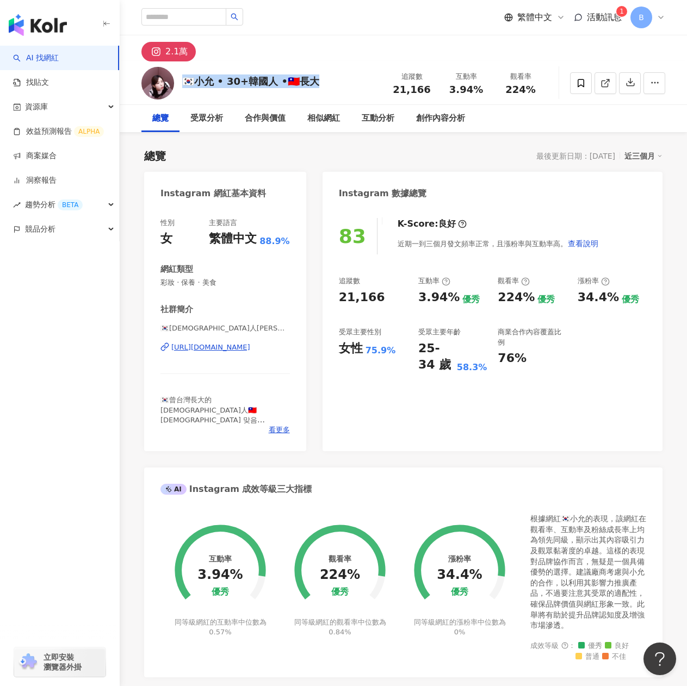
drag, startPoint x: 183, startPoint y: 84, endPoint x: 317, endPoint y: 80, distance: 133.8
click at [317, 80] on div "🇰🇷小允 • 30+韓國人 •🇹🇼長大 追蹤數 21,166 互動率 3.94% 觀看率 224%" at bounding box center [403, 82] width 567 height 43
copy div "🇰🇷小允 • 30+韓國人 •🇹🇼長大"
click at [507, 302] on div "224%" at bounding box center [516, 297] width 37 height 17
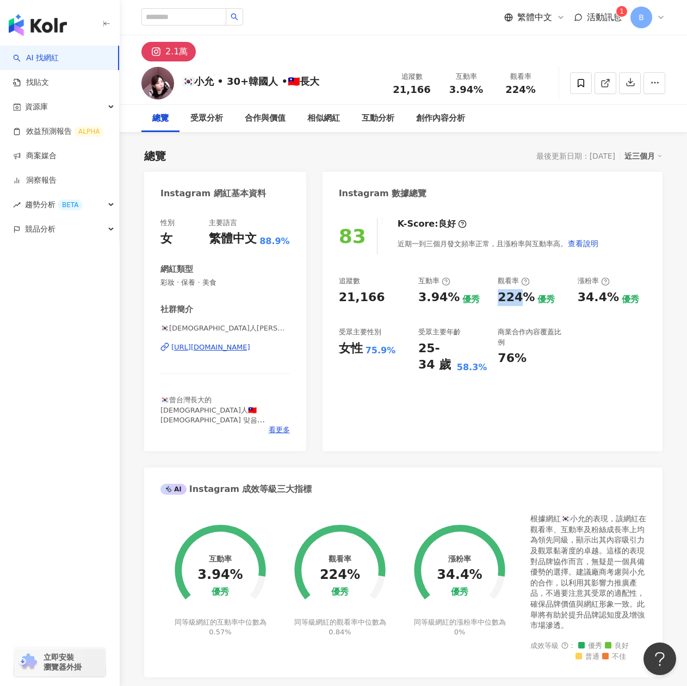
copy div "224"
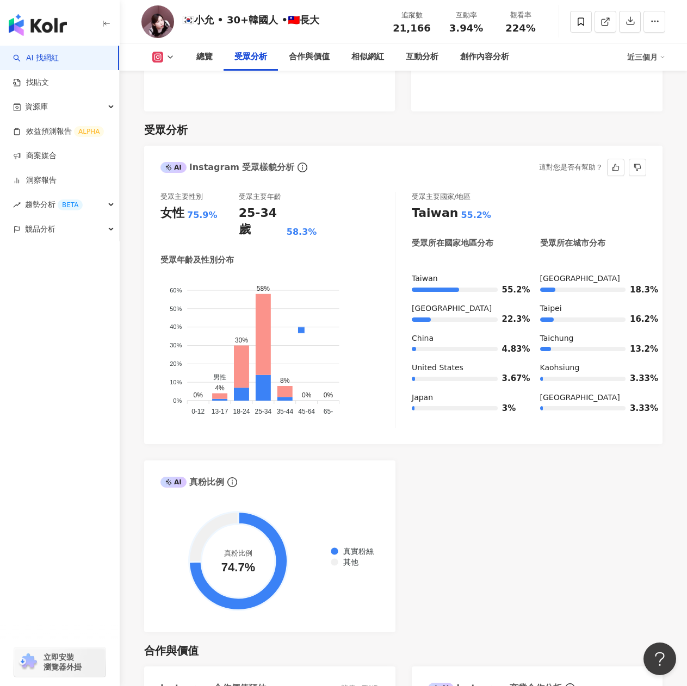
scroll to position [653, 0]
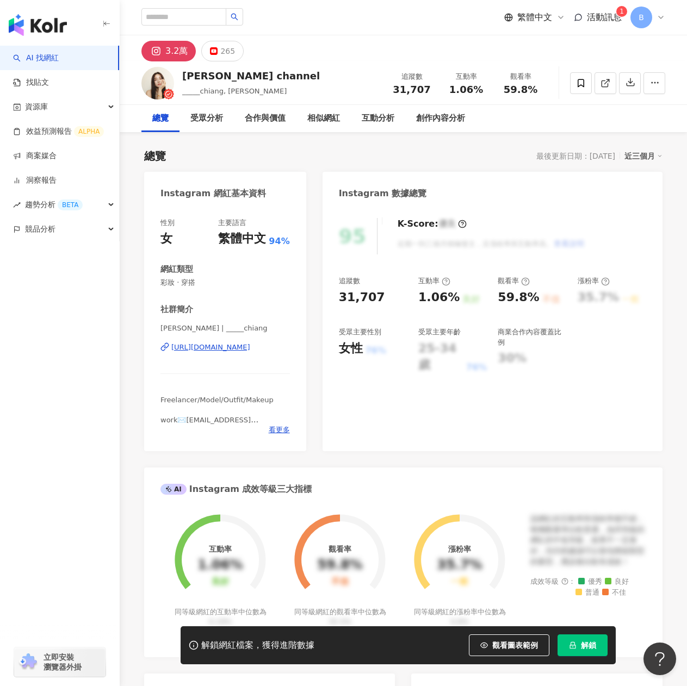
scroll to position [163, 0]
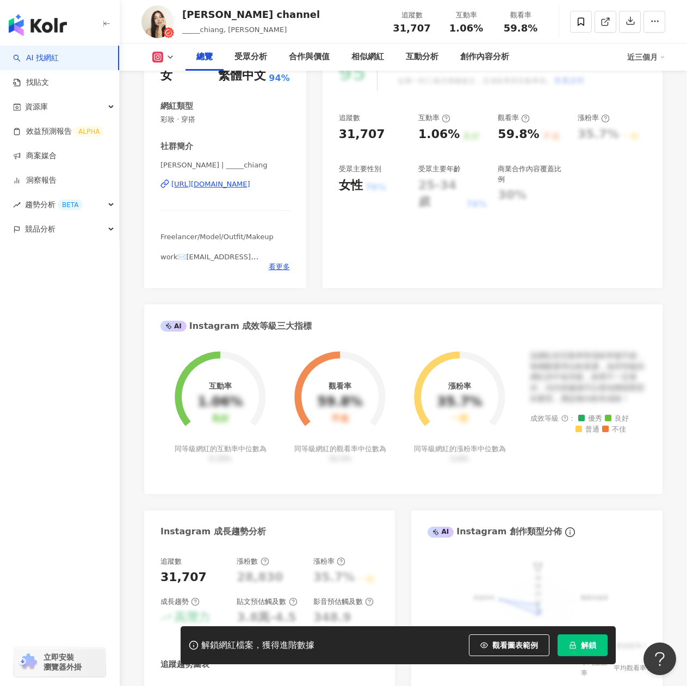
click at [219, 185] on div "https://www.instagram.com/_____chiang/" at bounding box center [210, 184] width 79 height 10
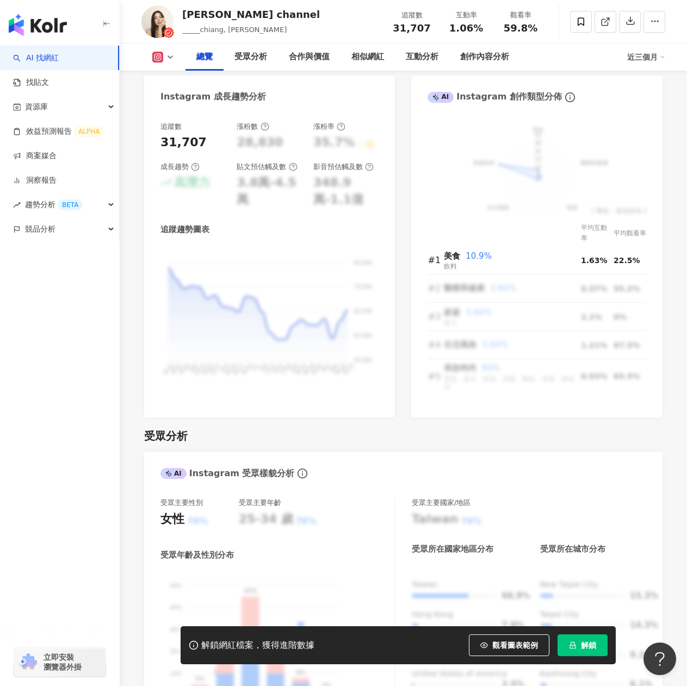
scroll to position [870, 0]
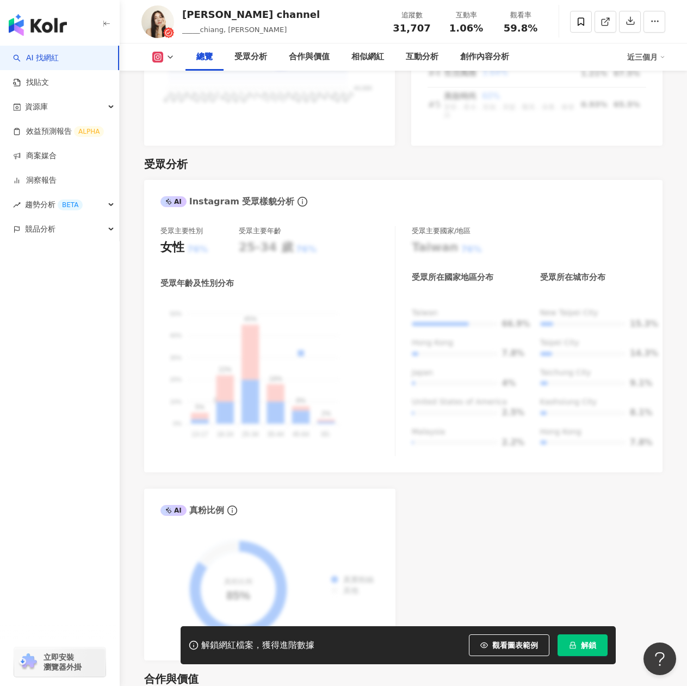
click at [579, 647] on button "解鎖" at bounding box center [582, 646] width 50 height 22
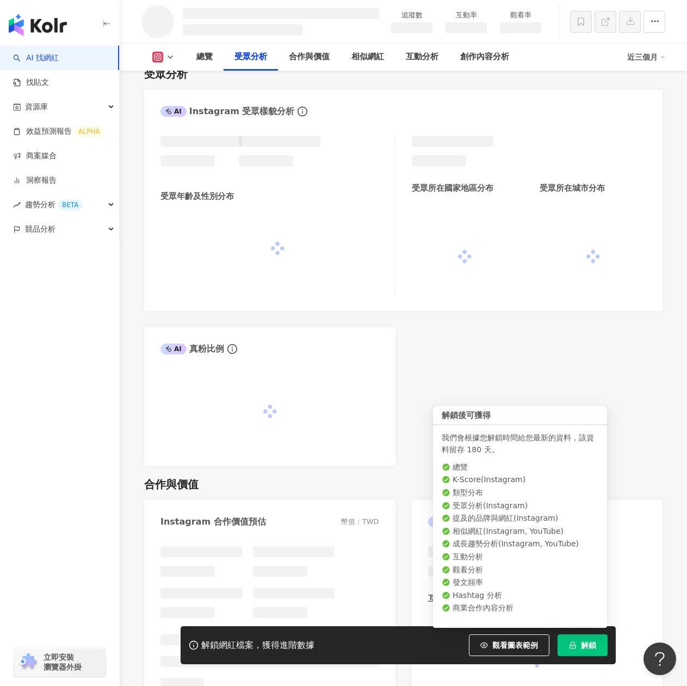
scroll to position [821, 0]
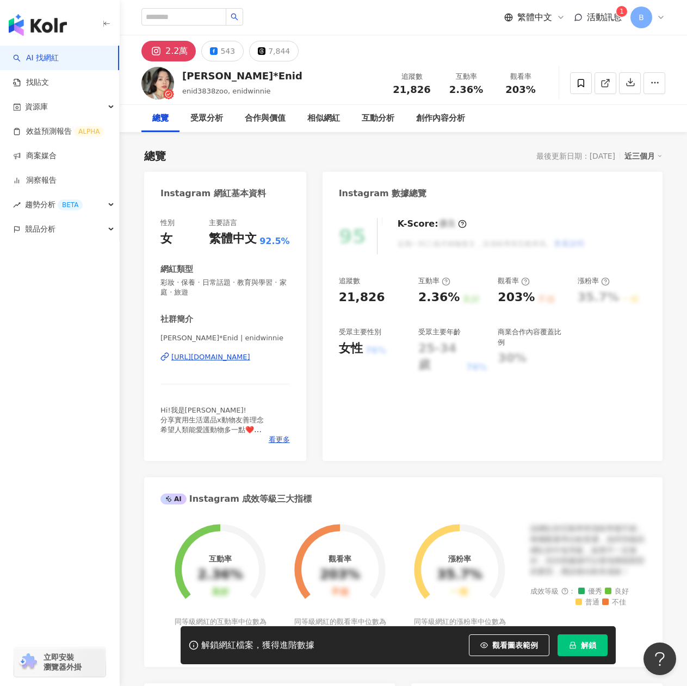
click at [221, 358] on div "https://www.instagram.com/enidwinnie/" at bounding box center [210, 357] width 79 height 10
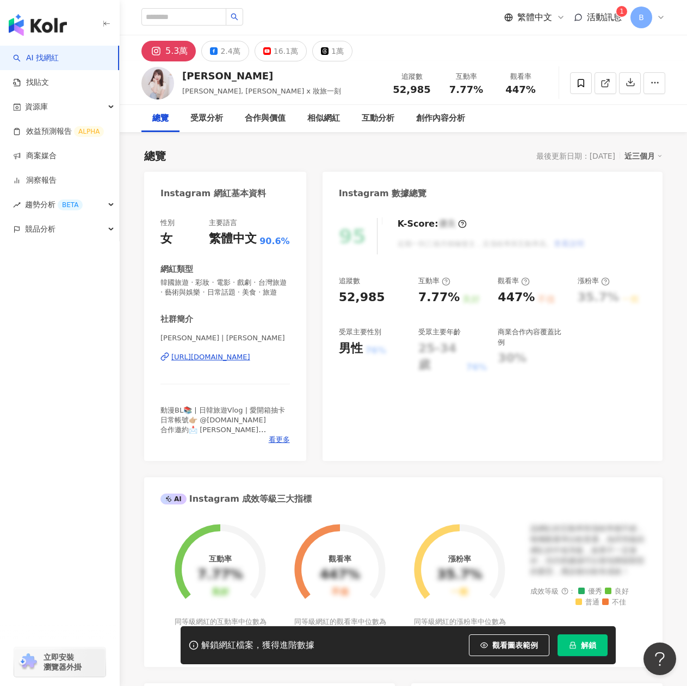
click at [239, 362] on div "https://www.instagram.com/nikichennn/" at bounding box center [210, 357] width 79 height 10
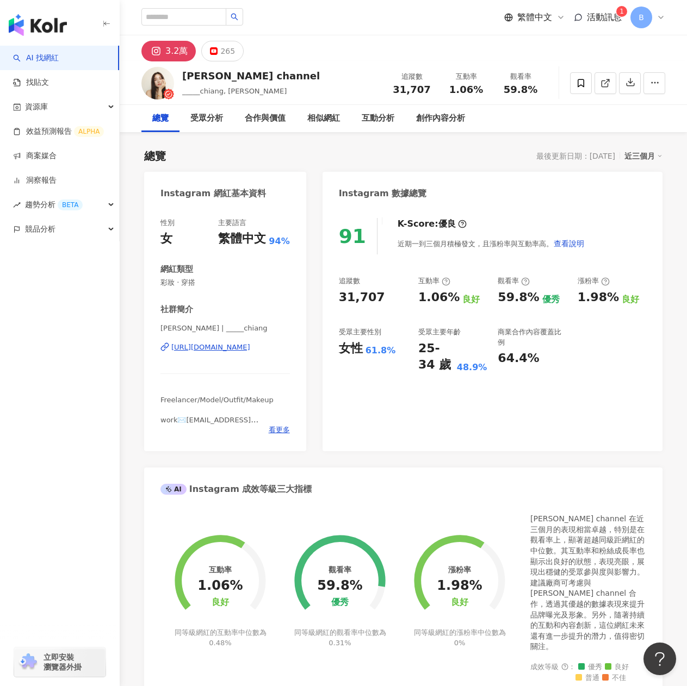
drag, startPoint x: 194, startPoint y: 71, endPoint x: 186, endPoint y: 71, distance: 7.6
click at [186, 71] on div "[PERSON_NAME] channel" at bounding box center [251, 76] width 138 height 14
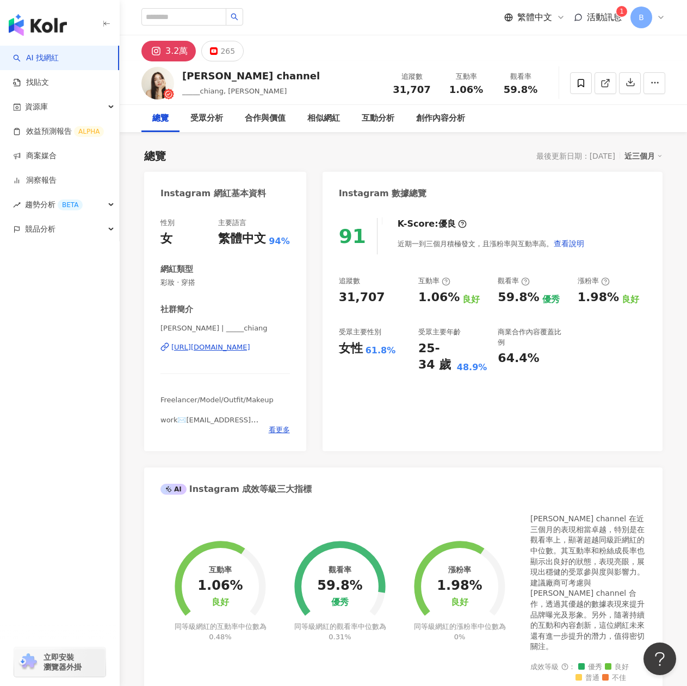
click at [181, 76] on div "[PERSON_NAME] channel _____chiang, [PERSON_NAME] 追蹤數 31,707 互動率 1.06% 觀看率 59.8%" at bounding box center [403, 82] width 567 height 43
drag, startPoint x: 212, startPoint y: 75, endPoint x: 266, endPoint y: 77, distance: 53.9
click at [266, 77] on div "[PERSON_NAME] channel" at bounding box center [251, 76] width 138 height 14
copy div "[PERSON_NAME] channel"
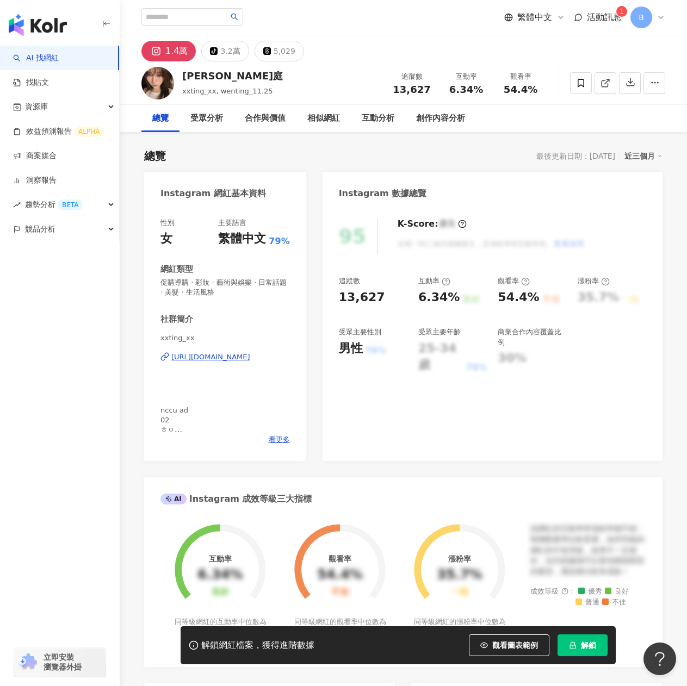
click at [233, 359] on div "[URL][DOMAIN_NAME]" at bounding box center [210, 357] width 79 height 10
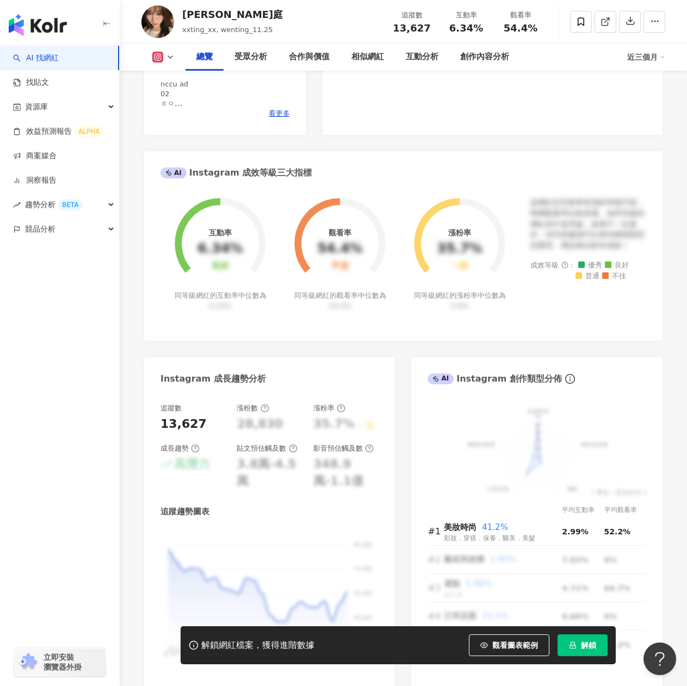
scroll to position [109, 0]
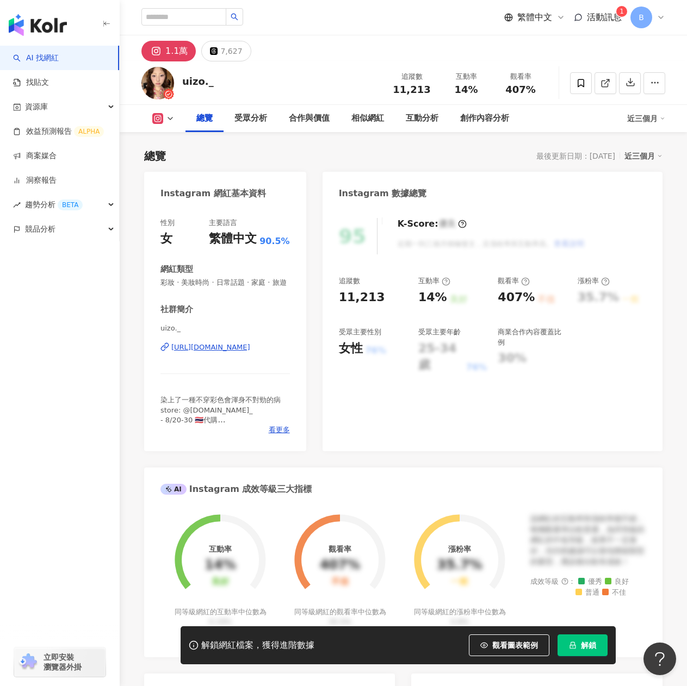
click at [198, 352] on div "[URL][DOMAIN_NAME]" at bounding box center [210, 348] width 79 height 10
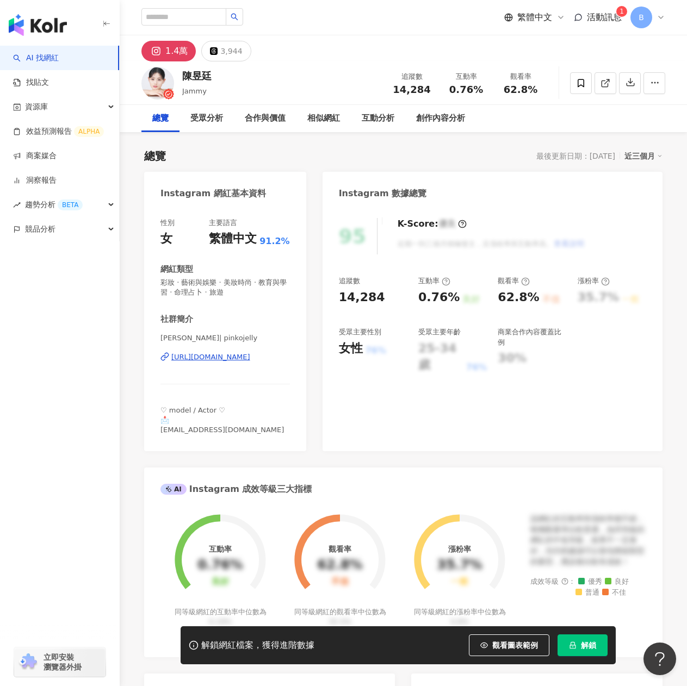
click at [206, 359] on div "[URL][DOMAIN_NAME]" at bounding box center [210, 357] width 79 height 10
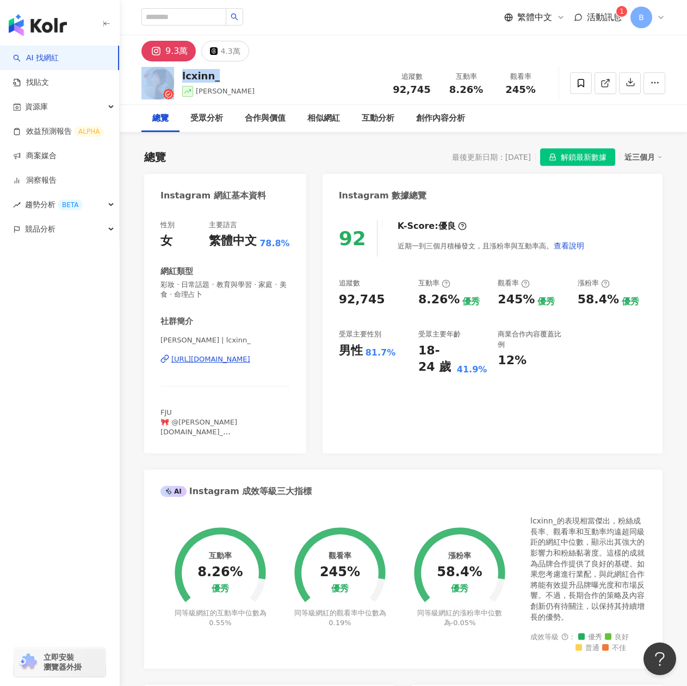
drag, startPoint x: 220, startPoint y: 77, endPoint x: 178, endPoint y: 79, distance: 41.9
click at [178, 79] on div "lcxinn_ 林采欣 追蹤數 92,745 互動率 8.26% 觀看率 245%" at bounding box center [403, 82] width 567 height 43
copy div "lcxinn_"
click at [220, 358] on div "https://www.instagram.com/lcxinn_/" at bounding box center [210, 360] width 79 height 10
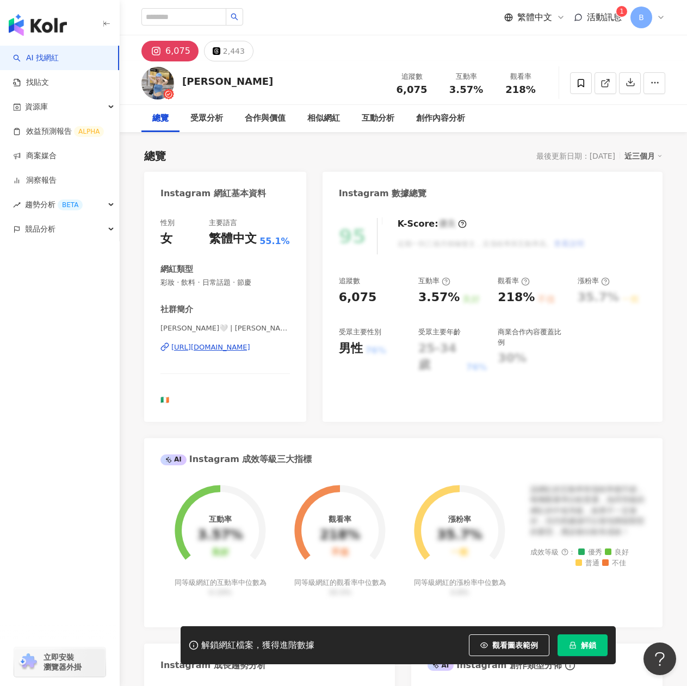
click at [225, 348] on div "https://www.instagram.com/kaelynz_/" at bounding box center [210, 348] width 79 height 10
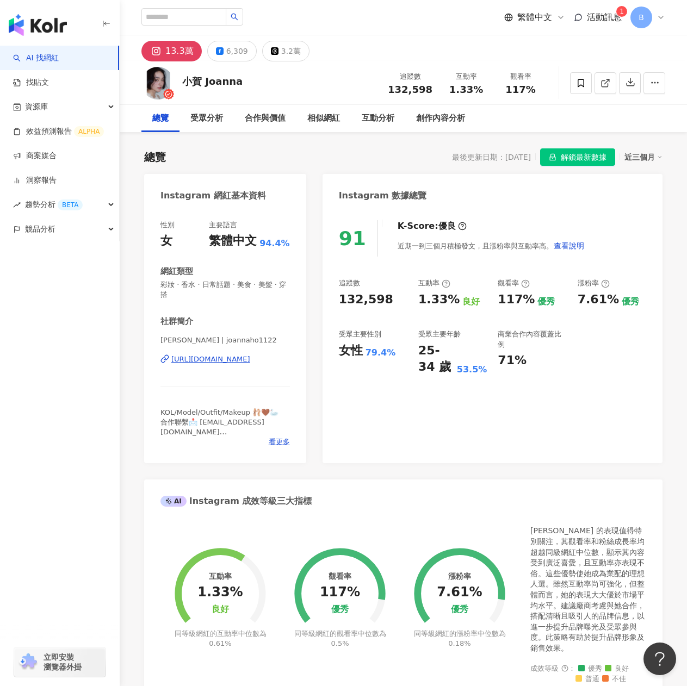
click at [243, 359] on div "[URL][DOMAIN_NAME]" at bounding box center [210, 360] width 79 height 10
click at [479, 263] on div "91 K-Score : 優良 近期一到三個月積極發文，且漲粉率與互動率高。 查看說明 追蹤數 132,598 互動率 1.33% 良好 觀看率 117% 優…" at bounding box center [493, 336] width 340 height 254
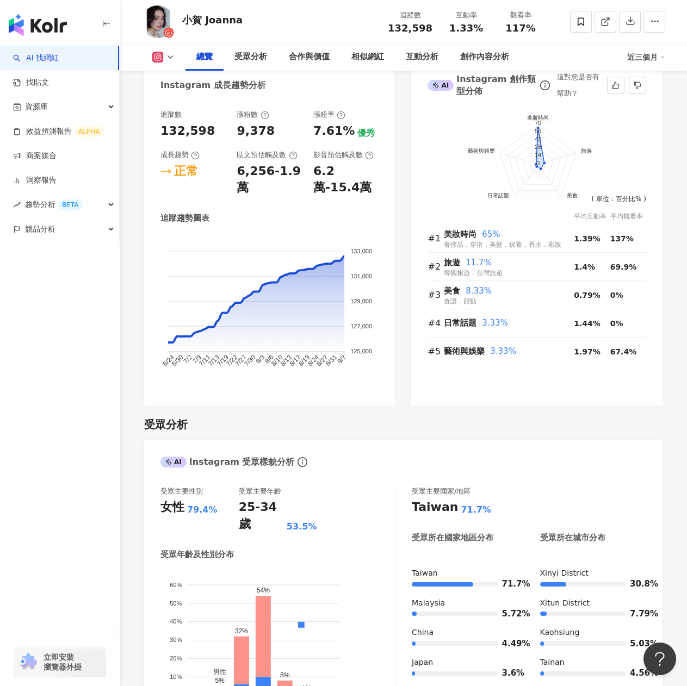
scroll to position [326, 0]
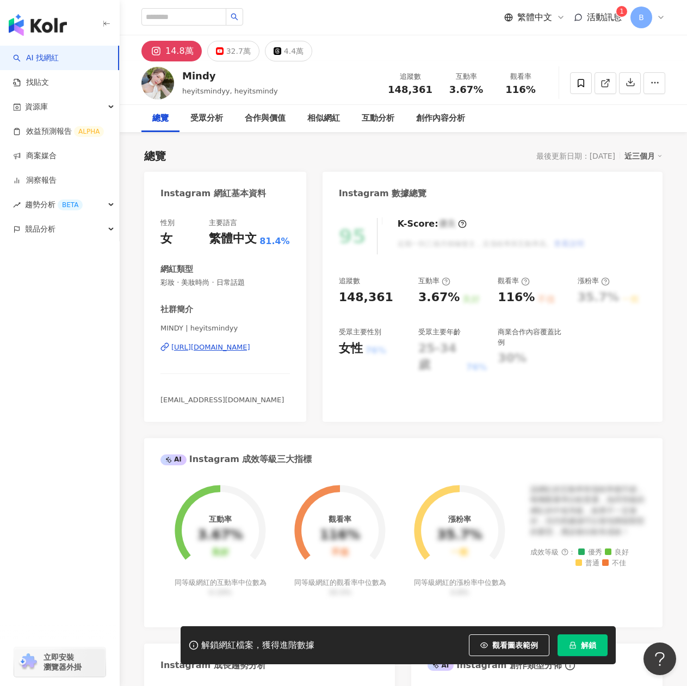
click at [221, 350] on div "[URL][DOMAIN_NAME]" at bounding box center [210, 348] width 79 height 10
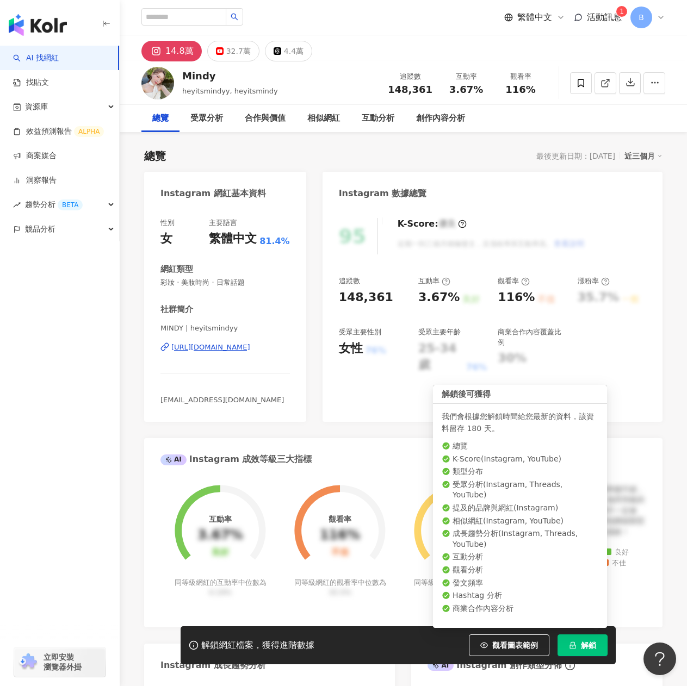
click at [584, 639] on button "解鎖" at bounding box center [582, 646] width 50 height 22
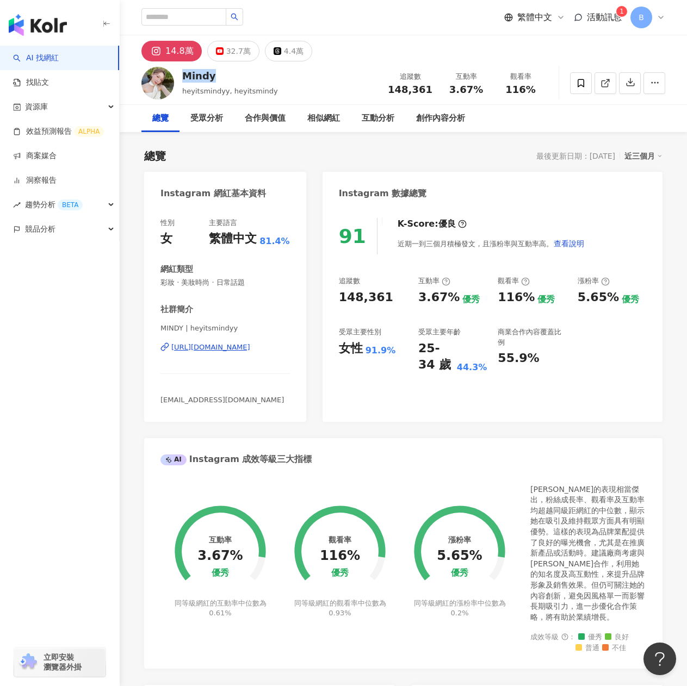
drag, startPoint x: 180, startPoint y: 73, endPoint x: 213, endPoint y: 76, distance: 33.2
click at [213, 76] on div "Mindy heyitsmindyy, heyitsmindy 追蹤數 148,361 互動率 3.67% 觀看率 116%" at bounding box center [403, 82] width 567 height 43
copy div "Mindy"
click at [275, 58] on button "4.4萬" at bounding box center [288, 51] width 47 height 21
click at [284, 49] on div "4.4萬" at bounding box center [294, 51] width 20 height 15
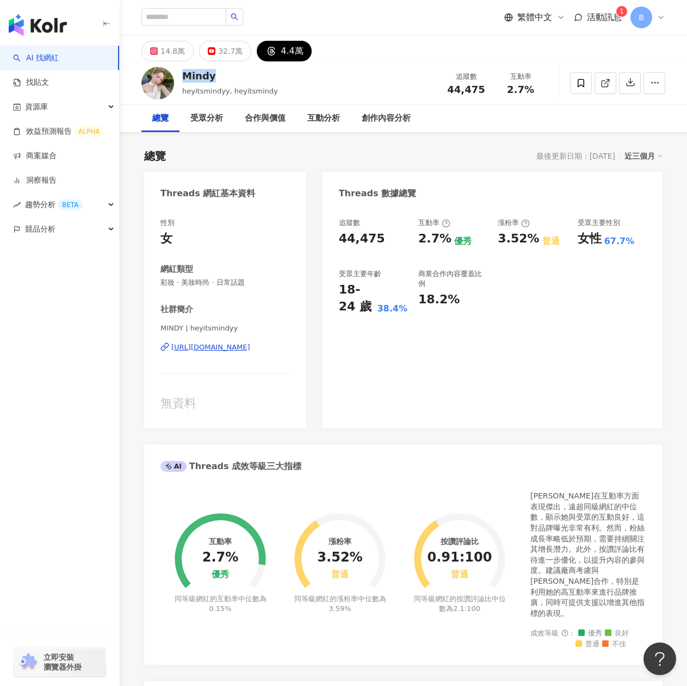
click at [245, 346] on div "https://www.threads.com/@heyitsmindyy" at bounding box center [210, 348] width 79 height 10
click at [171, 51] on div "14.8萬" at bounding box center [172, 51] width 24 height 15
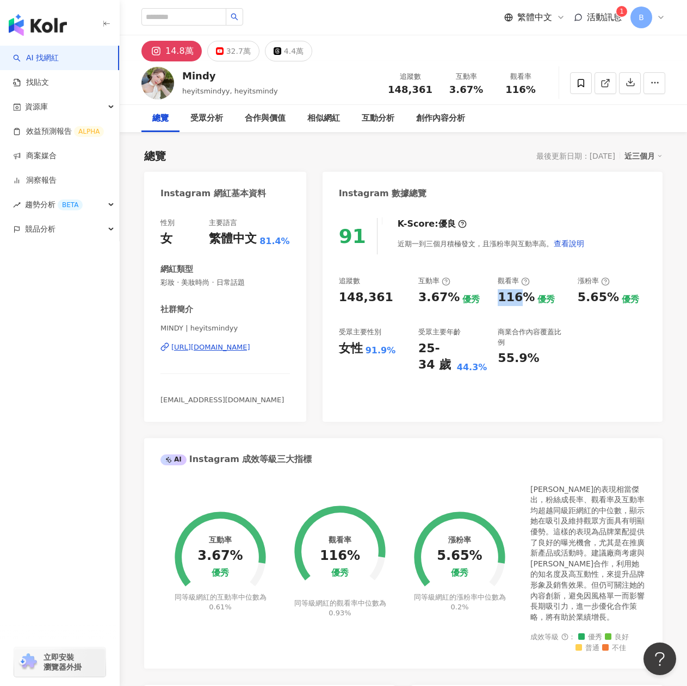
drag, startPoint x: 499, startPoint y: 302, endPoint x: 518, endPoint y: 303, distance: 18.5
click at [518, 303] on div "116%" at bounding box center [516, 297] width 37 height 17
copy div "116"
drag, startPoint x: 421, startPoint y: 301, endPoint x: 443, endPoint y: 302, distance: 22.4
click at [443, 302] on div "3.67%" at bounding box center [438, 297] width 41 height 17
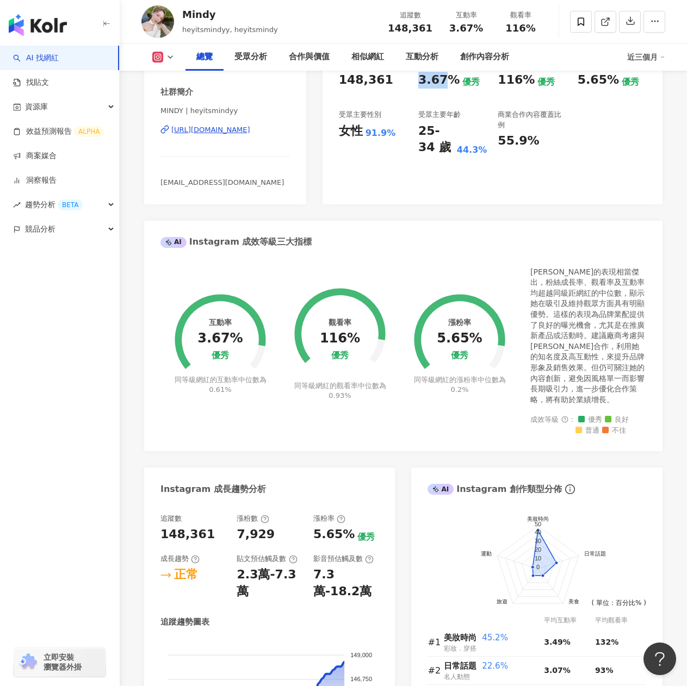
scroll to position [109, 0]
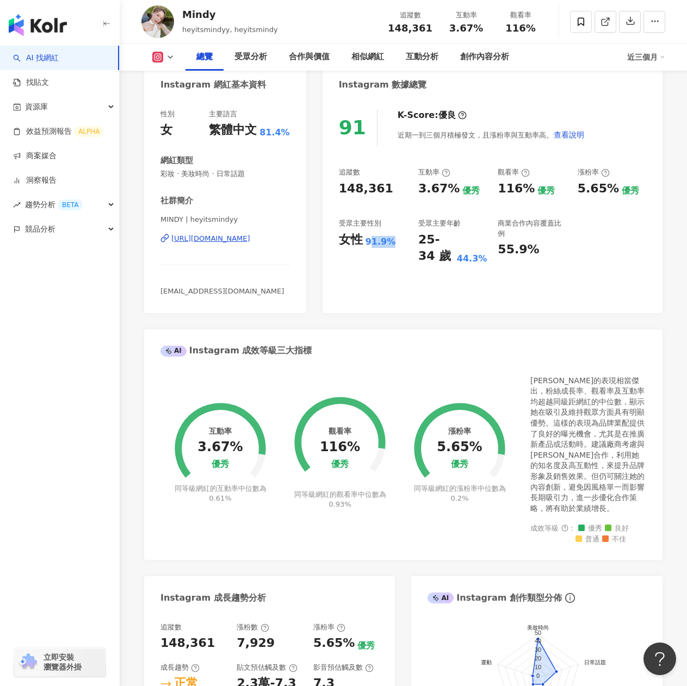
drag, startPoint x: 368, startPoint y: 242, endPoint x: 391, endPoint y: 243, distance: 22.8
click at [391, 243] on div "91.9%" at bounding box center [380, 242] width 30 height 12
click at [366, 243] on div "91.9%" at bounding box center [380, 242] width 30 height 12
drag, startPoint x: 366, startPoint y: 240, endPoint x: 393, endPoint y: 243, distance: 27.3
click at [393, 243] on div "女性 91.9%" at bounding box center [373, 240] width 69 height 17
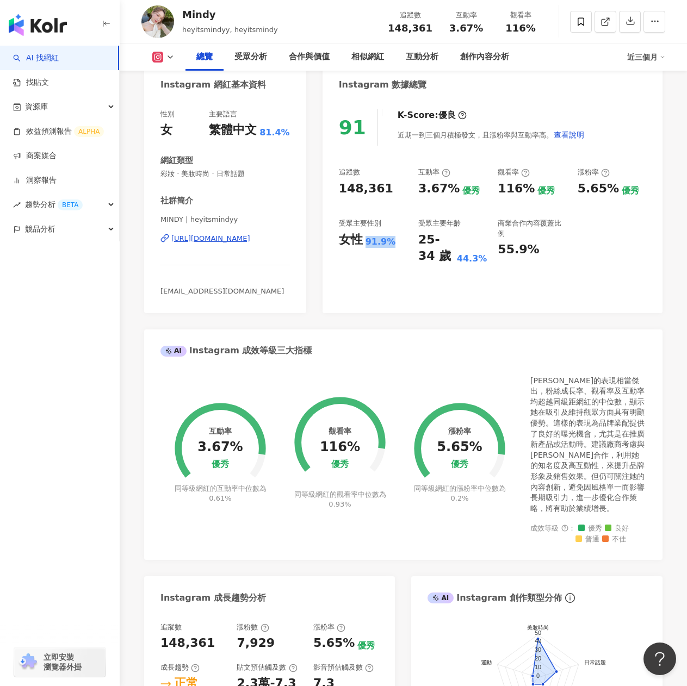
copy div "91.9%"
click at [517, 221] on div "商業合作內容覆蓋比例" at bounding box center [532, 229] width 69 height 20
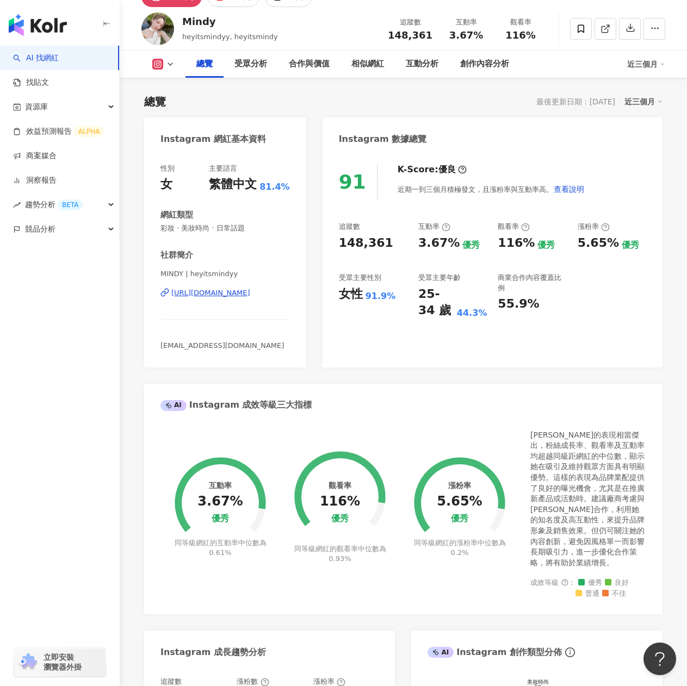
scroll to position [0, 0]
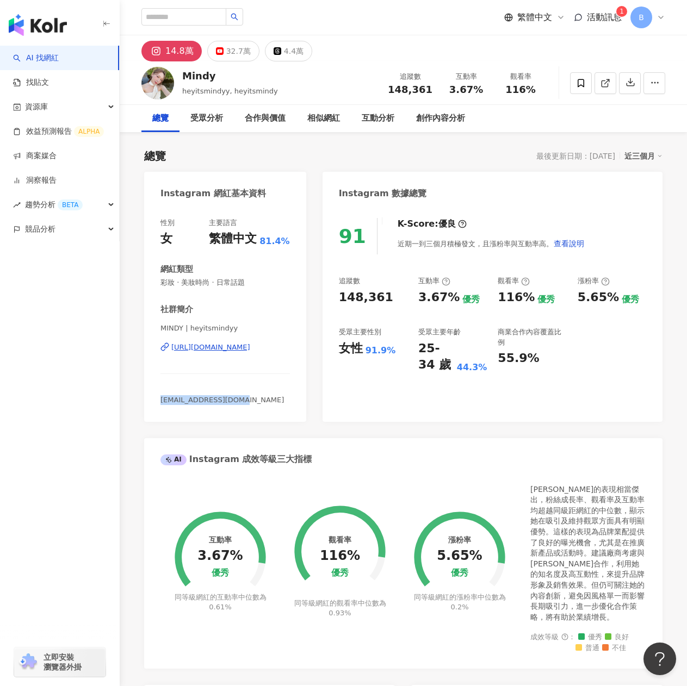
drag, startPoint x: 241, startPoint y: 400, endPoint x: 156, endPoint y: 398, distance: 84.9
click at [156, 398] on div "性別 女 主要語言 繁體中文 81.4% 網紅類型 彩妝 · 美妝時尚 · 日常話題 社群簡介 MINDY | heyitsmindyy https://ww…" at bounding box center [225, 314] width 162 height 215
copy span "[EMAIL_ADDRESS][DOMAIN_NAME]"
click at [324, 111] on div "相似網紅" at bounding box center [323, 118] width 54 height 27
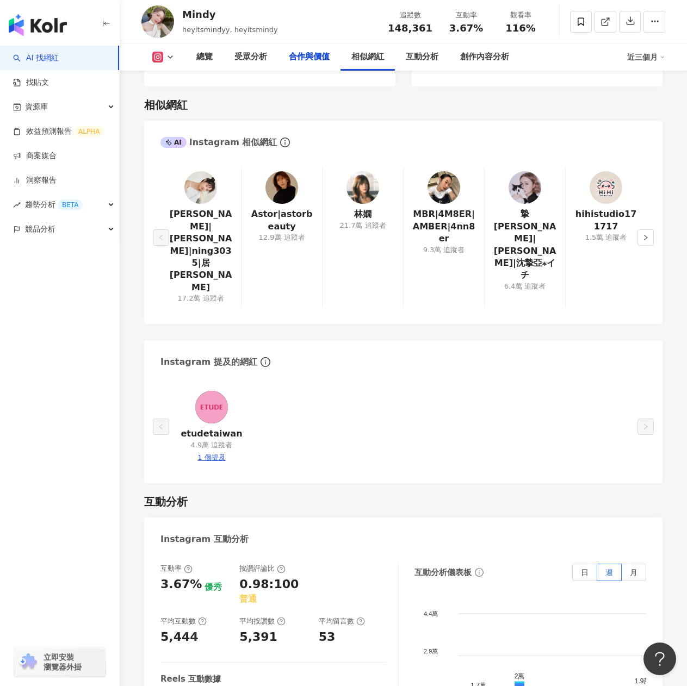
scroll to position [1716, 0]
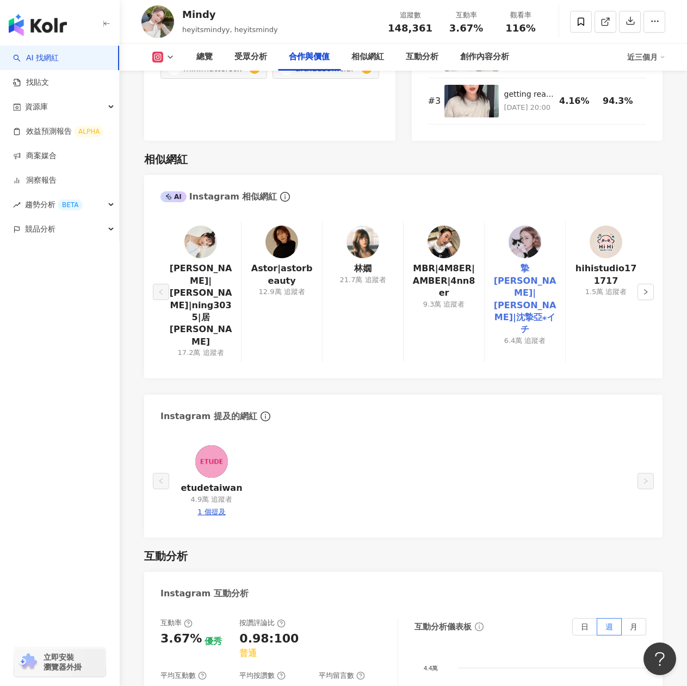
click at [540, 263] on link "摯[PERSON_NAME]|[PERSON_NAME]|沈摯亞⁎イチ" at bounding box center [524, 299] width 63 height 73
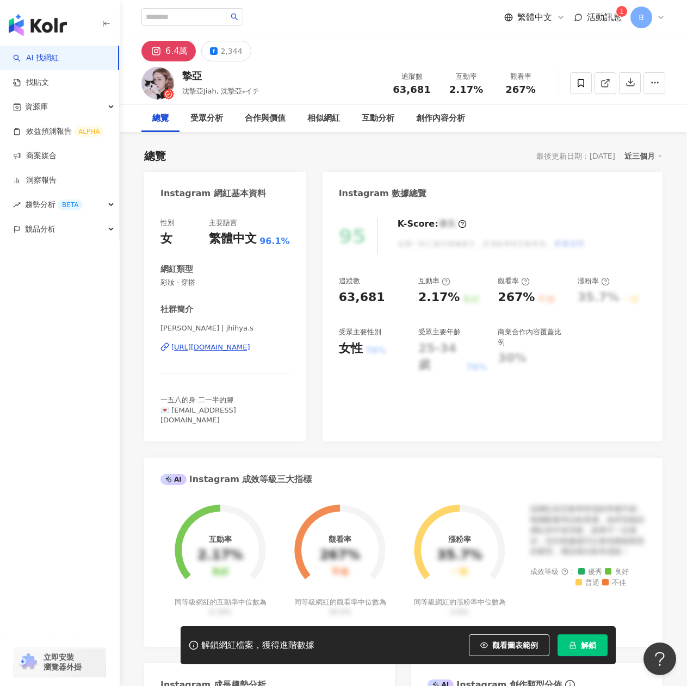
click at [222, 346] on div "[URL][DOMAIN_NAME]" at bounding box center [210, 348] width 79 height 10
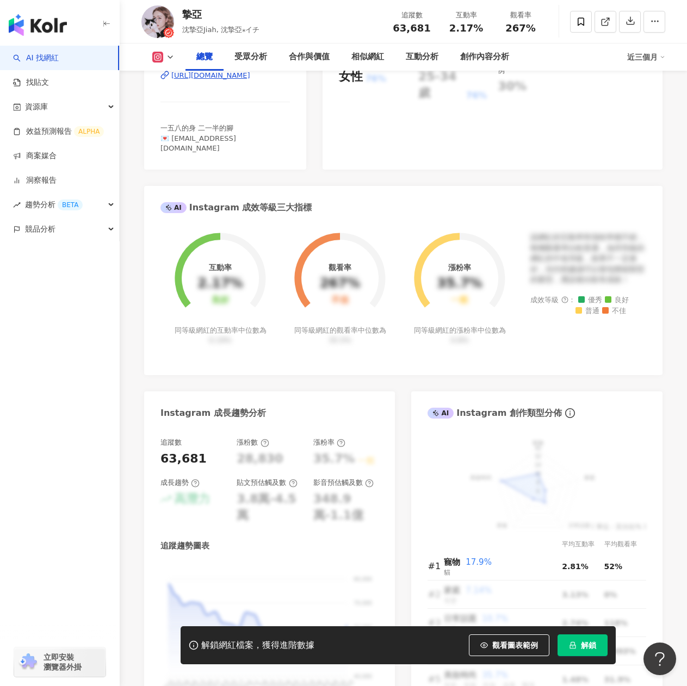
scroll to position [544, 0]
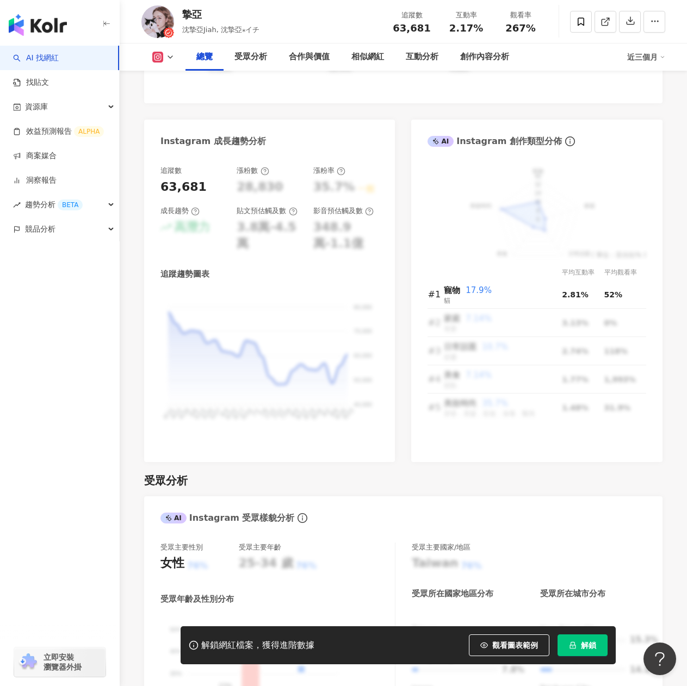
click at [588, 651] on button "解鎖" at bounding box center [582, 646] width 50 height 22
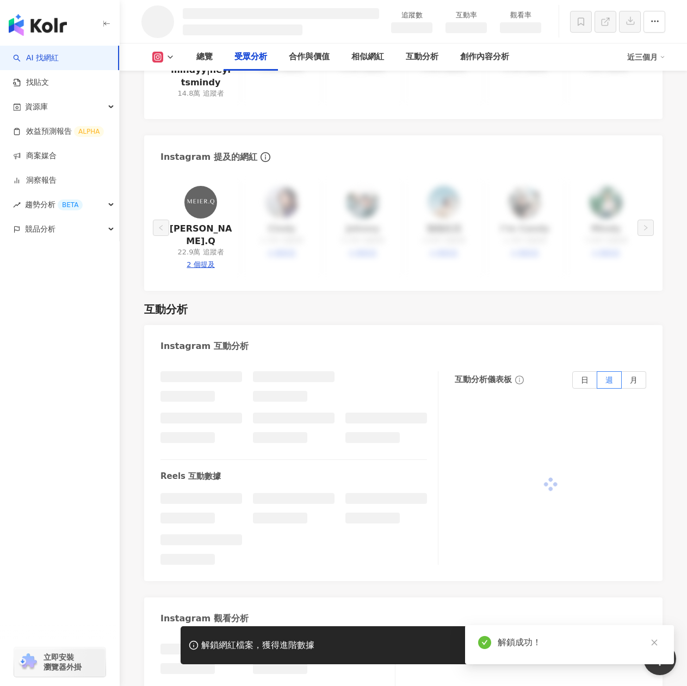
scroll to position [821, 0]
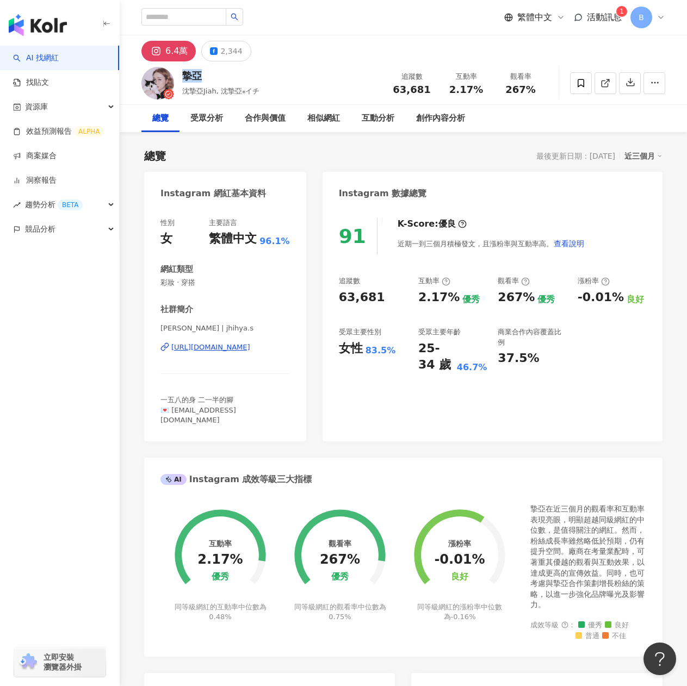
drag, startPoint x: 184, startPoint y: 71, endPoint x: 202, endPoint y: 73, distance: 18.1
click at [202, 73] on div "摯亞" at bounding box center [220, 76] width 77 height 14
copy div "摯亞"
drag, startPoint x: 499, startPoint y: 301, endPoint x: 519, endPoint y: 300, distance: 19.6
click at [519, 300] on div "267%" at bounding box center [516, 297] width 37 height 17
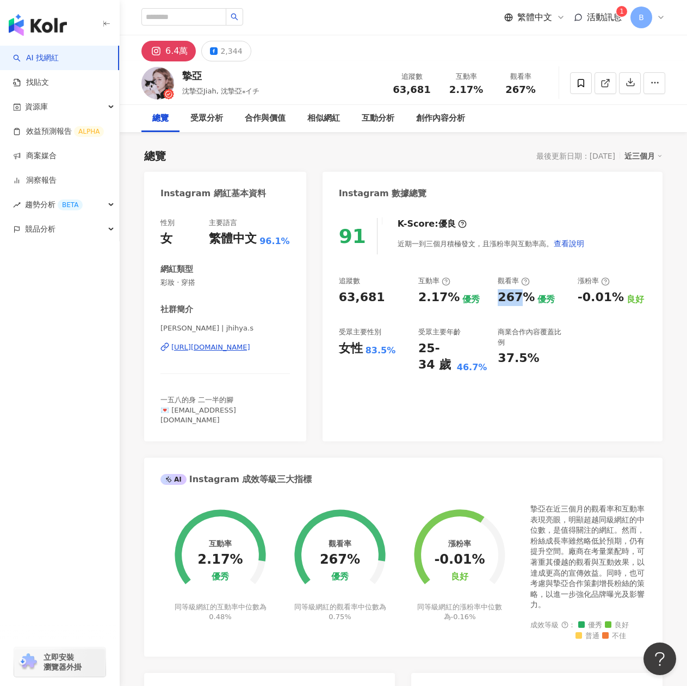
copy div "267"
drag, startPoint x: 416, startPoint y: 297, endPoint x: 442, endPoint y: 300, distance: 26.2
click at [442, 300] on div "追蹤數 63,681 互動率 2.17% 優秀 觀看率 267% 優秀 漲粉率 -0.01% 良好 受眾主要性別 女性 83.5% 受眾主要年齡 25-34 …" at bounding box center [492, 324] width 307 height 97
copy div "2.17"
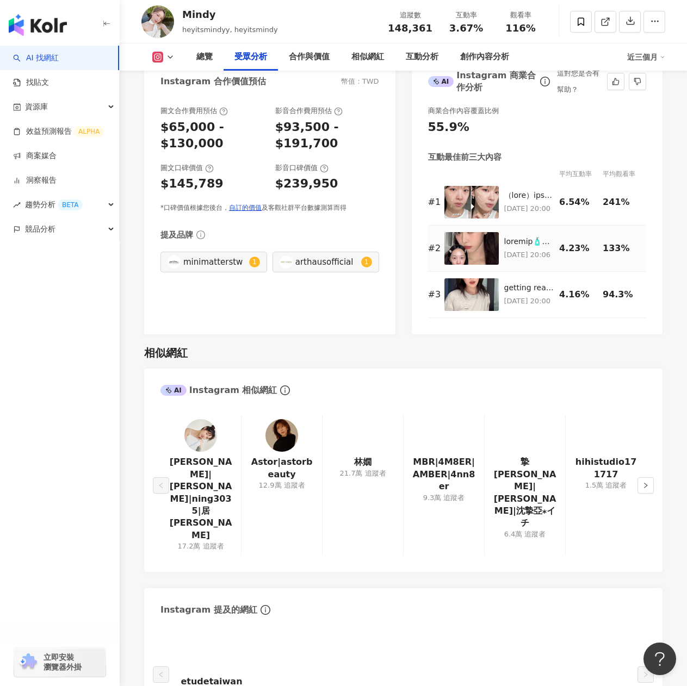
scroll to position [1632, 0]
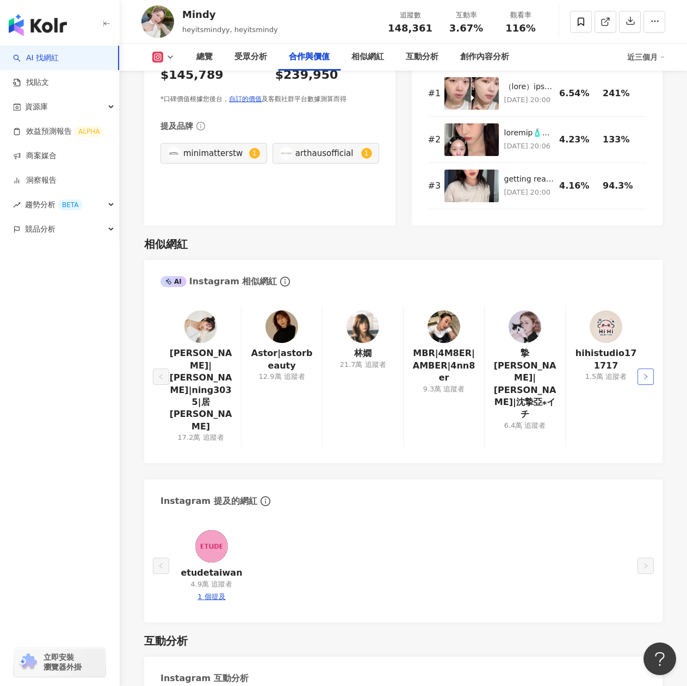
click at [642, 369] on button "button" at bounding box center [645, 377] width 16 height 16
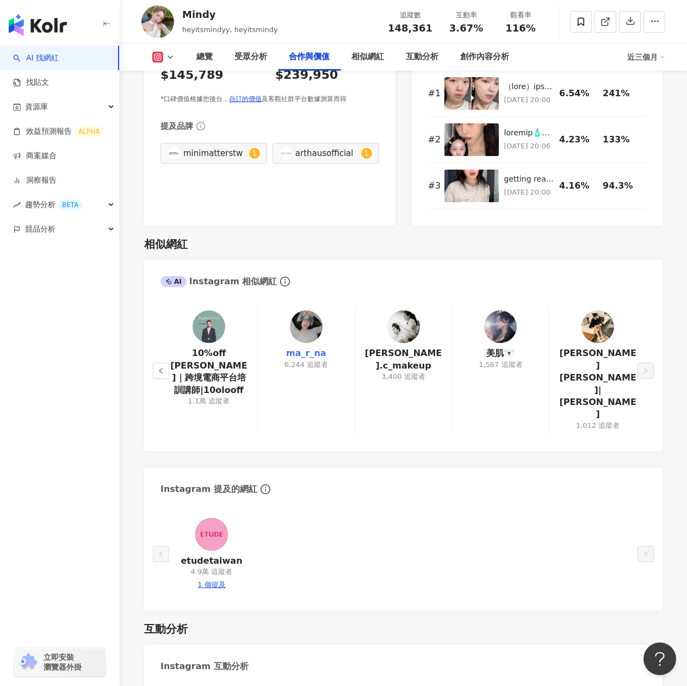
click at [323, 348] on link "ma_r_na" at bounding box center [306, 354] width 40 height 12
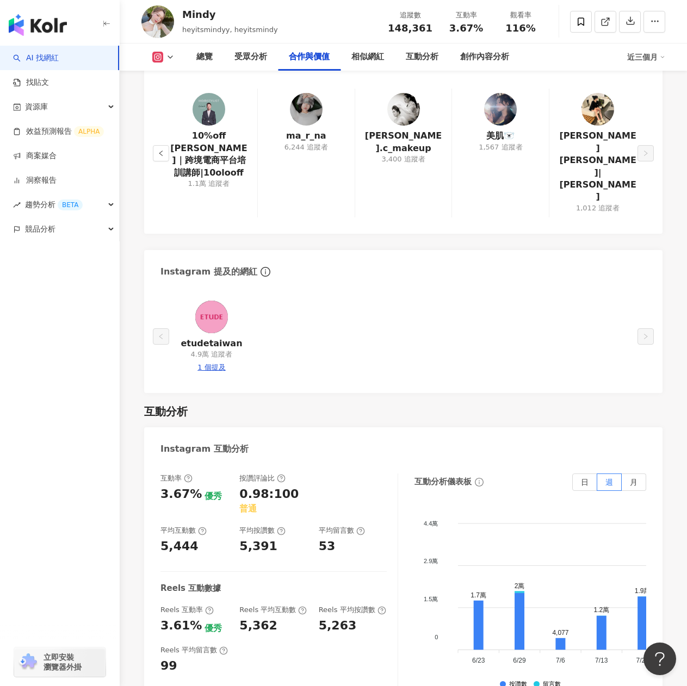
scroll to position [1686, 0]
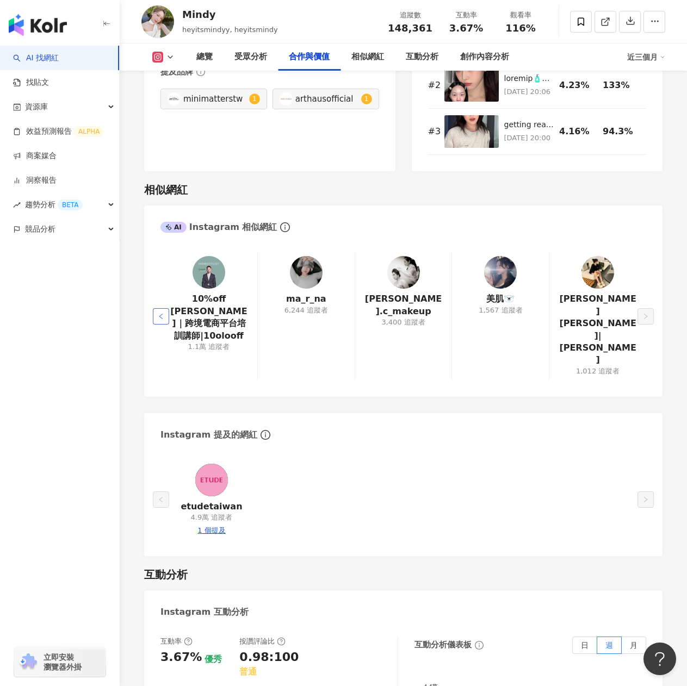
click at [159, 314] on icon "left" at bounding box center [160, 316] width 3 height 5
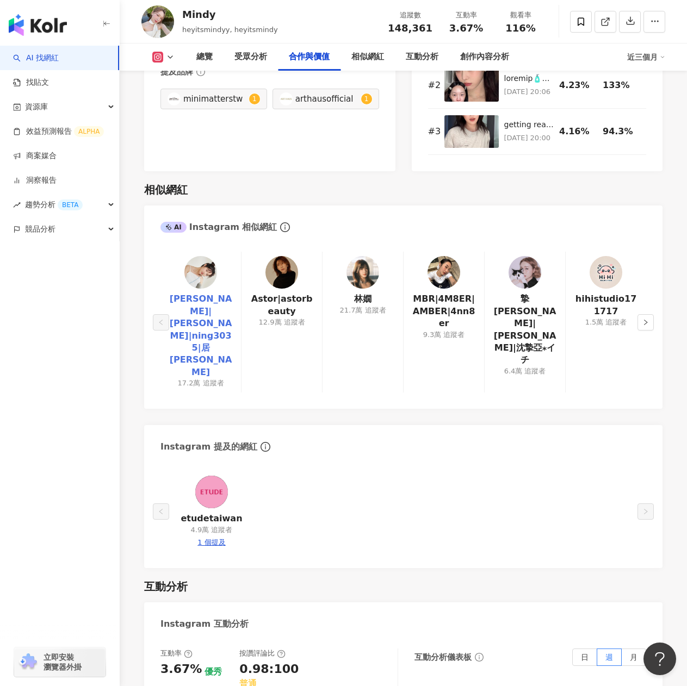
click at [195, 293] on link "[PERSON_NAME]|[PERSON_NAME]|ning3035|居[PERSON_NAME]" at bounding box center [200, 335] width 63 height 85
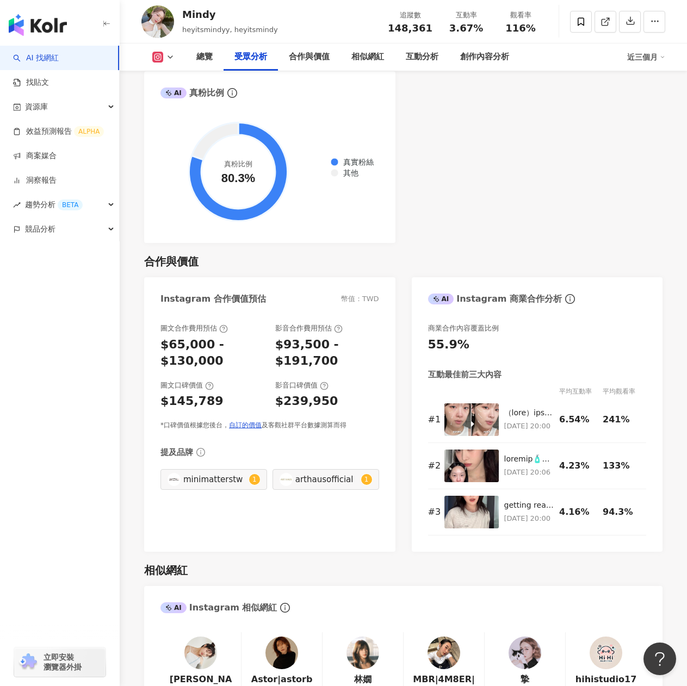
scroll to position [1360, 0]
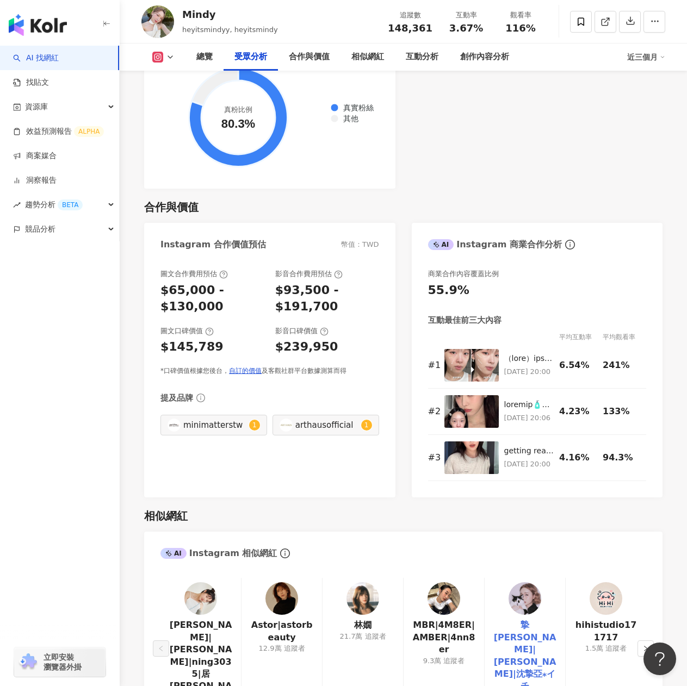
click at [523, 619] on link "摯[PERSON_NAME]|[PERSON_NAME]|沈摯亞⁎イチ" at bounding box center [524, 655] width 63 height 73
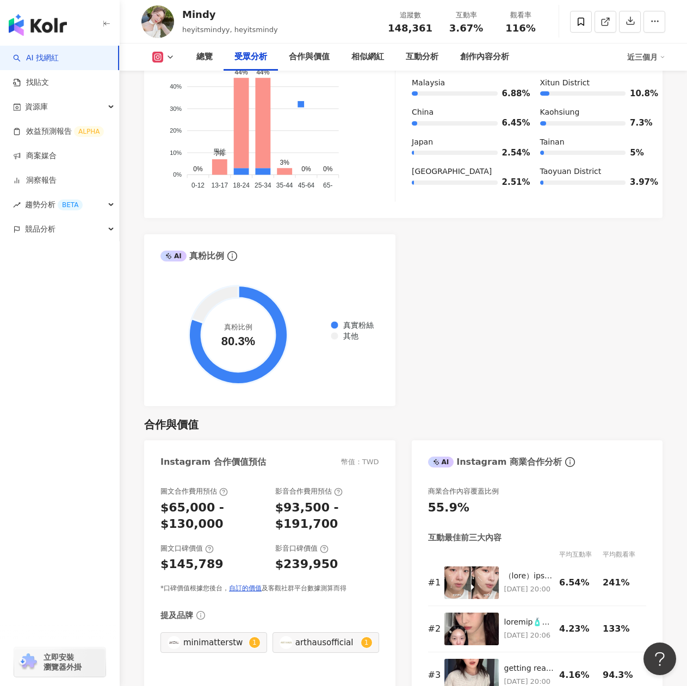
scroll to position [925, 0]
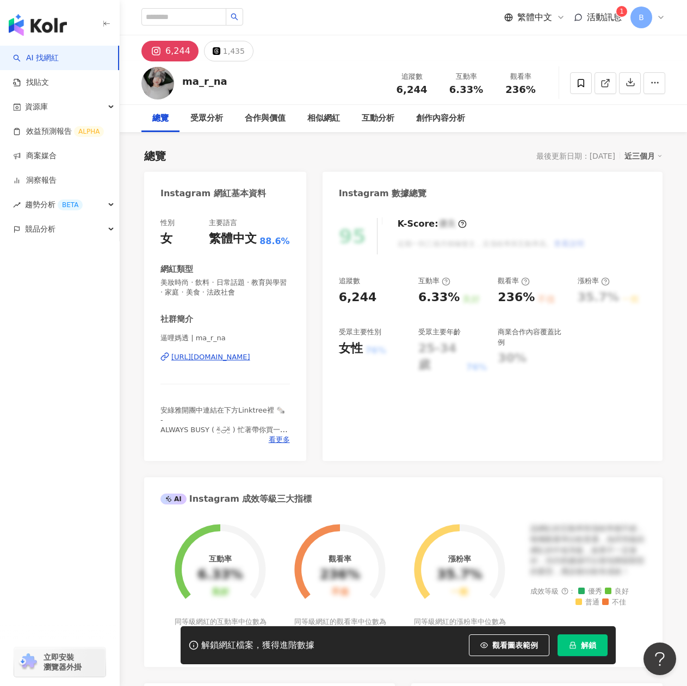
click at [234, 357] on div "[URL][DOMAIN_NAME]" at bounding box center [210, 357] width 79 height 10
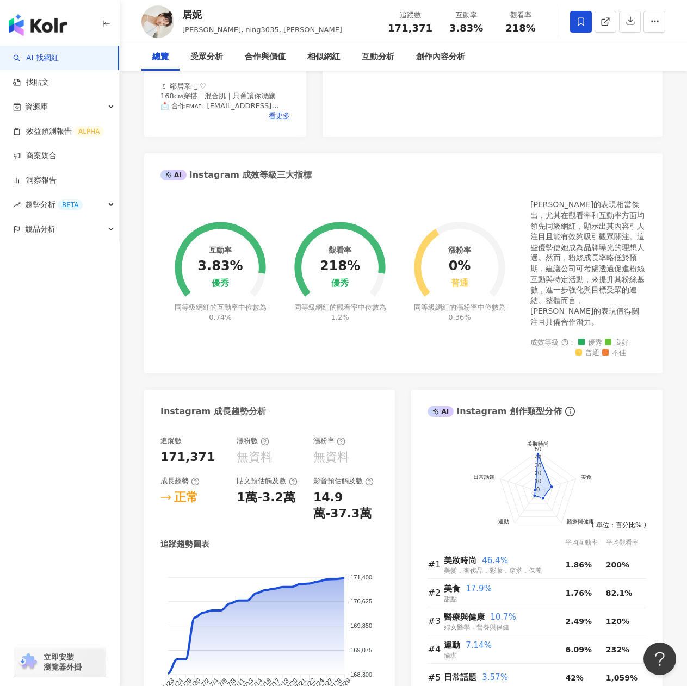
scroll to position [218, 0]
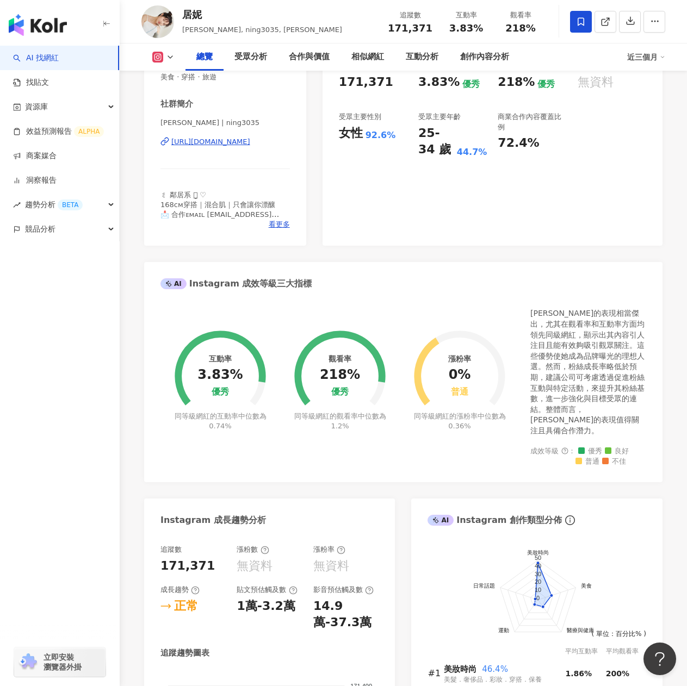
click at [250, 147] on div "[URL][DOMAIN_NAME]" at bounding box center [210, 142] width 79 height 10
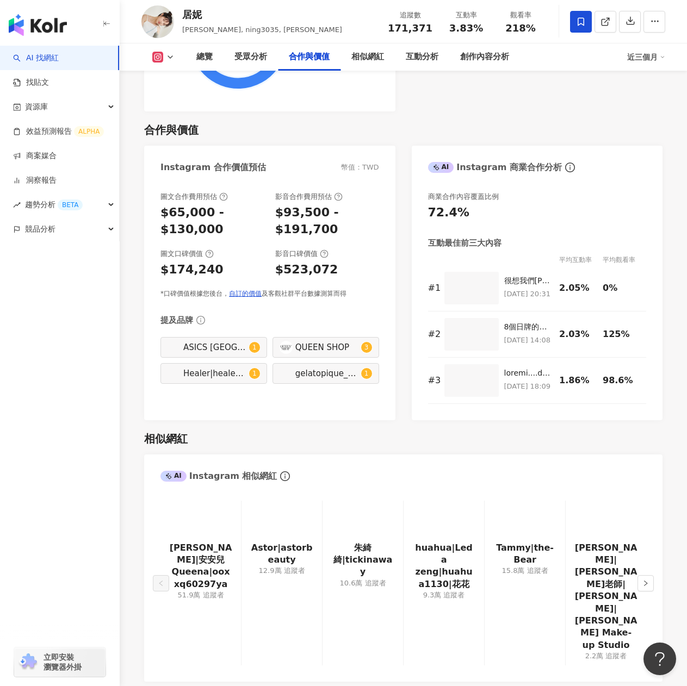
scroll to position [1523, 0]
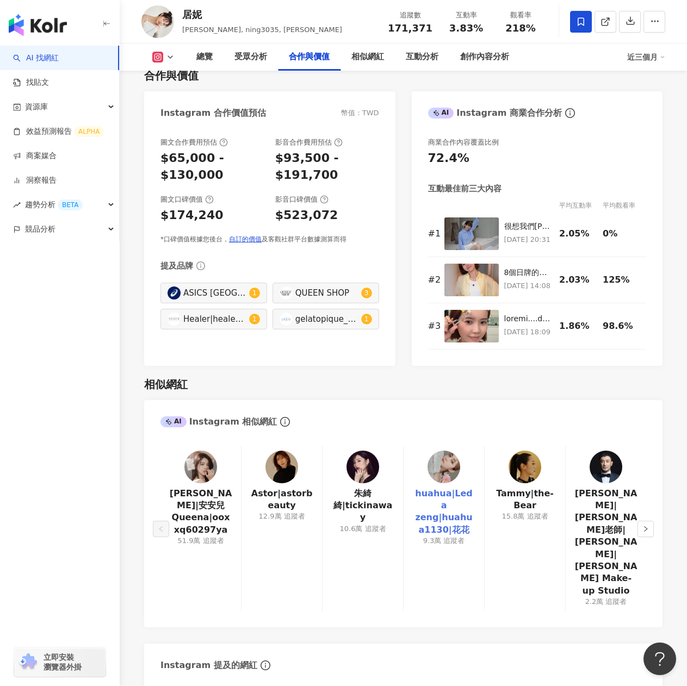
click at [436, 488] on link "huahua|Leda zeng|huahua1130|花花" at bounding box center [443, 512] width 63 height 49
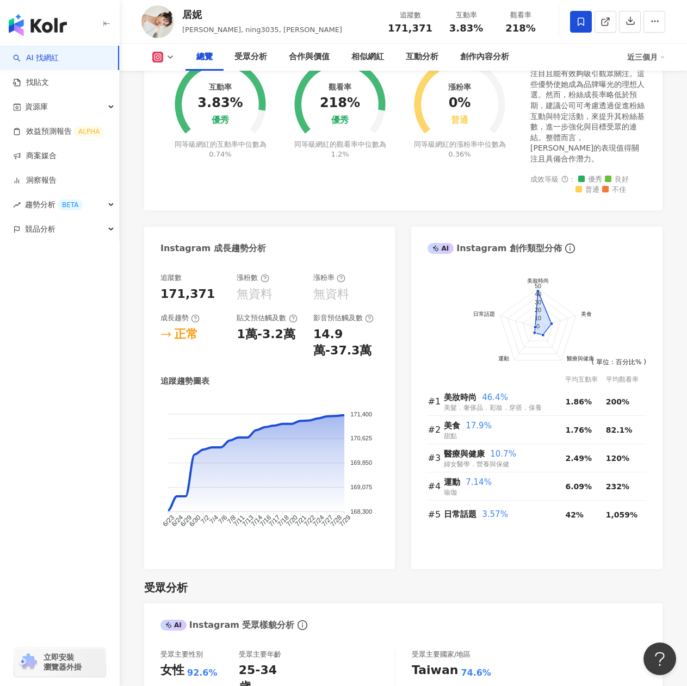
scroll to position [435, 0]
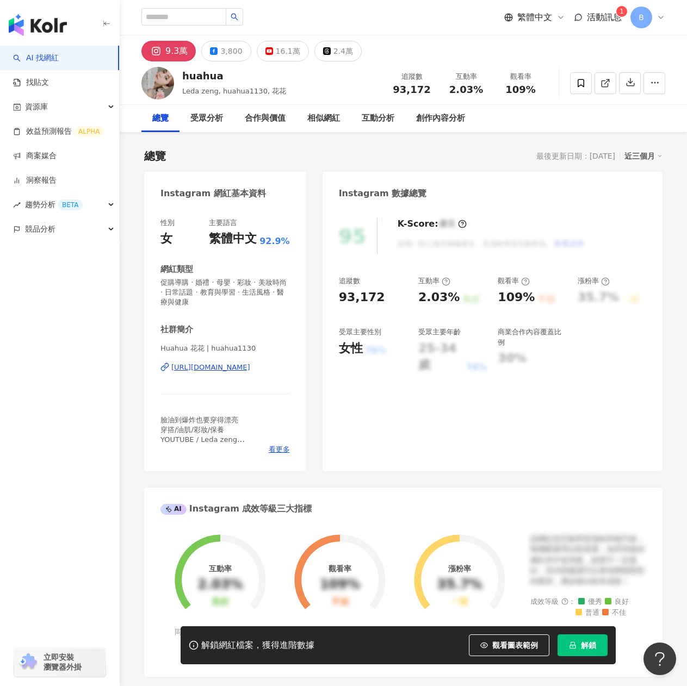
click at [231, 370] on div "[URL][DOMAIN_NAME]" at bounding box center [210, 368] width 79 height 10
drag, startPoint x: 183, startPoint y: 78, endPoint x: 222, endPoint y: 74, distance: 39.3
click at [222, 74] on div "huahua Leda zeng, huahua1130, 花花 追蹤數 93,172 互動率 2.03% 觀看率 109%" at bounding box center [403, 82] width 567 height 43
copy div "huahua"
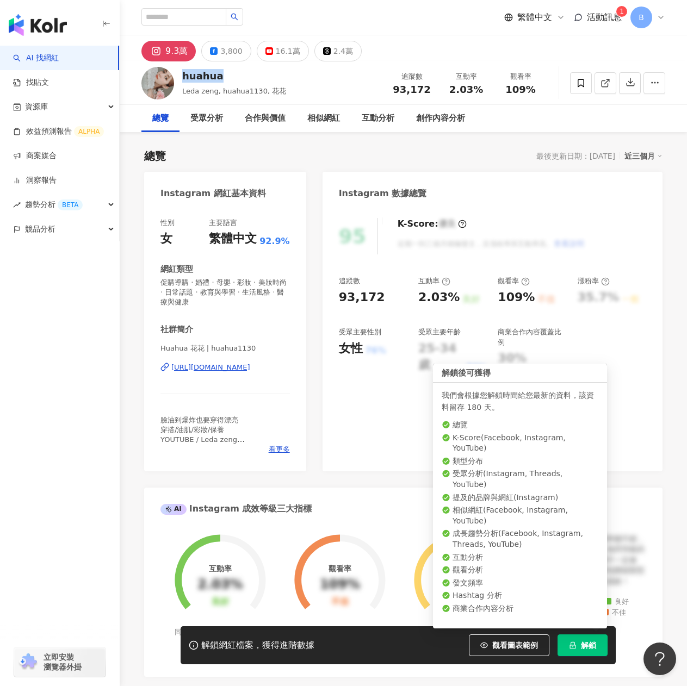
click at [577, 648] on button "解鎖" at bounding box center [582, 646] width 50 height 22
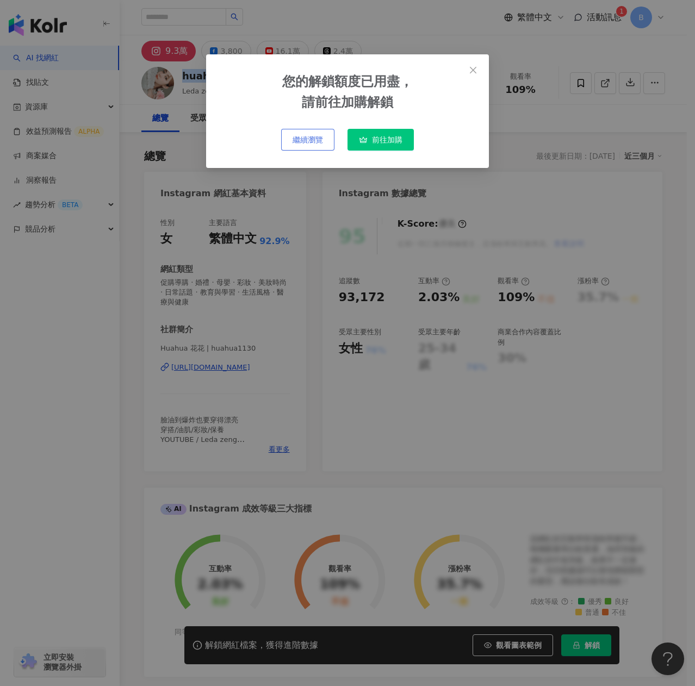
click at [297, 137] on span "繼續瀏覽" at bounding box center [308, 139] width 30 height 9
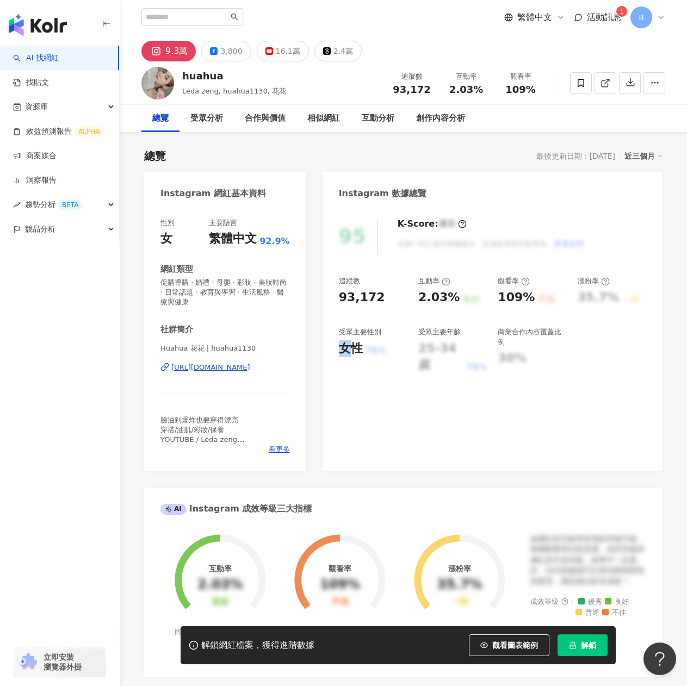
drag, startPoint x: 335, startPoint y: 351, endPoint x: 345, endPoint y: 350, distance: 9.8
click at [347, 351] on div "95 K-Score : 優良 近期一到三個月積極發文，且漲粉率與互動率高。 查看說明 追蹤數 93,172 互動率 2.03% 良好 觀看率 109% 不佳…" at bounding box center [493, 339] width 340 height 264
copy div "女"
click at [420, 169] on div "總覽 最後更新日期：2025/9/21 近三個月 Instagram 網紅基本資料 性別 女 主要語言 繁體中文 92.9% 網紅類型 促購導購 · 婚禮 ·…" at bounding box center [403, 587] width 518 height 898
drag, startPoint x: 508, startPoint y: 91, endPoint x: 526, endPoint y: 95, distance: 19.0
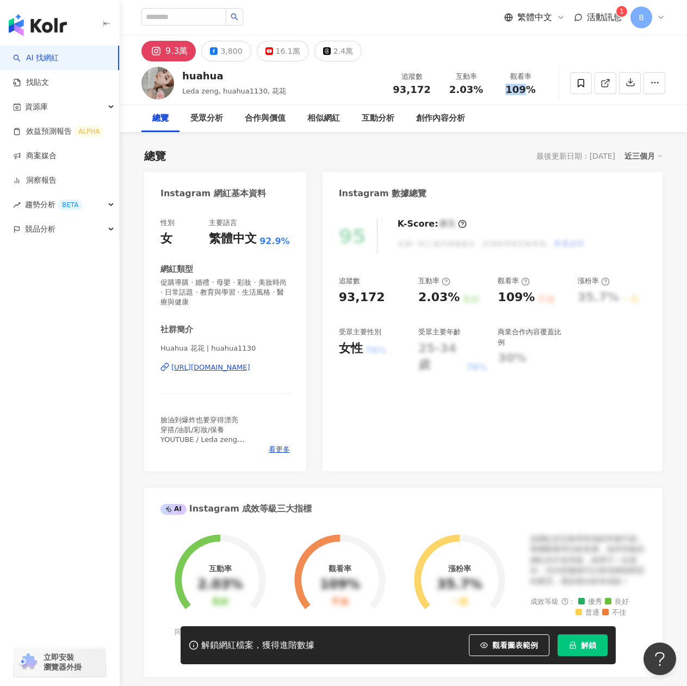
click at [526, 95] on div "109%" at bounding box center [520, 89] width 41 height 11
copy span "109"
drag, startPoint x: 423, startPoint y: 298, endPoint x: 442, endPoint y: 299, distance: 19.1
click at [442, 299] on div "2.03%" at bounding box center [438, 297] width 41 height 17
copy div "2.03"
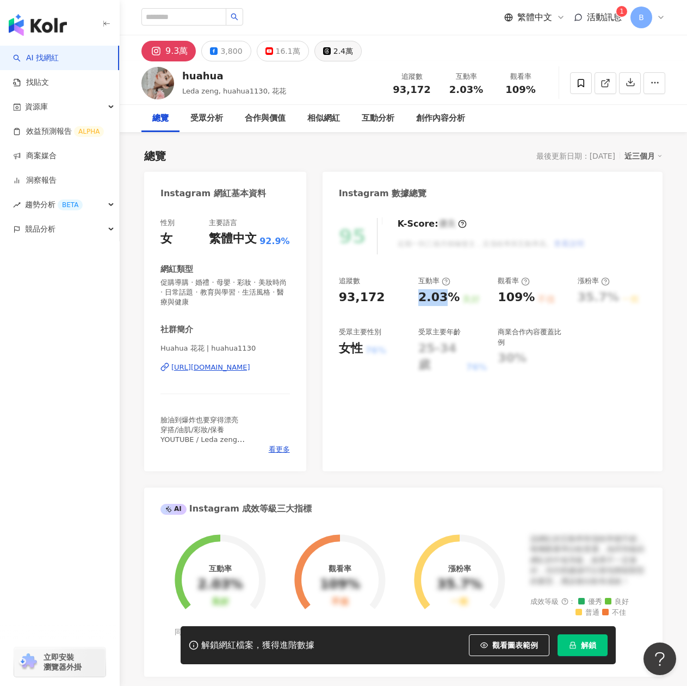
click at [349, 53] on button "2.4萬" at bounding box center [337, 51] width 47 height 21
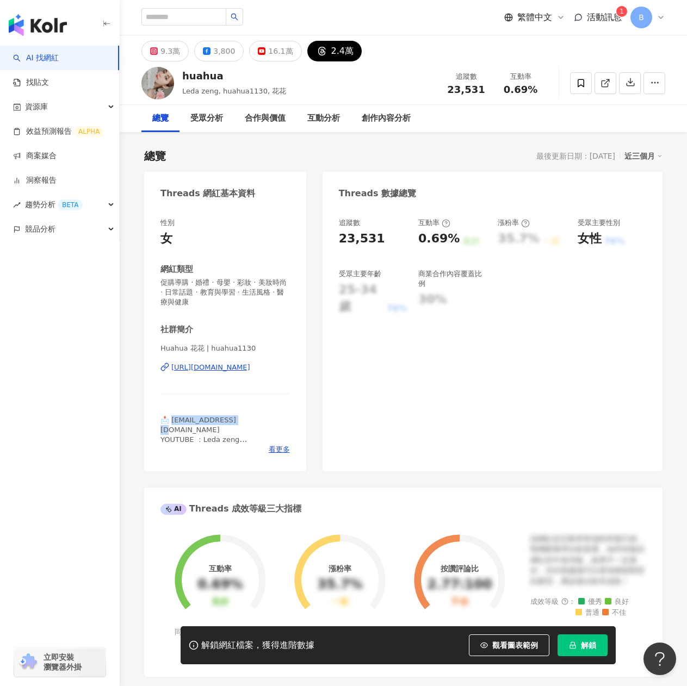
drag, startPoint x: 172, startPoint y: 420, endPoint x: 244, endPoint y: 416, distance: 71.9
click at [244, 416] on div "📩 huahua@i-shiu.com YOUTUBE ：Leda zeng 穿搭/油肌/保養/彩妝" at bounding box center [224, 431] width 129 height 30
copy span "uahua@i-shiu.com"
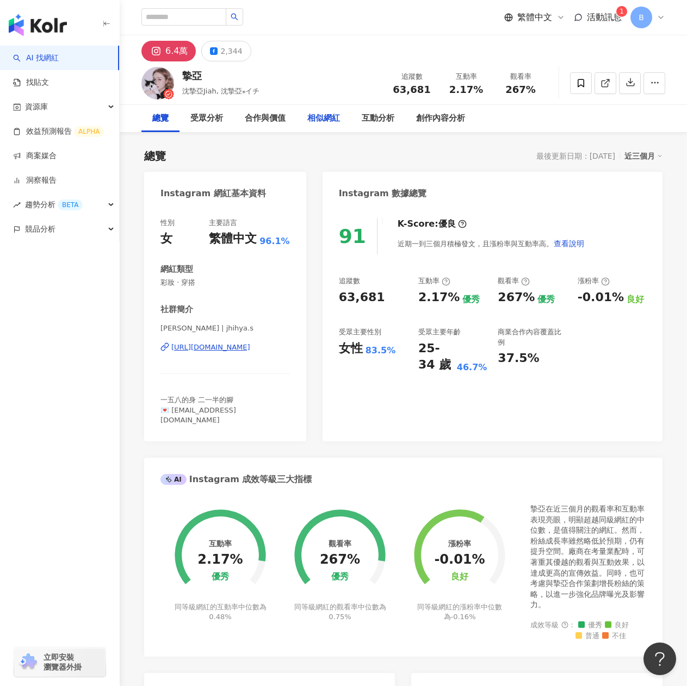
click at [318, 123] on div "相似網紅" at bounding box center [323, 118] width 33 height 13
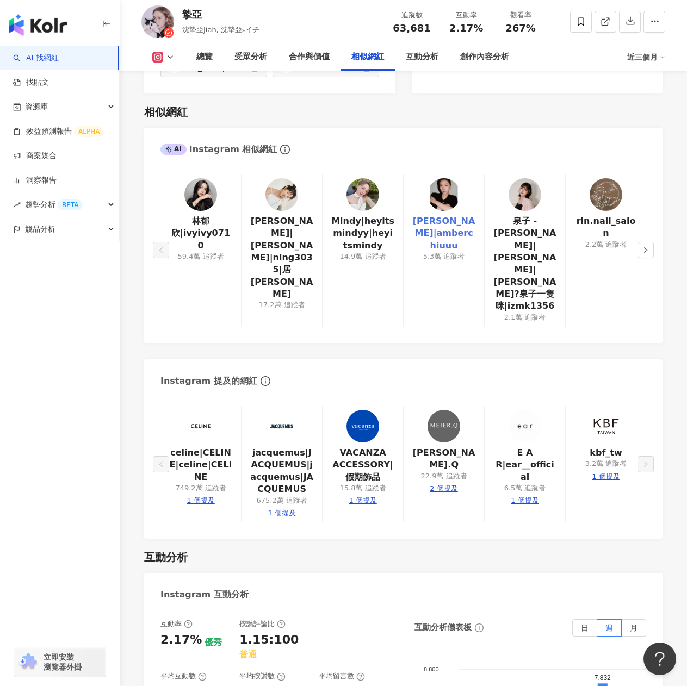
click at [463, 215] on link "[PERSON_NAME]|amberchiuuu" at bounding box center [443, 233] width 63 height 36
click at [637, 206] on div "rln.nail_salon 2.2萬 追蹤者" at bounding box center [605, 250] width 81 height 153
click at [640, 242] on button "button" at bounding box center [645, 250] width 16 height 16
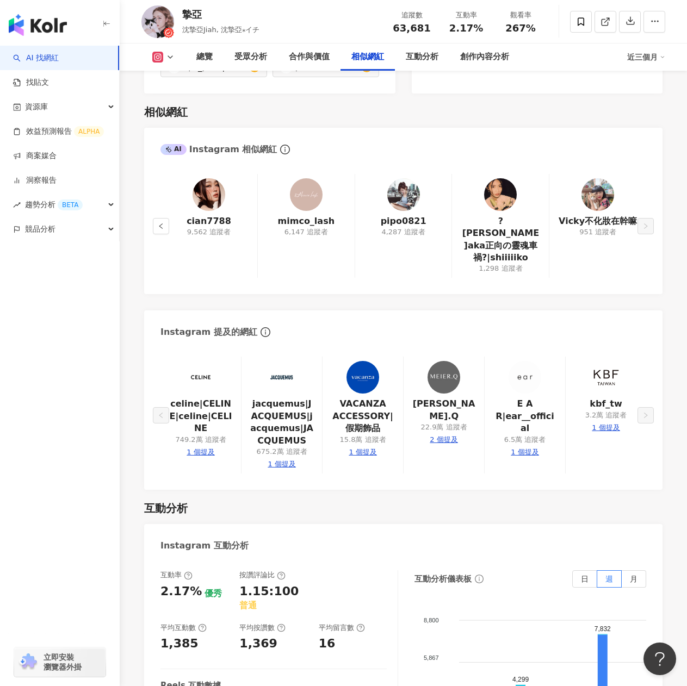
click at [170, 189] on div "cian7788 9,562 追蹤者" at bounding box center [208, 226] width 97 height 104
click at [160, 218] on button "button" at bounding box center [161, 226] width 16 height 16
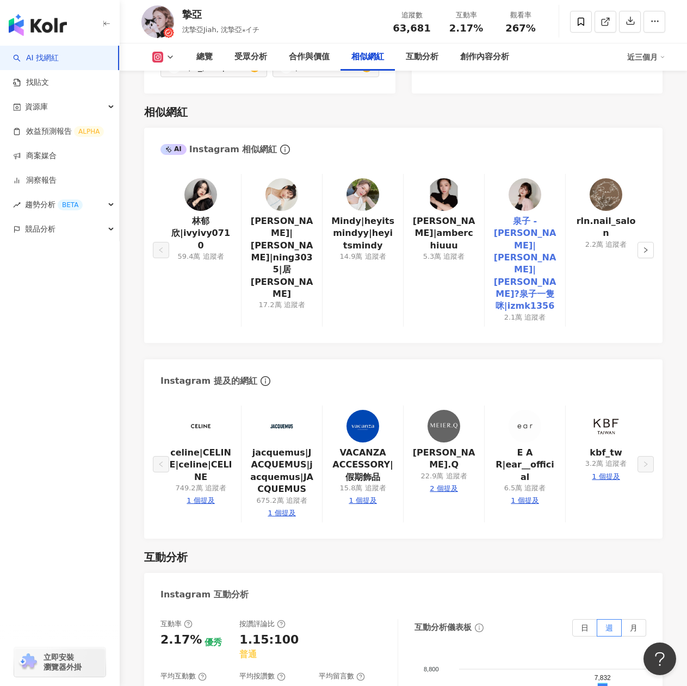
click at [526, 215] on link "泉子 - [PERSON_NAME]|[PERSON_NAME]|[PERSON_NAME]?泉子一隻咪|izmk1356" at bounding box center [524, 263] width 63 height 97
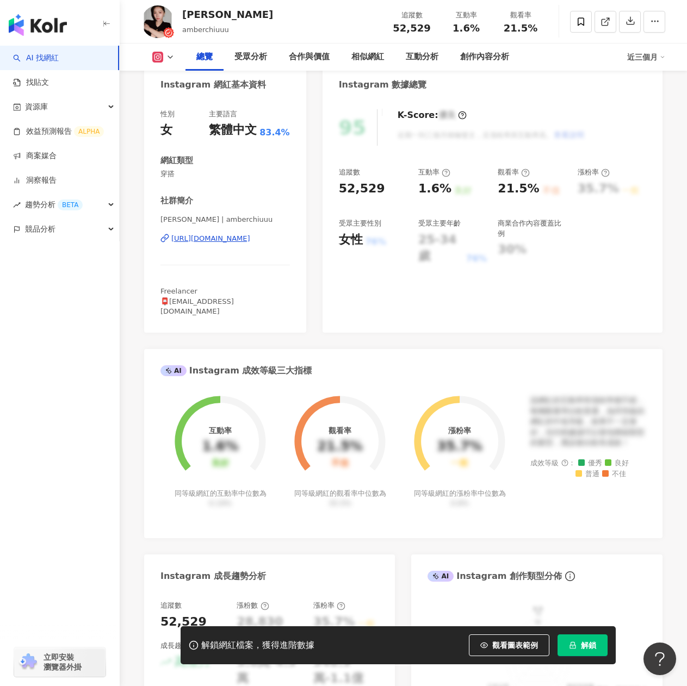
scroll to position [54, 0]
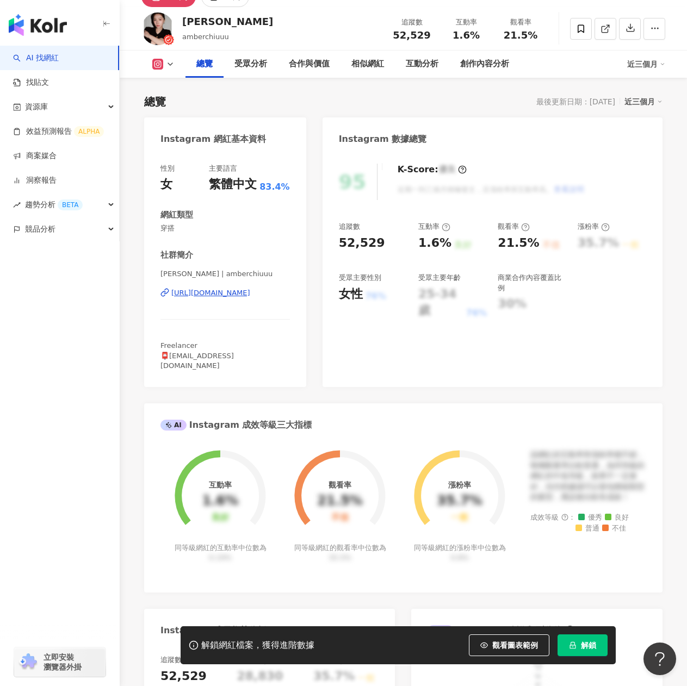
click at [197, 297] on div "https://www.instagram.com/amberchiuuu/" at bounding box center [210, 293] width 79 height 10
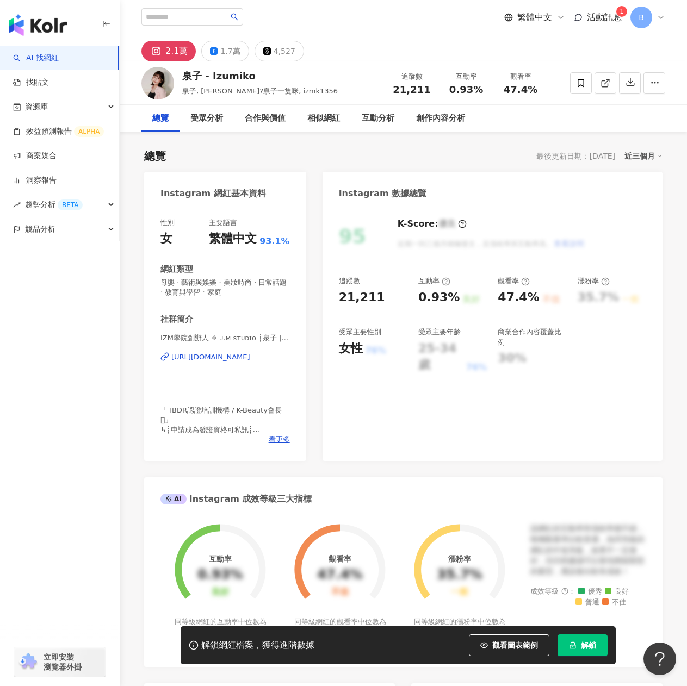
click at [250, 357] on div "[URL][DOMAIN_NAME]" at bounding box center [210, 357] width 79 height 10
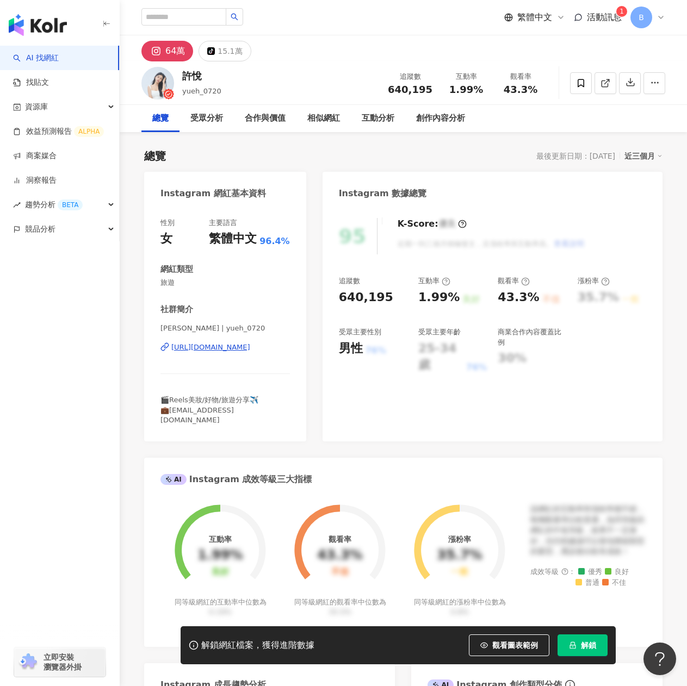
click at [187, 356] on div "許悅 | yueh_0720 https://www.instagram.com/yueh_0720/" at bounding box center [224, 356] width 129 height 64
click at [188, 348] on div "https://www.instagram.com/yueh_0720/" at bounding box center [210, 348] width 79 height 10
